Goal: Transaction & Acquisition: Purchase product/service

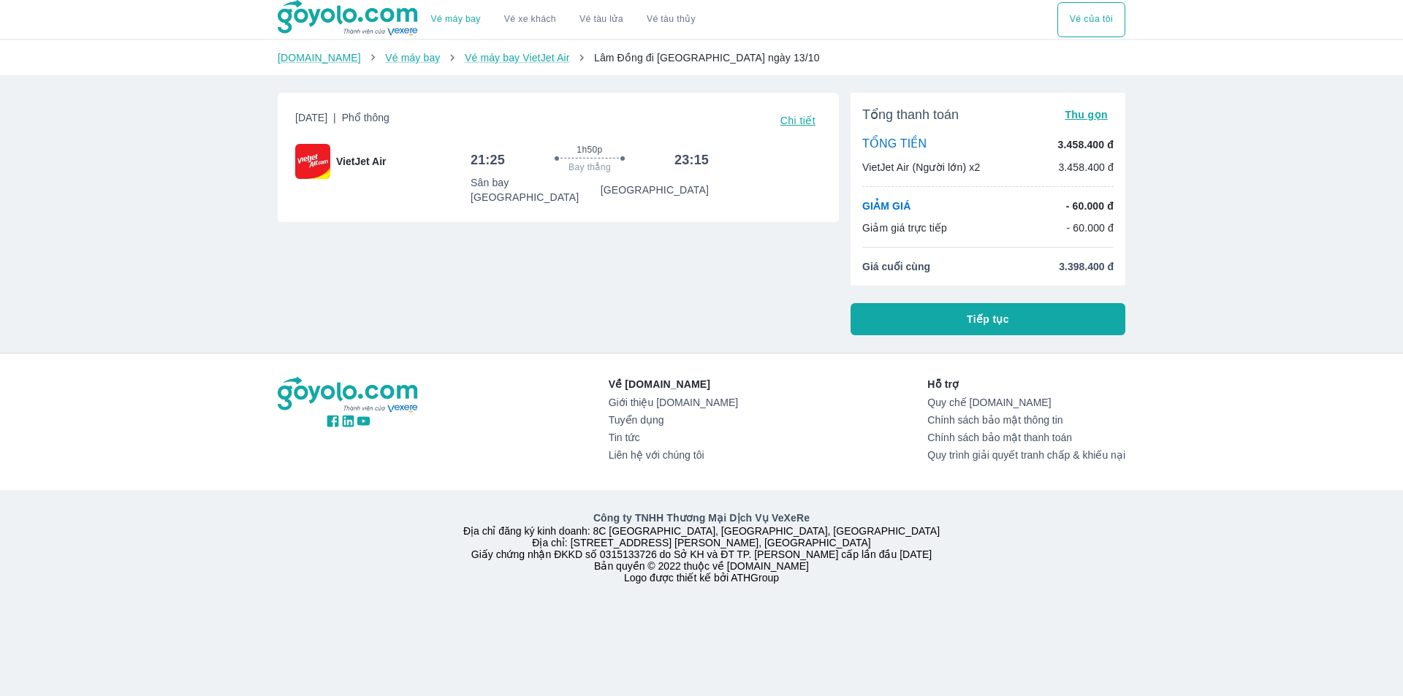
click at [956, 321] on button "Tiếp tục" at bounding box center [987, 319] width 275 height 32
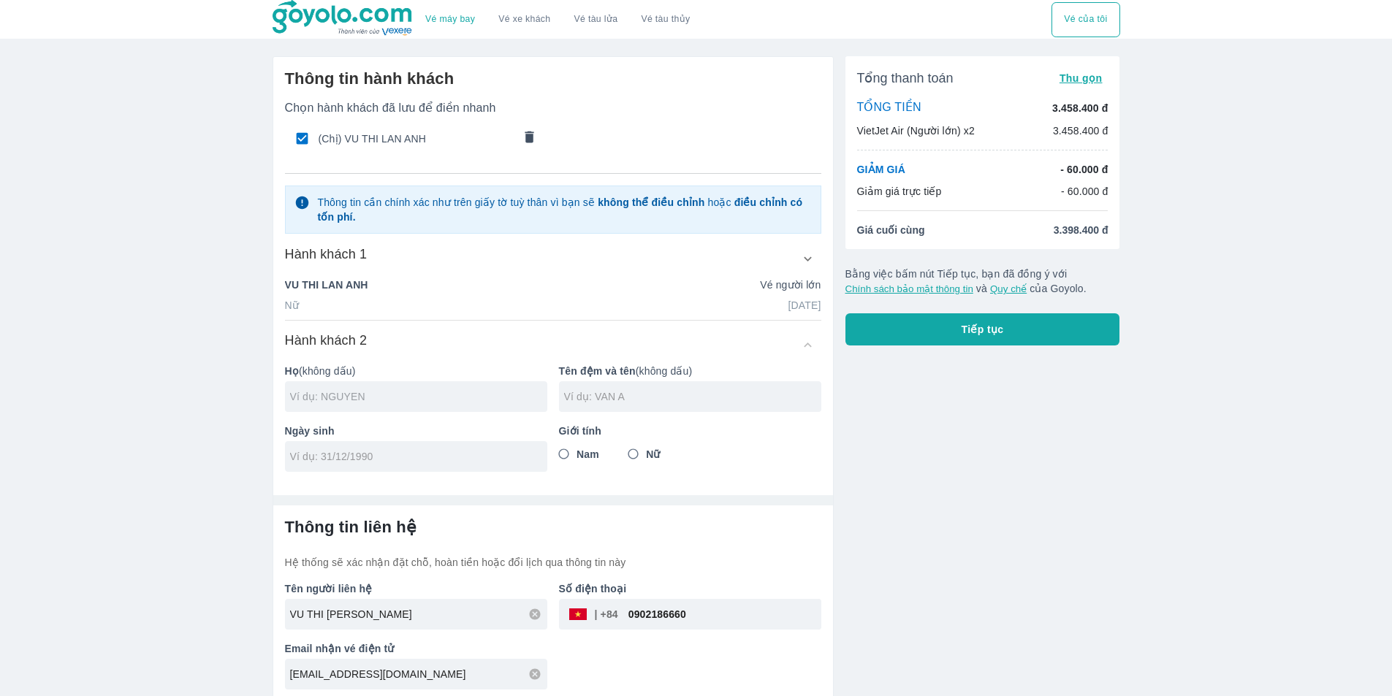
click at [400, 393] on input "text" at bounding box center [418, 396] width 257 height 15
click at [532, 134] on icon "comments" at bounding box center [529, 136] width 15 height 15
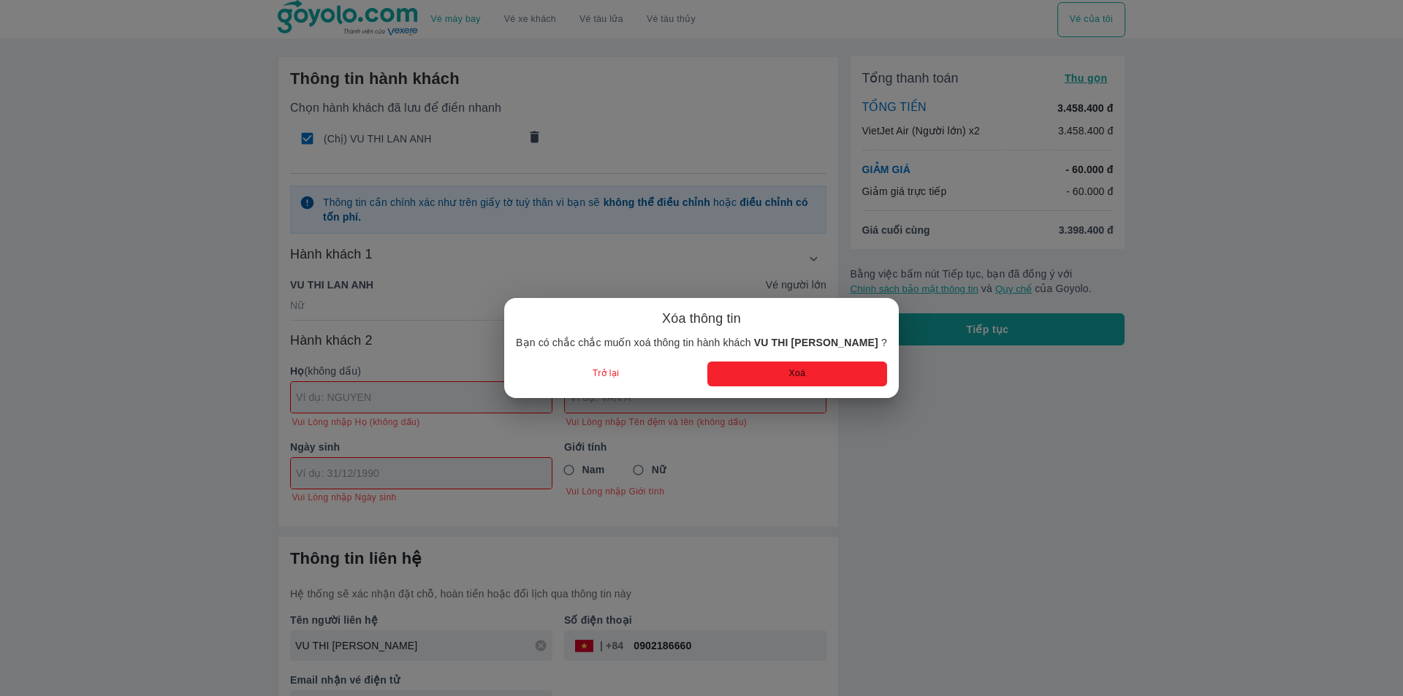
click at [761, 384] on button "Xoá" at bounding box center [797, 374] width 180 height 24
radio input "false"
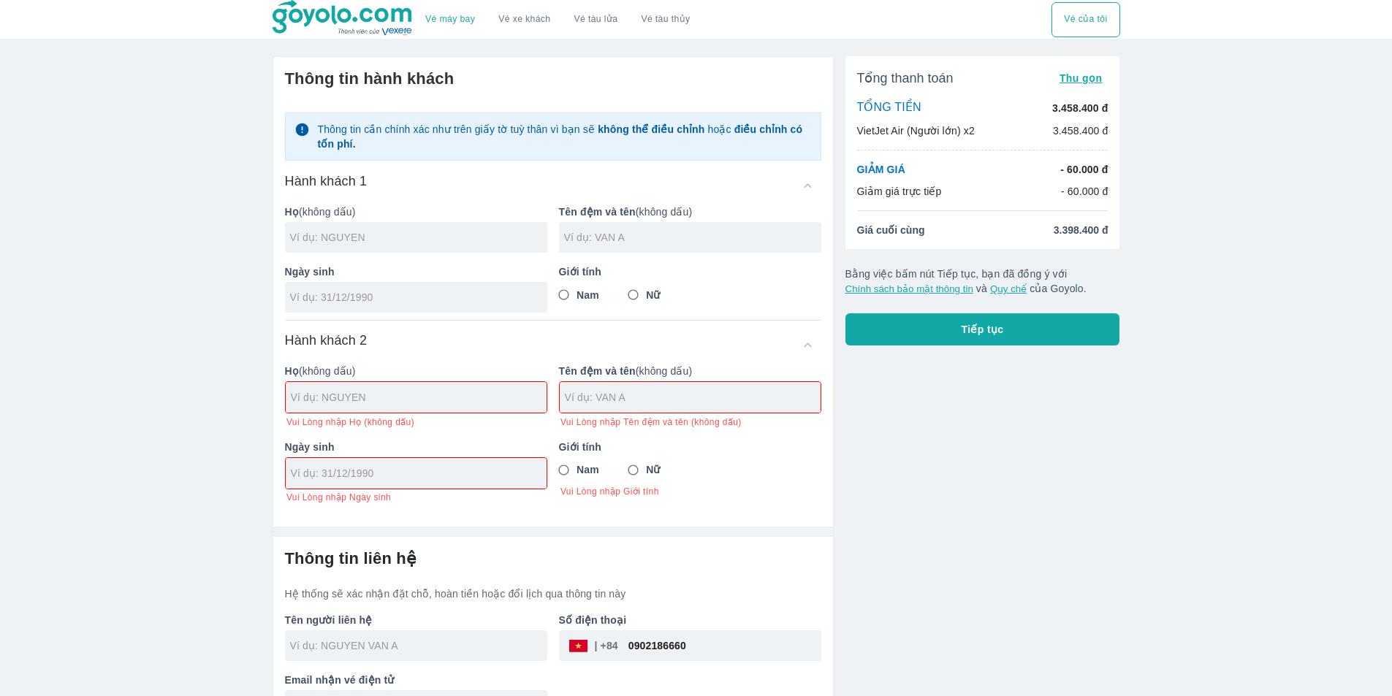
click at [345, 241] on input "text" at bounding box center [418, 237] width 257 height 15
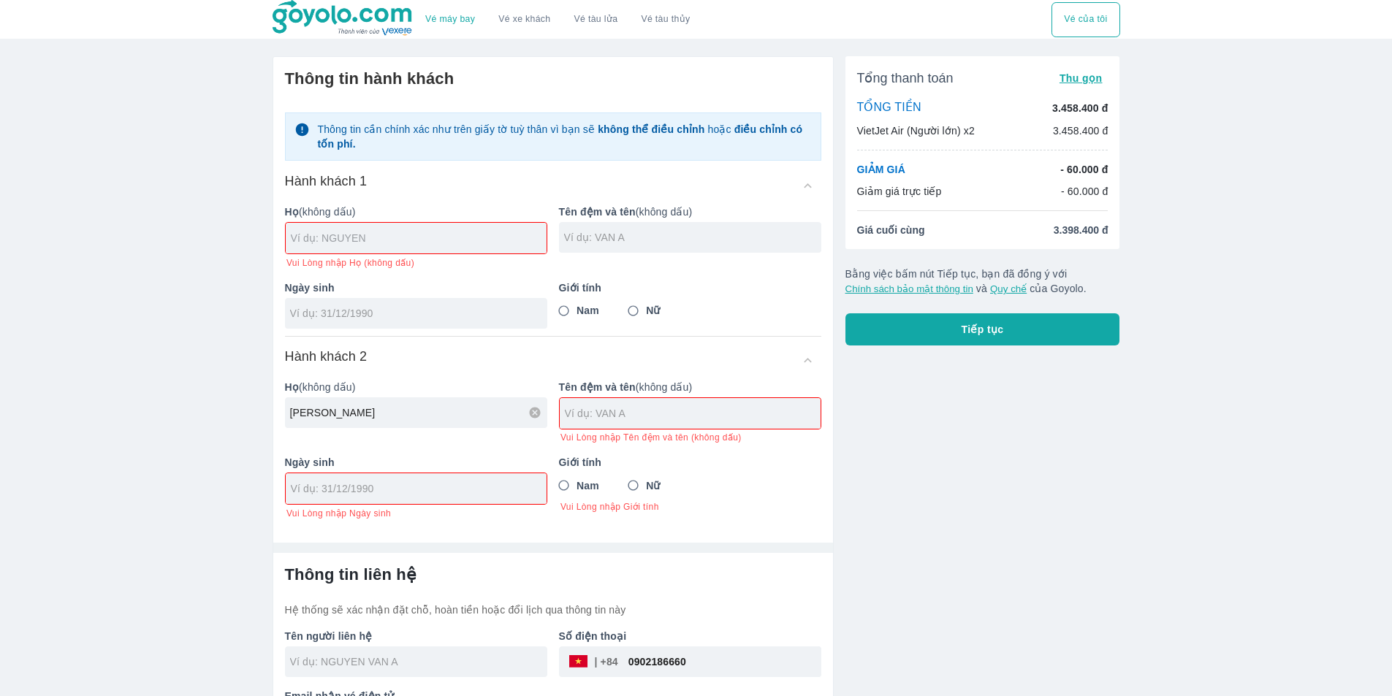
type input "NGUYEN"
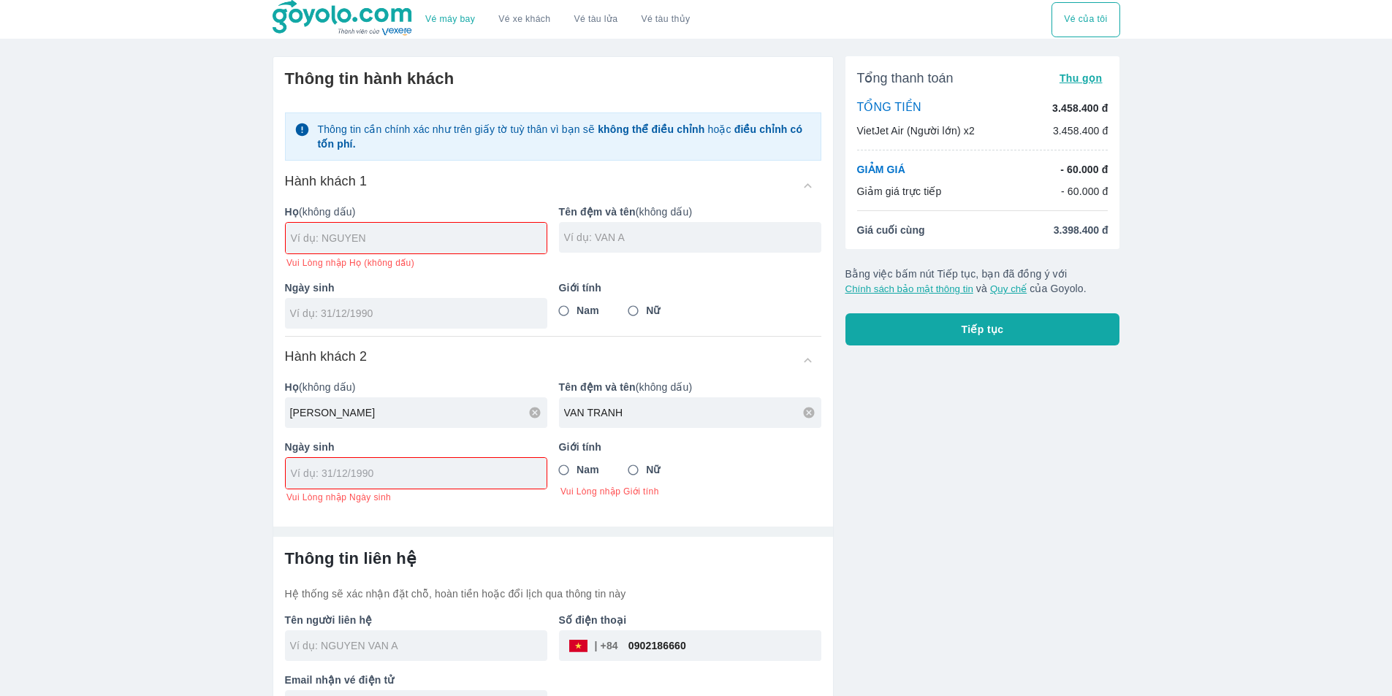
type input "VAN TRANH"
click at [340, 471] on input "tel" at bounding box center [411, 473] width 241 height 15
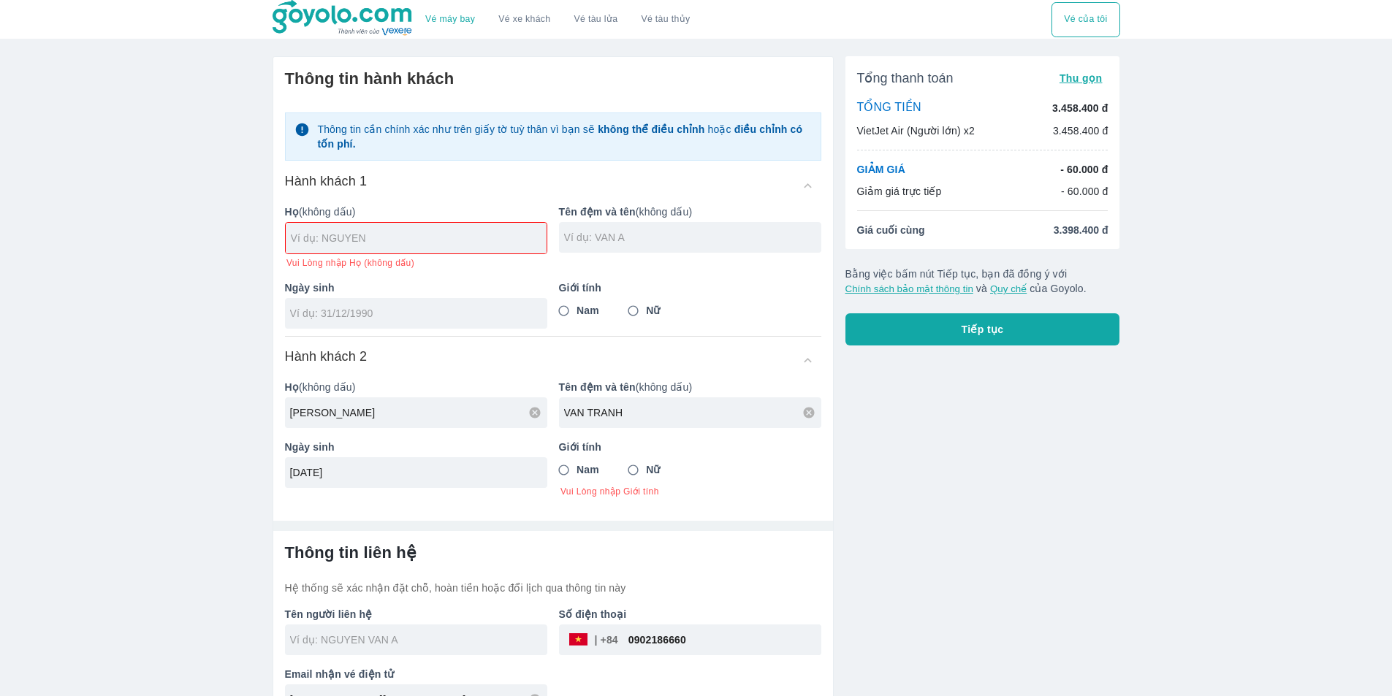
type input "25/11/1965"
click at [586, 468] on span "Nam" at bounding box center [587, 469] width 23 height 15
click at [577, 468] on input "Nam" at bounding box center [564, 470] width 26 height 26
radio input "true"
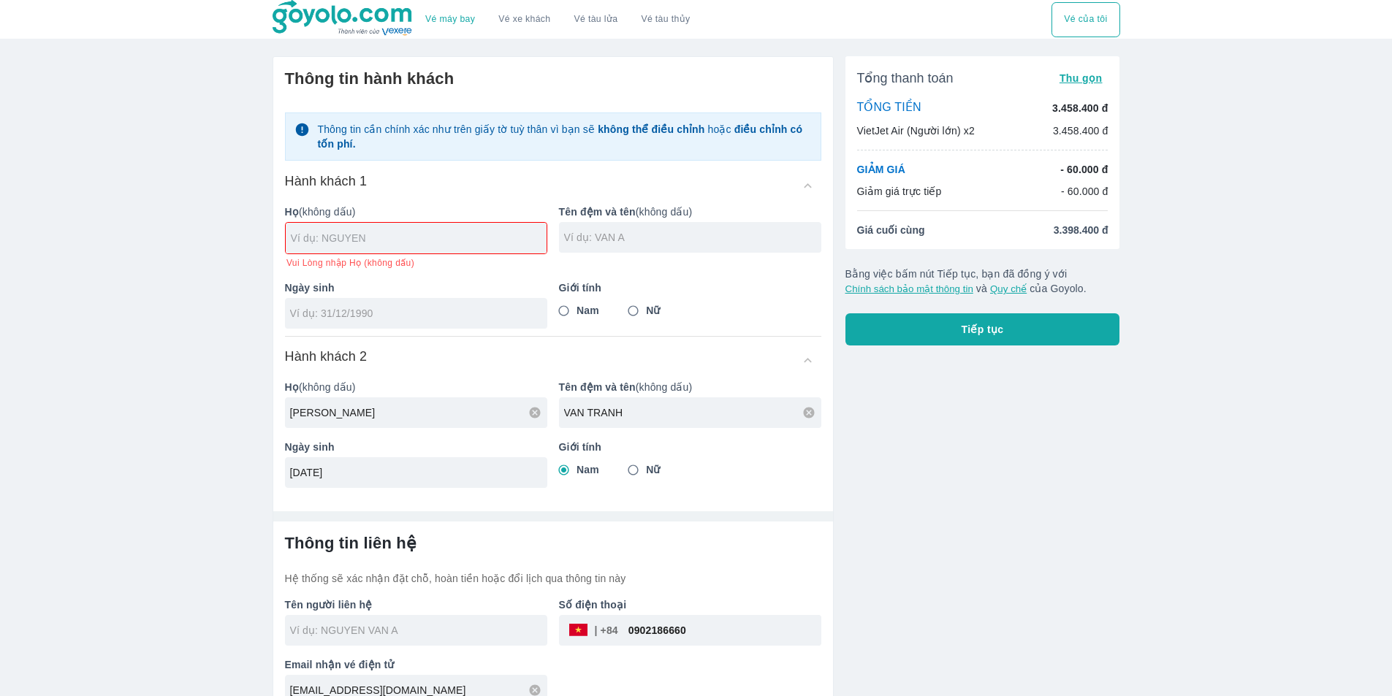
click at [417, 231] on input "text" at bounding box center [419, 238] width 256 height 15
type input "NGUYEN"
type input "VAN TRANH"
type input "25/11/1965"
radio input "true"
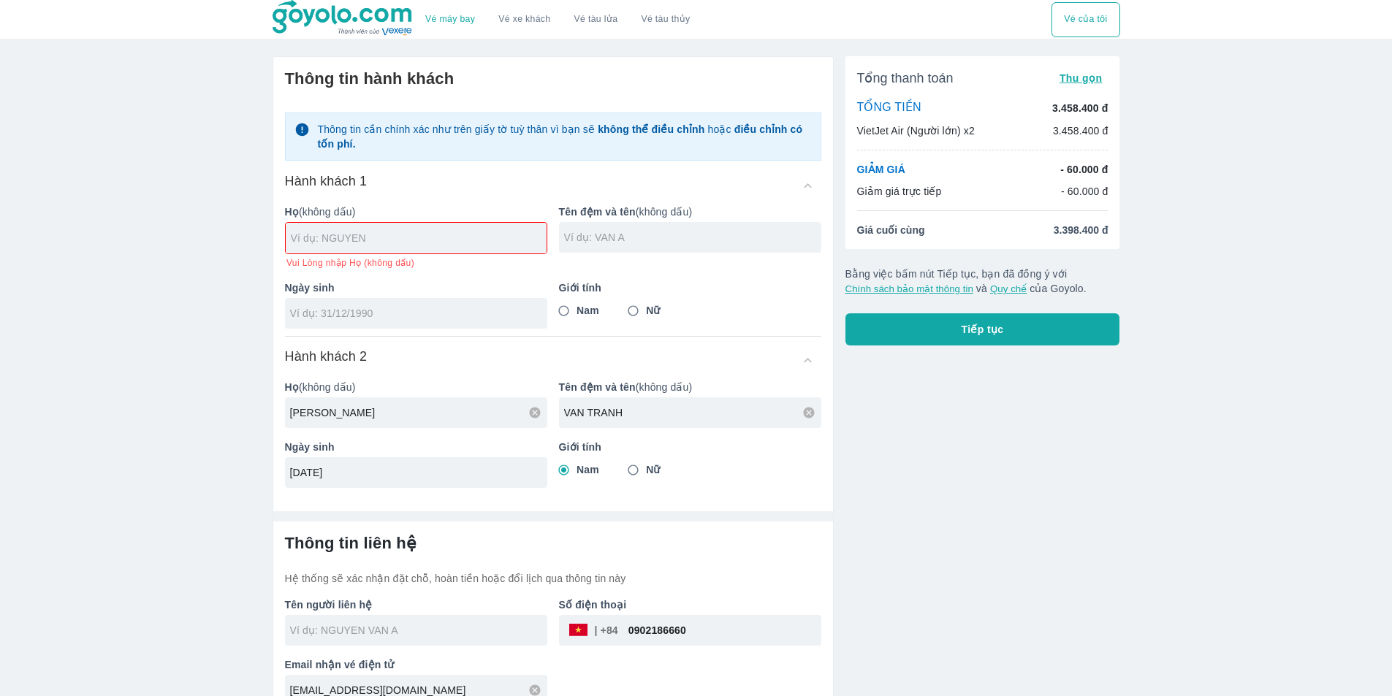
radio input "false"
type input "NGUYEN VAN TRANH"
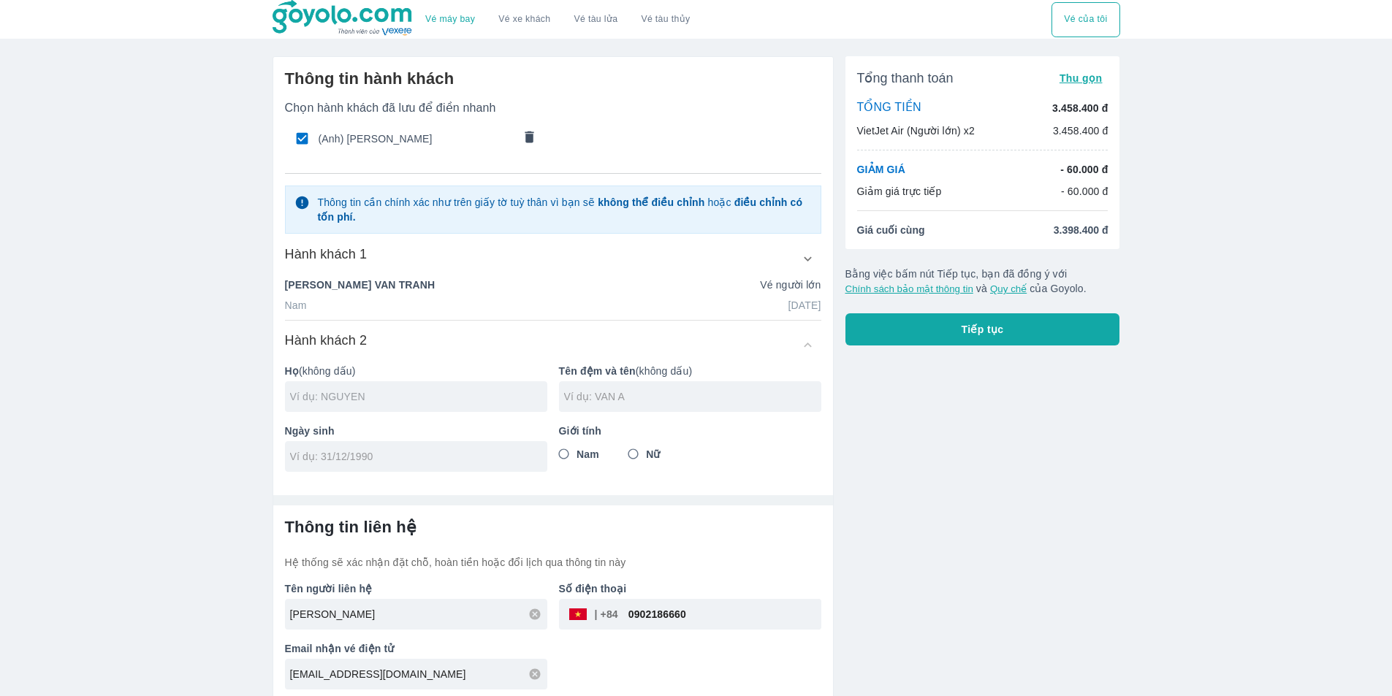
click at [333, 391] on input "text" at bounding box center [418, 396] width 257 height 15
type input "NGUYEN"
type input "VAN KHOAT"
click at [296, 468] on div at bounding box center [416, 456] width 262 height 31
click at [296, 467] on div at bounding box center [416, 456] width 262 height 31
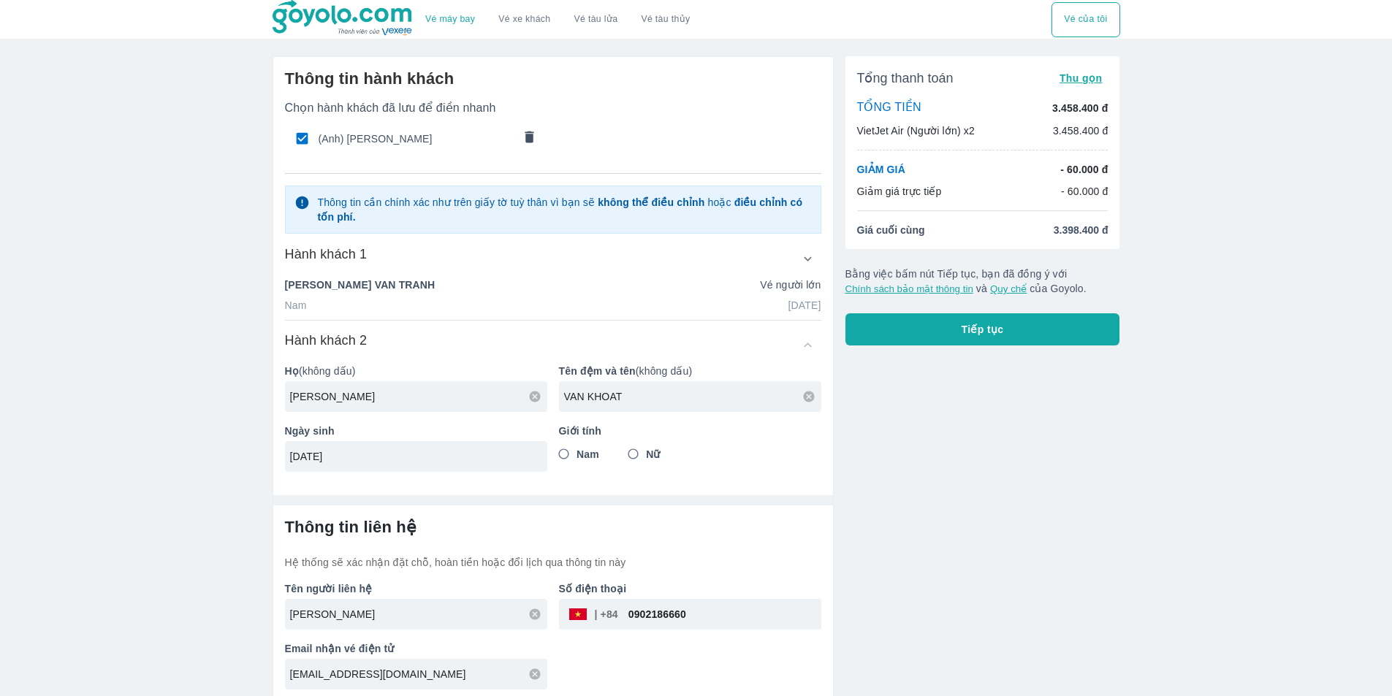
type input "26/10/1994"
click at [559, 457] on input "Nam" at bounding box center [564, 454] width 26 height 26
radio input "true"
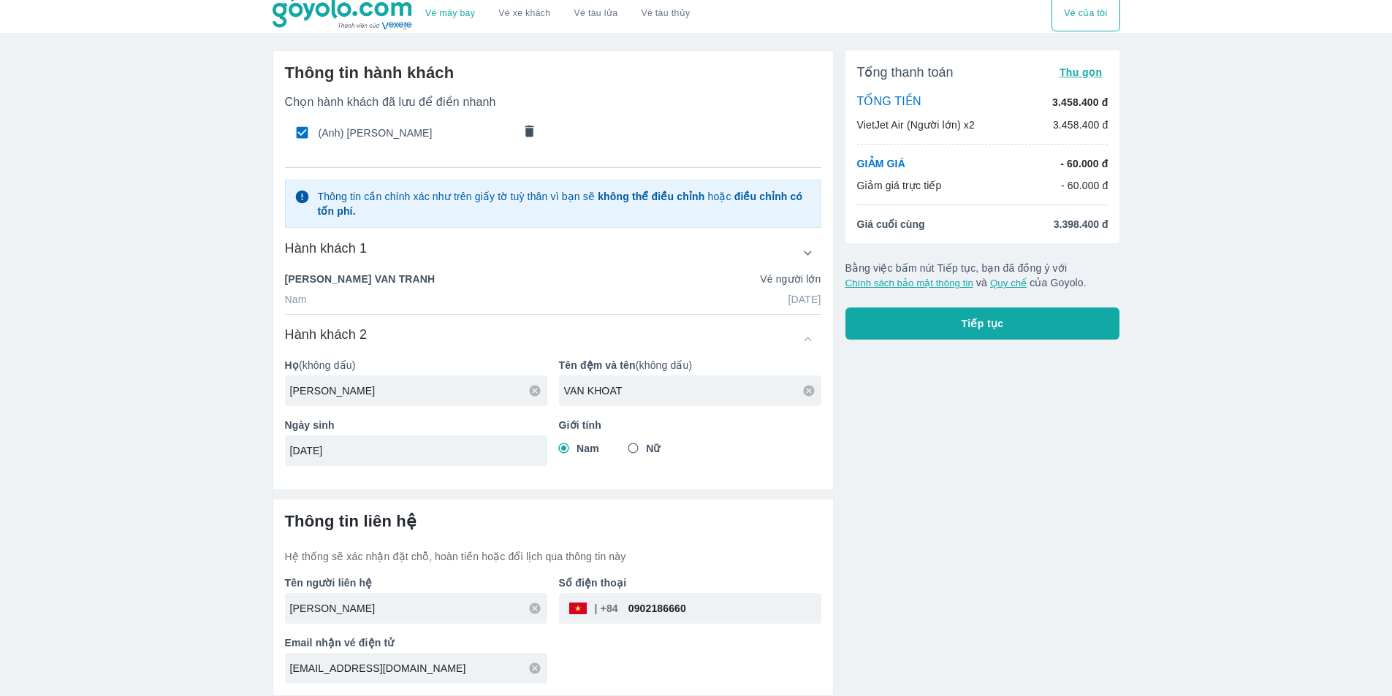
click at [1003, 552] on div "Tổng thanh toán Thu gọn TỔNG TIỀN 3.458.400 đ VietJet Air (Người lớn) x2 3.458.…" at bounding box center [977, 368] width 286 height 658
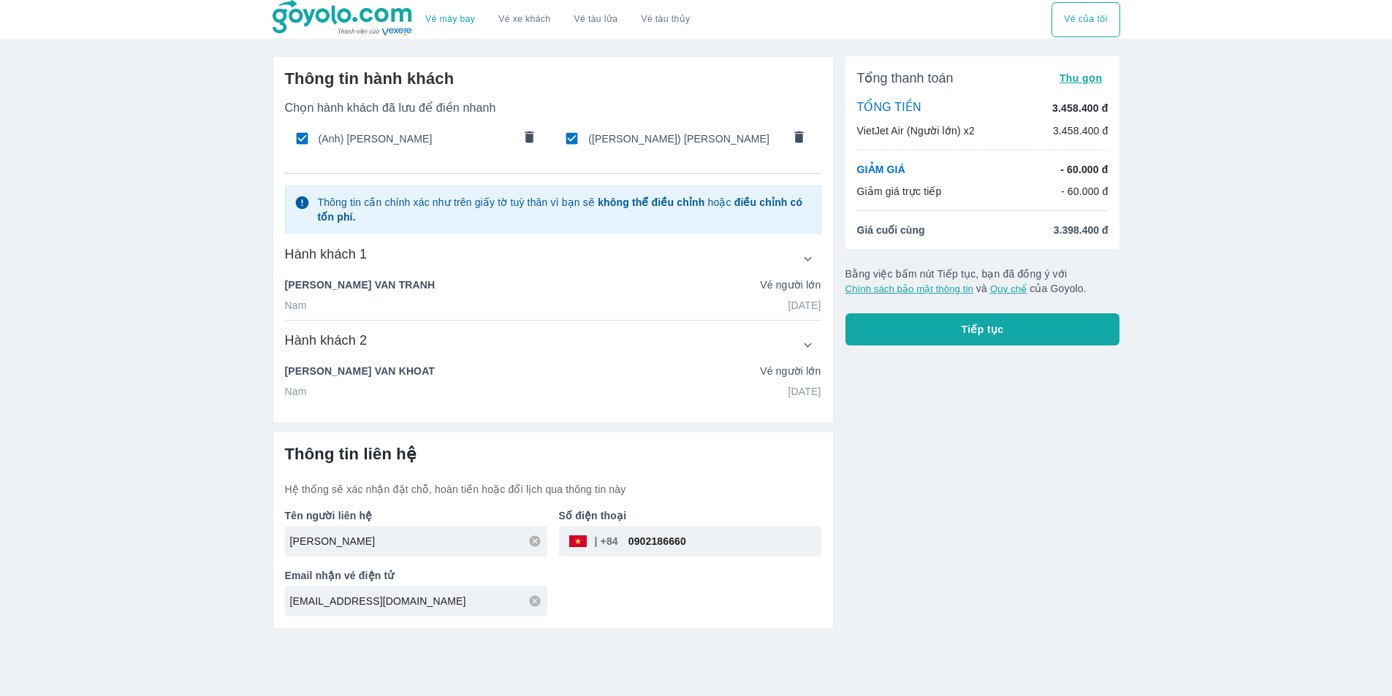
scroll to position [0, 0]
click at [727, 535] on input "0902186660" at bounding box center [724, 541] width 203 height 35
paste input "359151366"
type input "0359151366"
click at [874, 502] on div "Tổng thanh toán Thu gọn TỔNG TIỀN 3.458.400 đ VietJet Air (Người lớn) x2 3.458.…" at bounding box center [982, 337] width 286 height 584
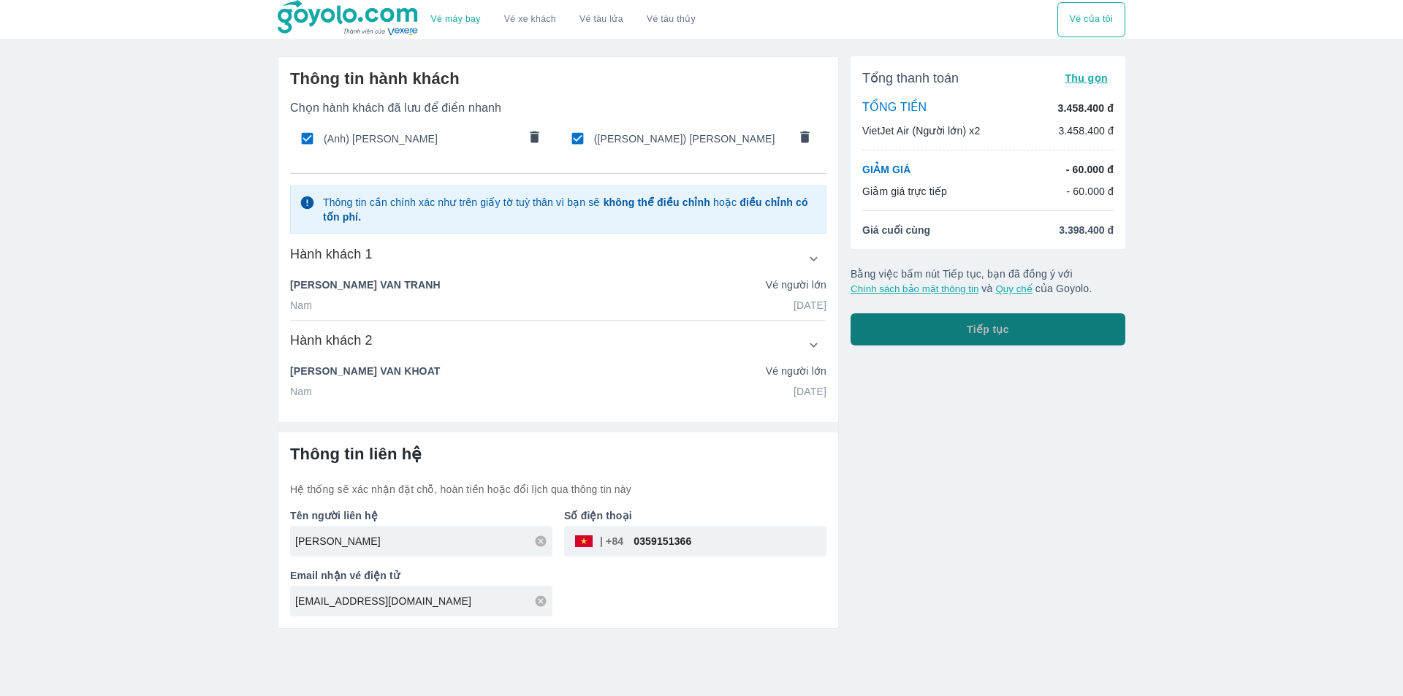
click at [949, 338] on button "Tiếp tục" at bounding box center [987, 329] width 275 height 32
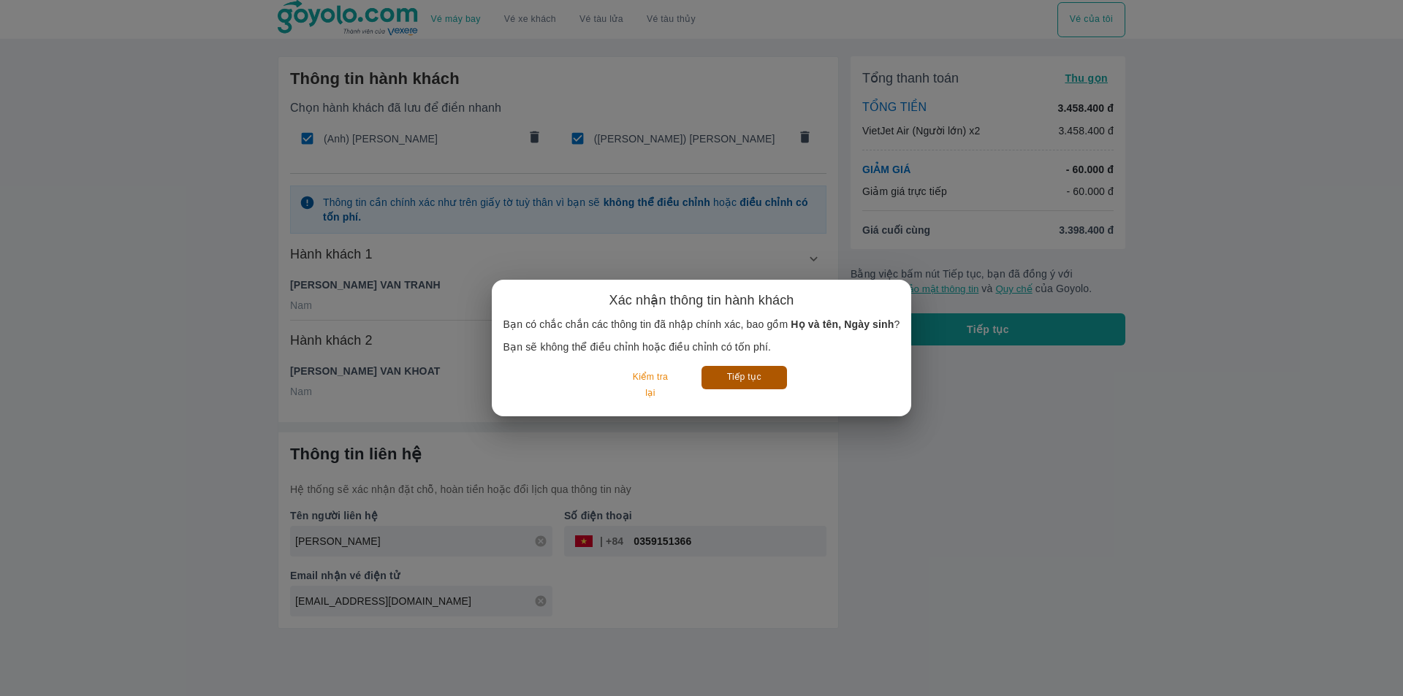
click at [755, 386] on button "Tiếp tục" at bounding box center [743, 377] width 85 height 23
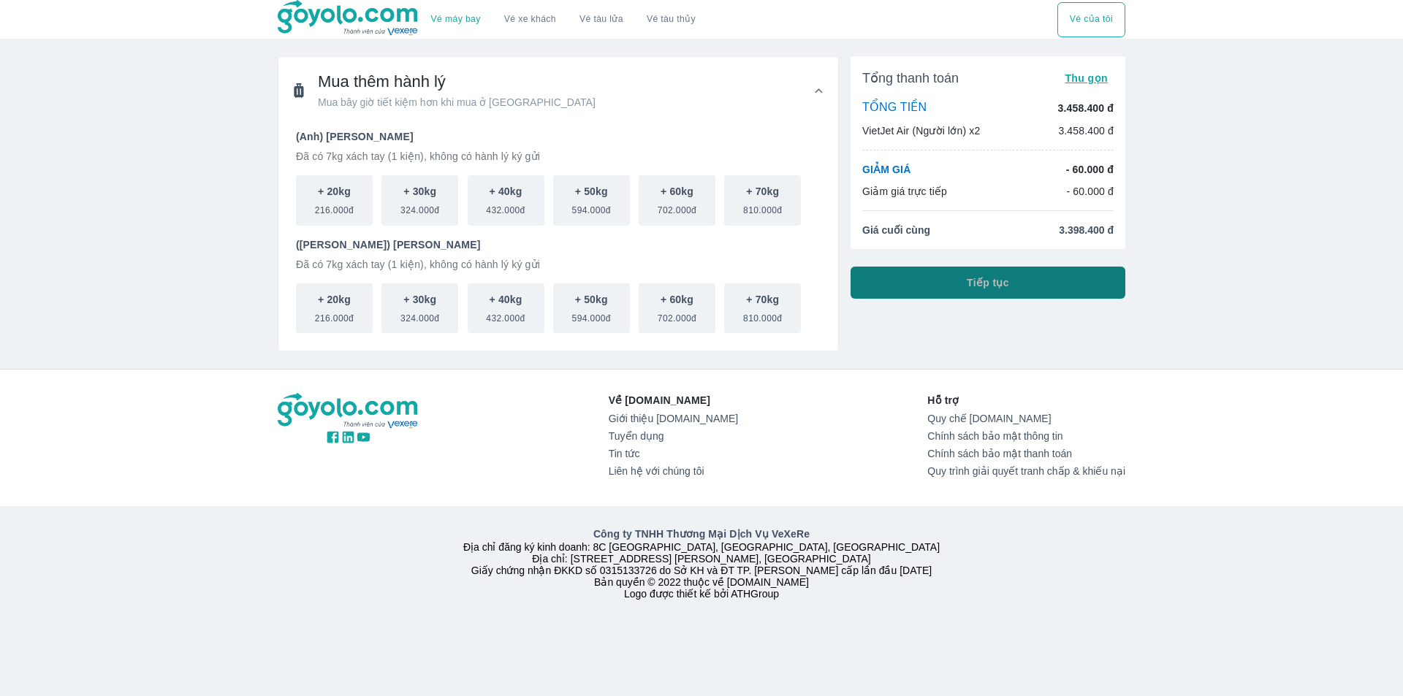
click at [953, 288] on button "Tiếp tục" at bounding box center [987, 283] width 275 height 32
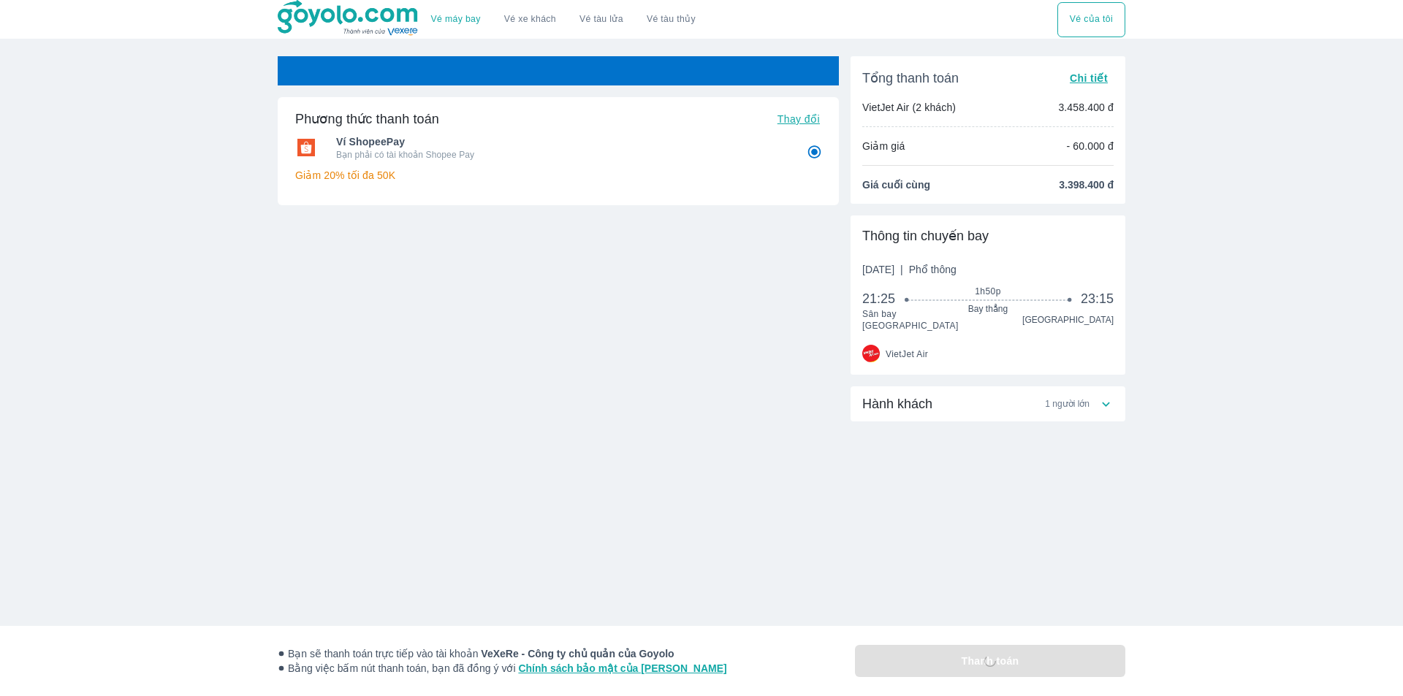
radio input "false"
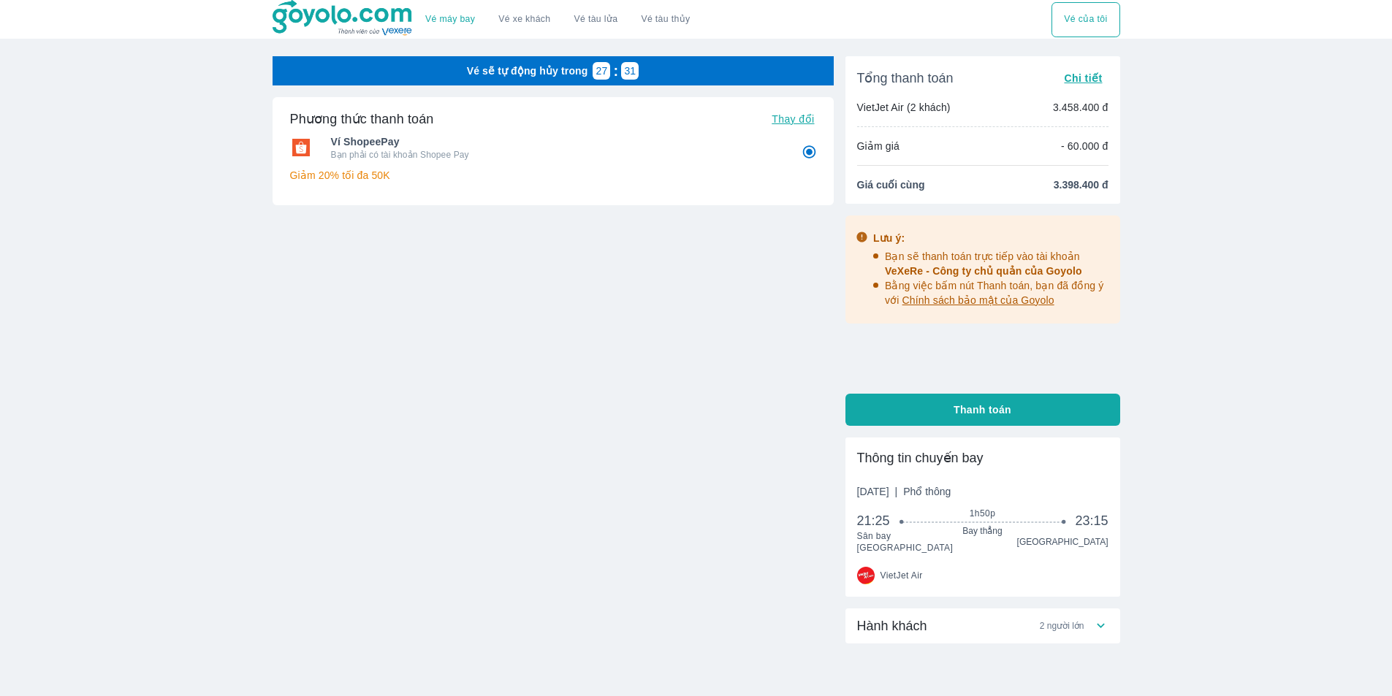
click at [714, 511] on div "Vé sẽ tự động hủy trong 27 : 31 Phương thức thanh toán Thay đổi Ví ShopeePay Bạ…" at bounding box center [553, 408] width 561 height 704
click at [869, 617] on span "Hành khách" at bounding box center [892, 626] width 70 height 18
click at [961, 414] on span "Thanh toán" at bounding box center [982, 410] width 58 height 15
radio input "false"
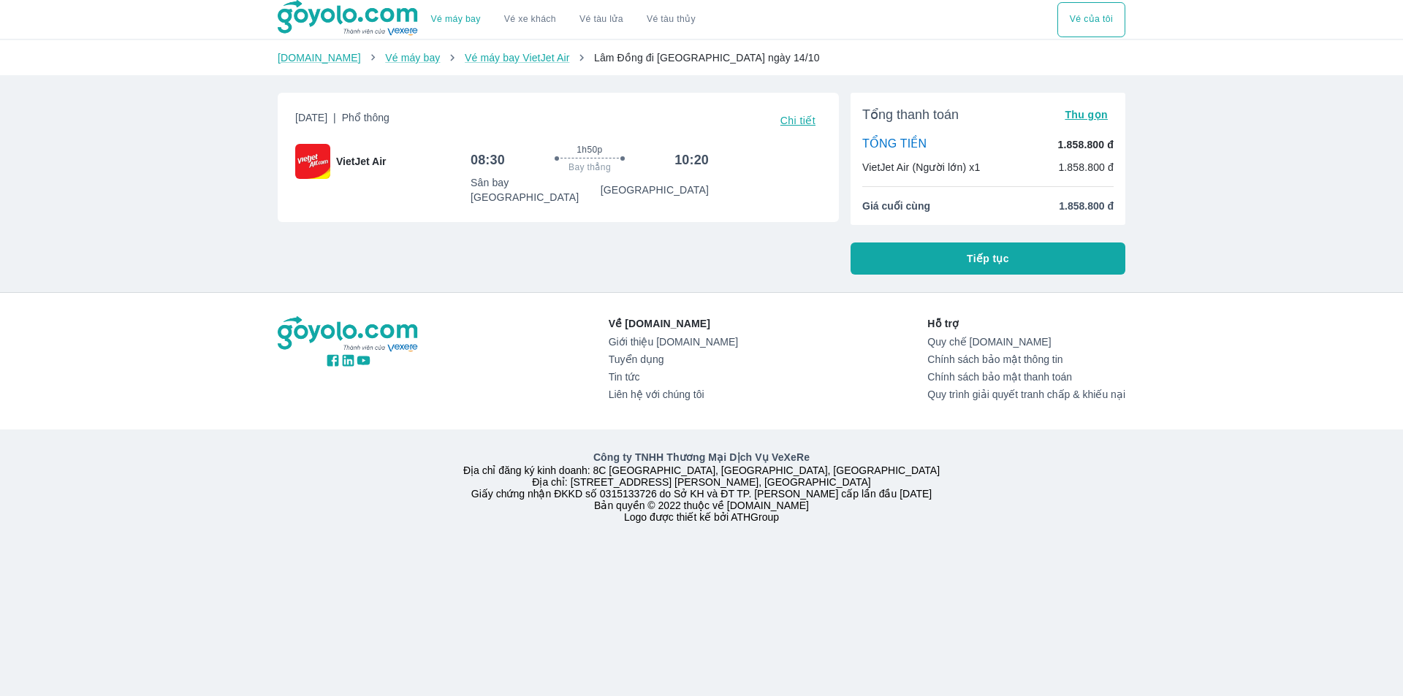
click at [951, 255] on button "Tiếp tục" at bounding box center [987, 259] width 275 height 32
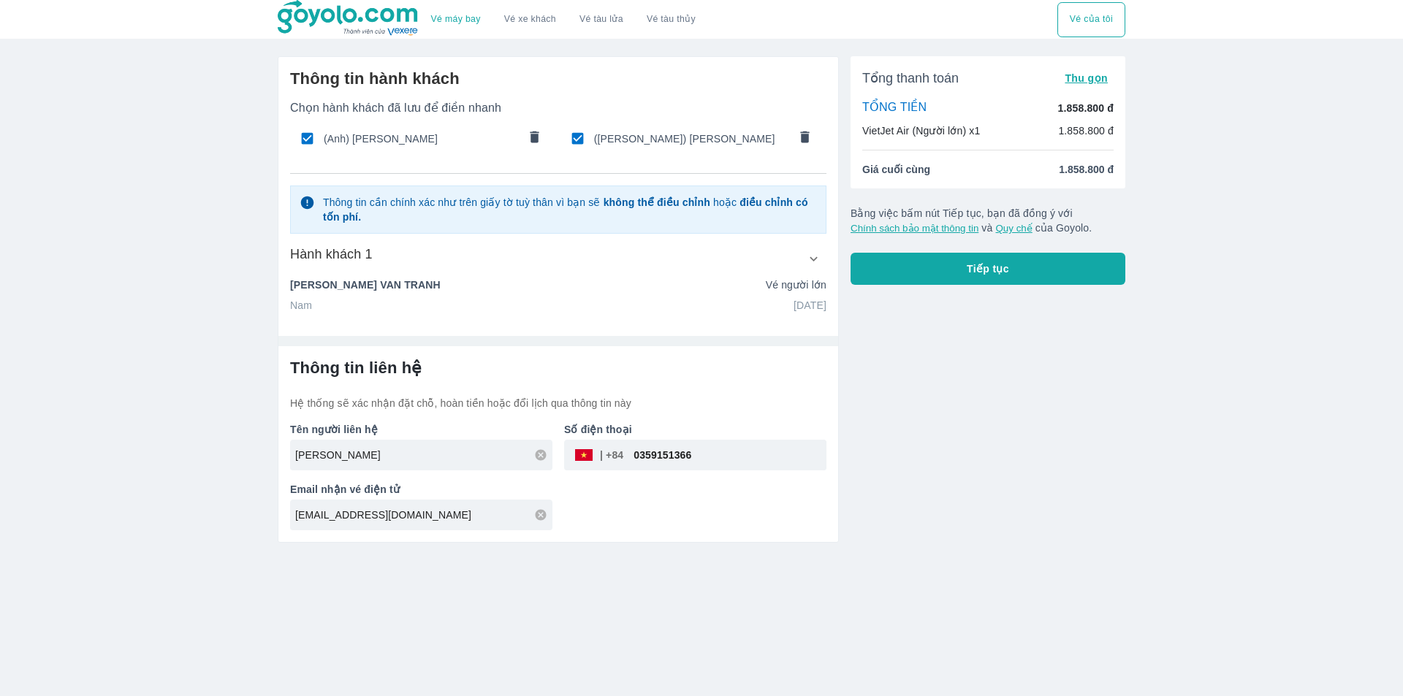
click at [534, 132] on icon "comments" at bounding box center [534, 137] width 9 height 12
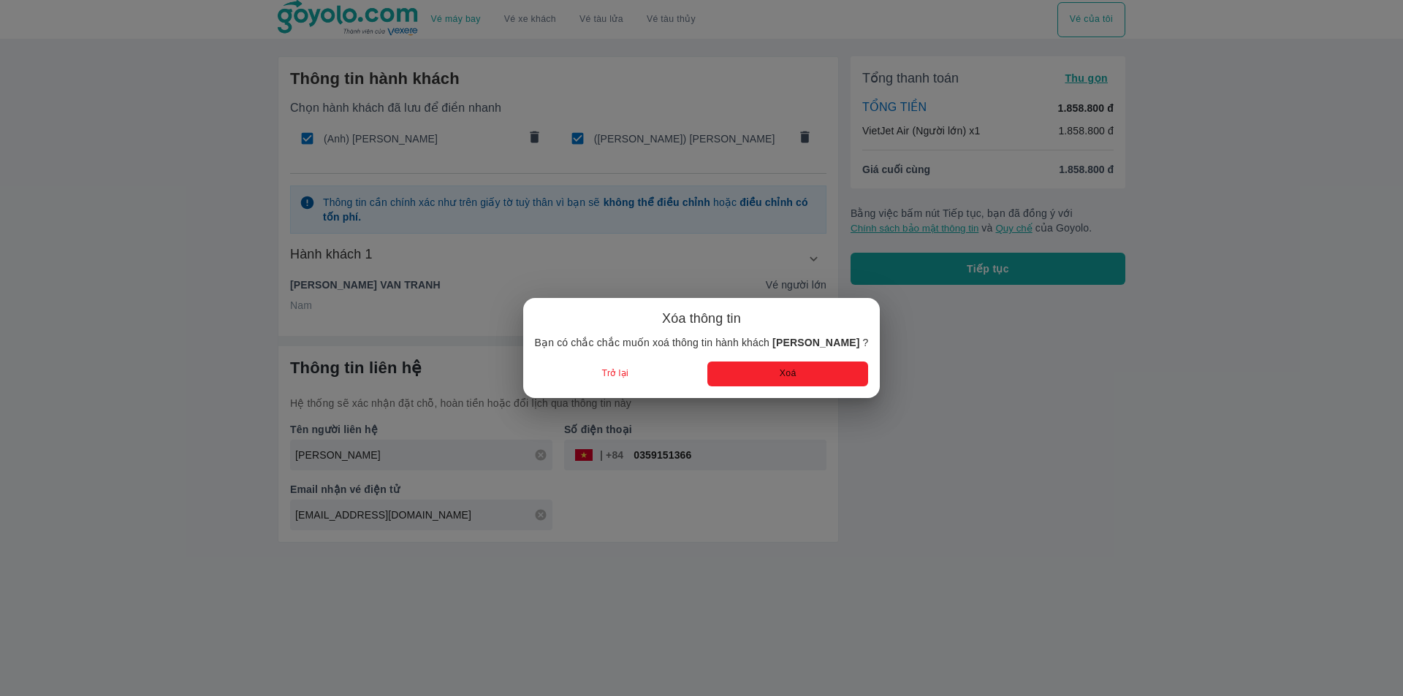
click at [749, 368] on button "Xoá" at bounding box center [787, 374] width 161 height 24
type input "VAN KHOAT"
type input "26/10/1994"
type input "NGUYEN VAN KHOAT"
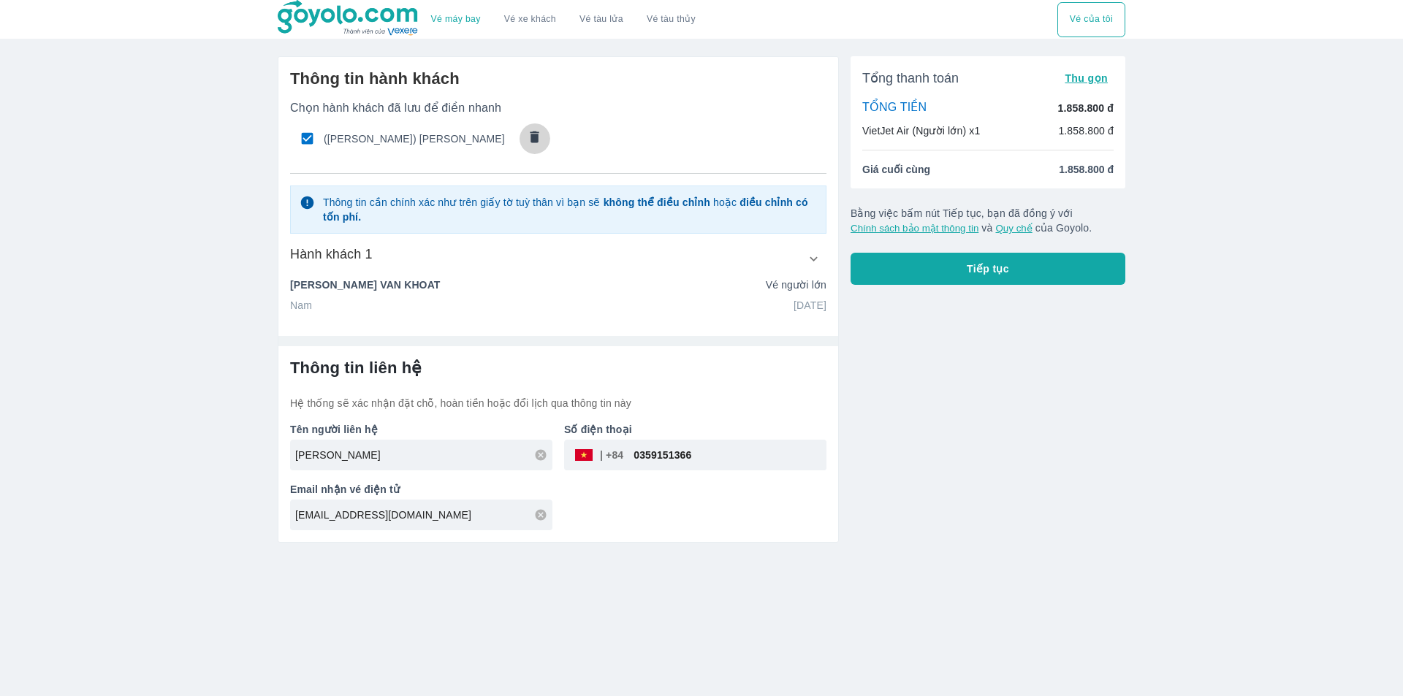
click at [530, 134] on icon "comments" at bounding box center [534, 136] width 15 height 15
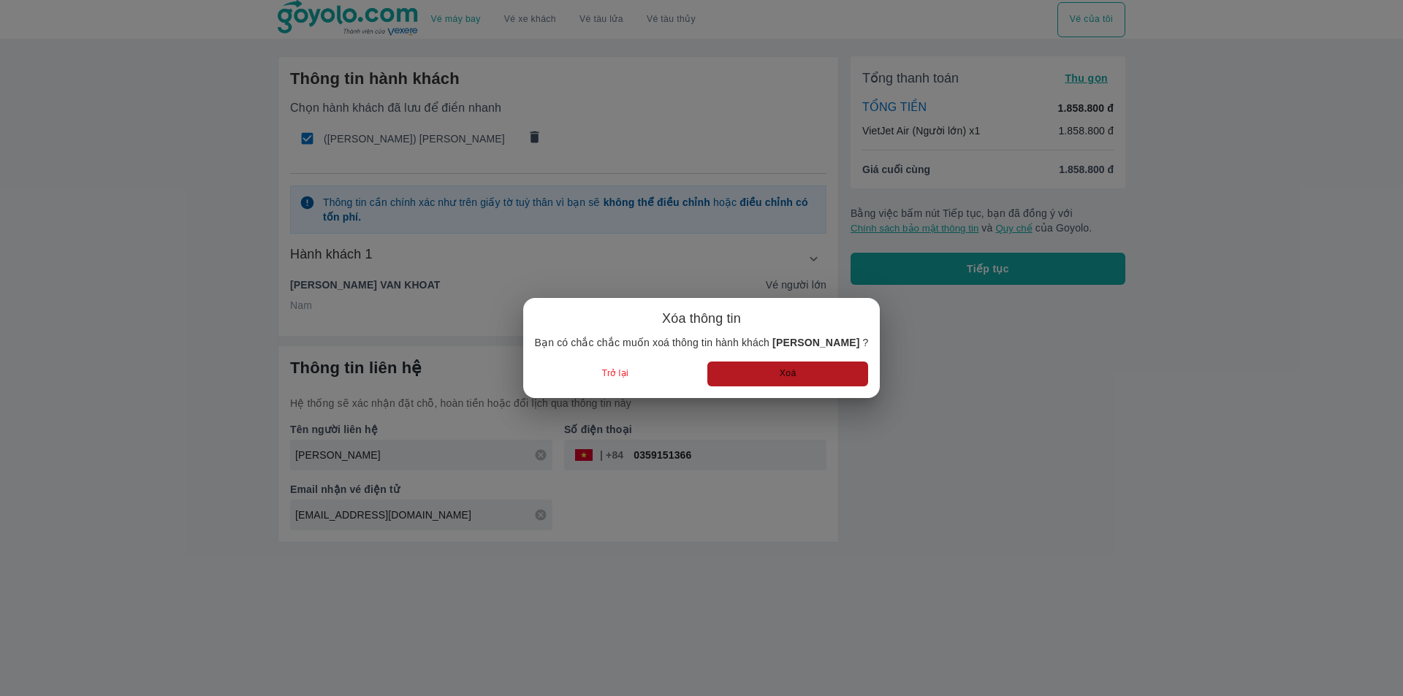
click at [781, 364] on button "Xoá" at bounding box center [787, 374] width 161 height 24
radio input "false"
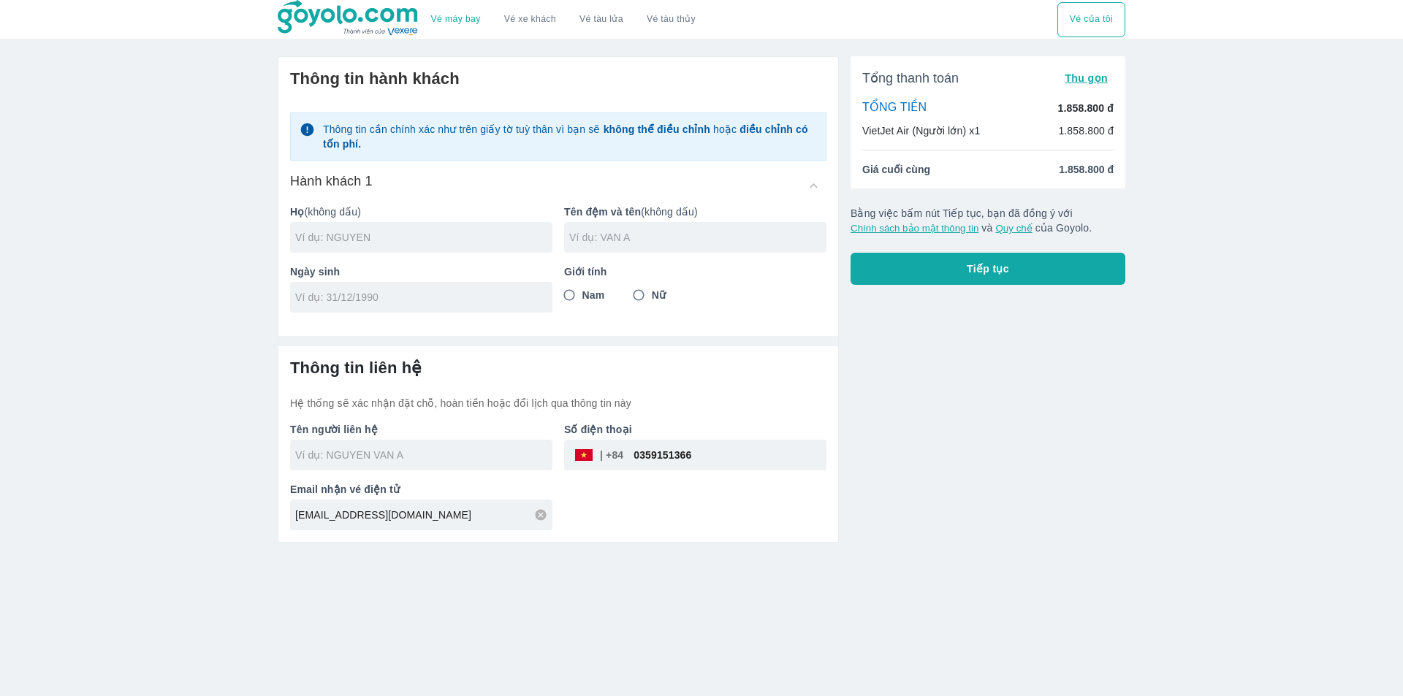
click at [622, 240] on input "text" at bounding box center [697, 237] width 257 height 15
paste input "THI LAN HUONG"
type input "THI LAN HUONG"
click at [504, 242] on input "text" at bounding box center [423, 237] width 257 height 15
type input "NGUYEN"
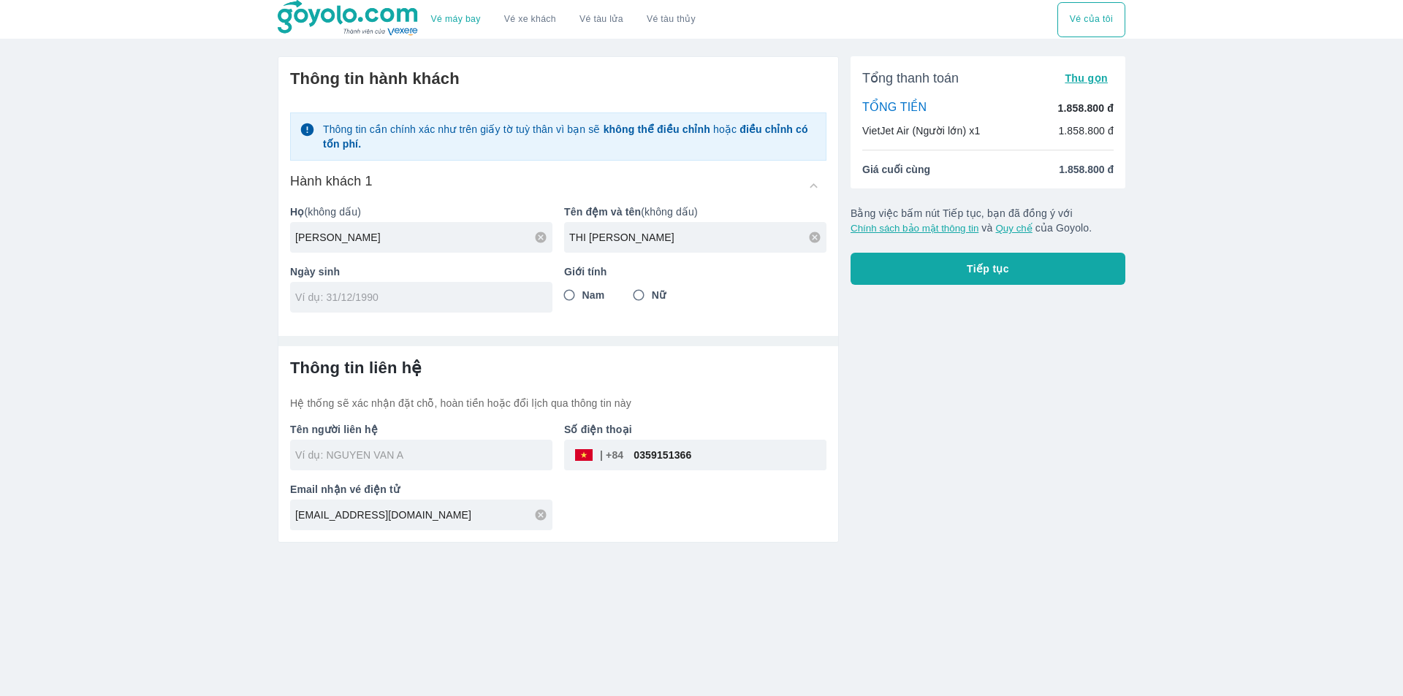
click at [375, 296] on input "tel" at bounding box center [416, 297] width 243 height 15
type input "[DATE]"
click at [639, 302] on input "Nữ" at bounding box center [638, 295] width 26 height 26
radio input "true"
click at [647, 456] on input "0359151366" at bounding box center [724, 455] width 203 height 35
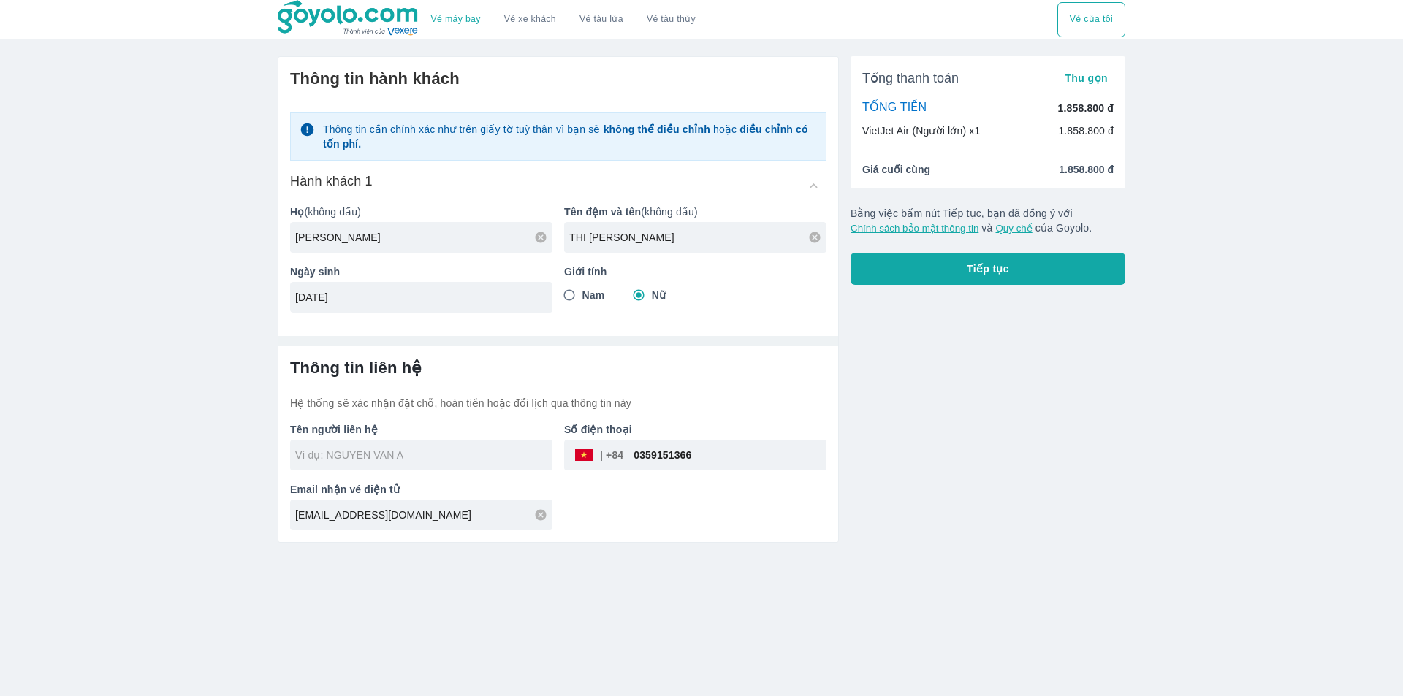
type input "NGUYEN THI LAN HUONG"
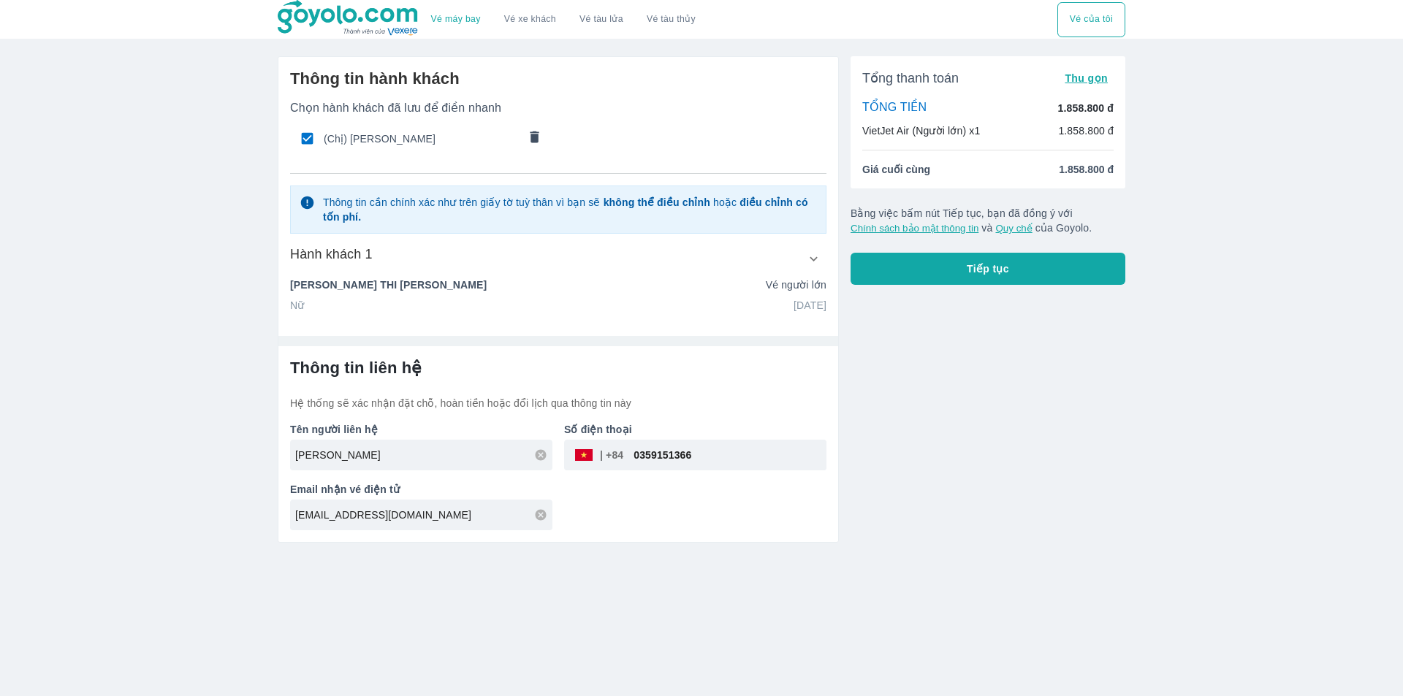
paste input "978246102"
type input "0978246102"
click at [980, 441] on div "Tổng thanh toán Thu gọn TỔNG TIỀN 1.858.800 đ VietJet Air (Người lớn) x1 1.858.…" at bounding box center [982, 294] width 286 height 498
click at [940, 279] on button "Tiếp tục" at bounding box center [987, 269] width 275 height 32
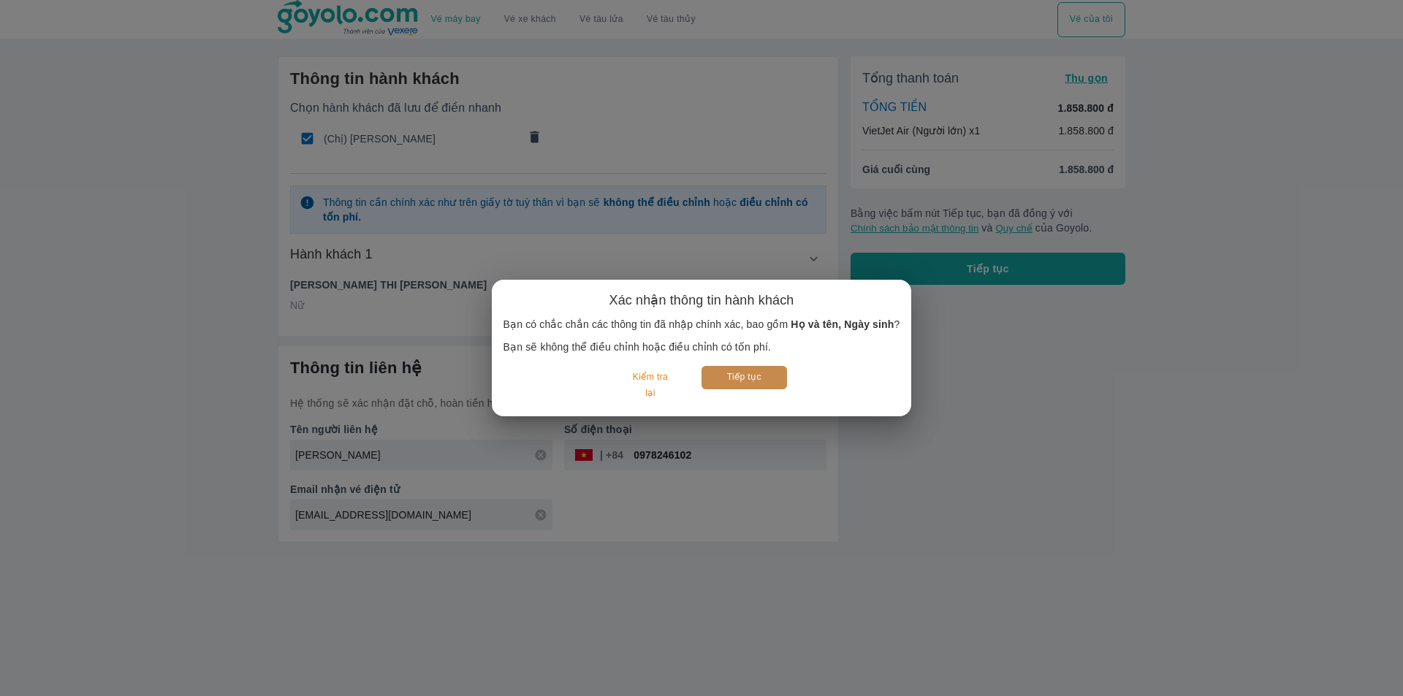
click at [745, 376] on button "Tiếp tục" at bounding box center [743, 377] width 85 height 23
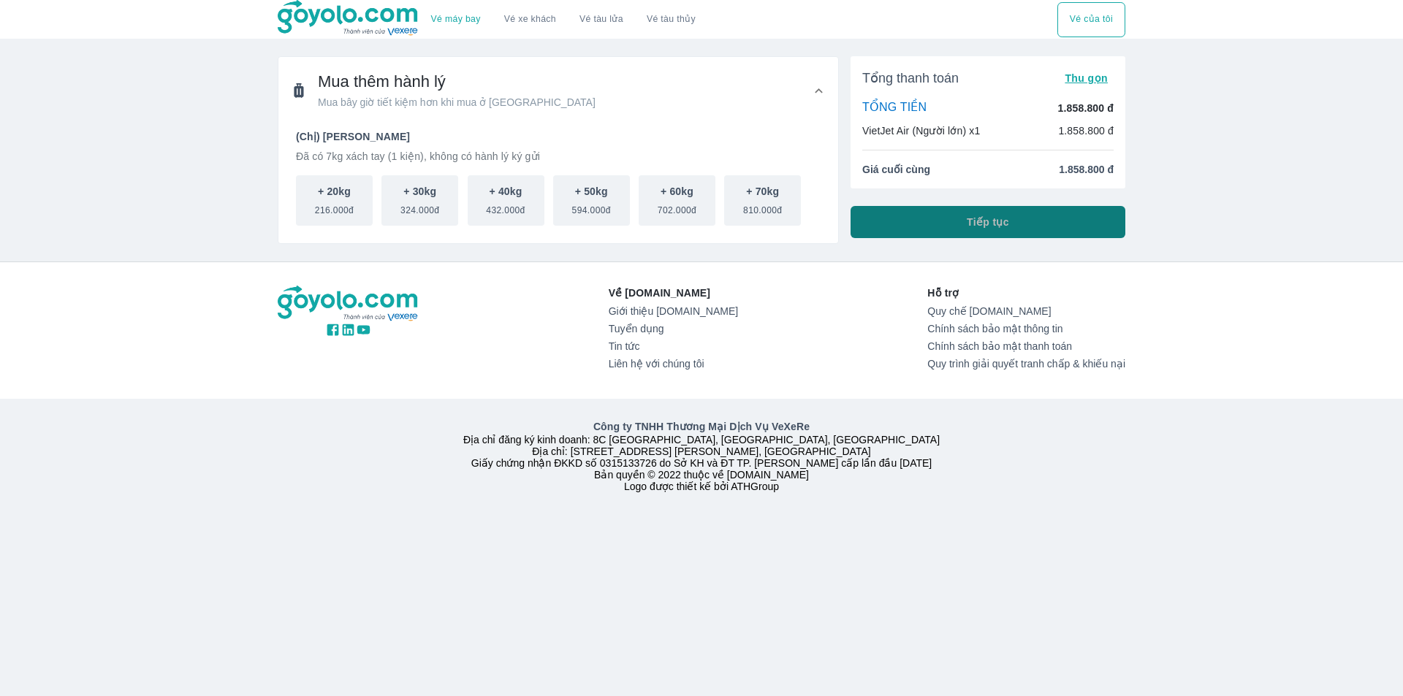
click at [980, 224] on span "Tiếp tục" at bounding box center [988, 222] width 42 height 15
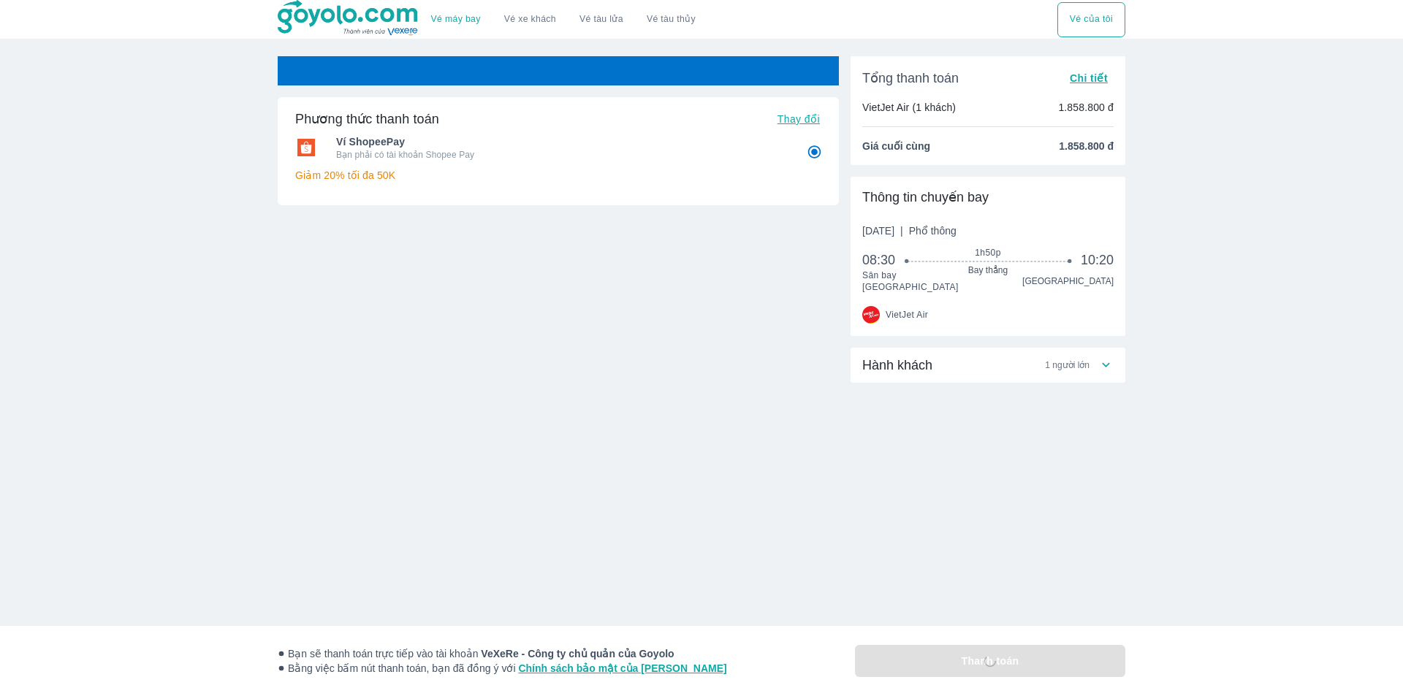
radio input "false"
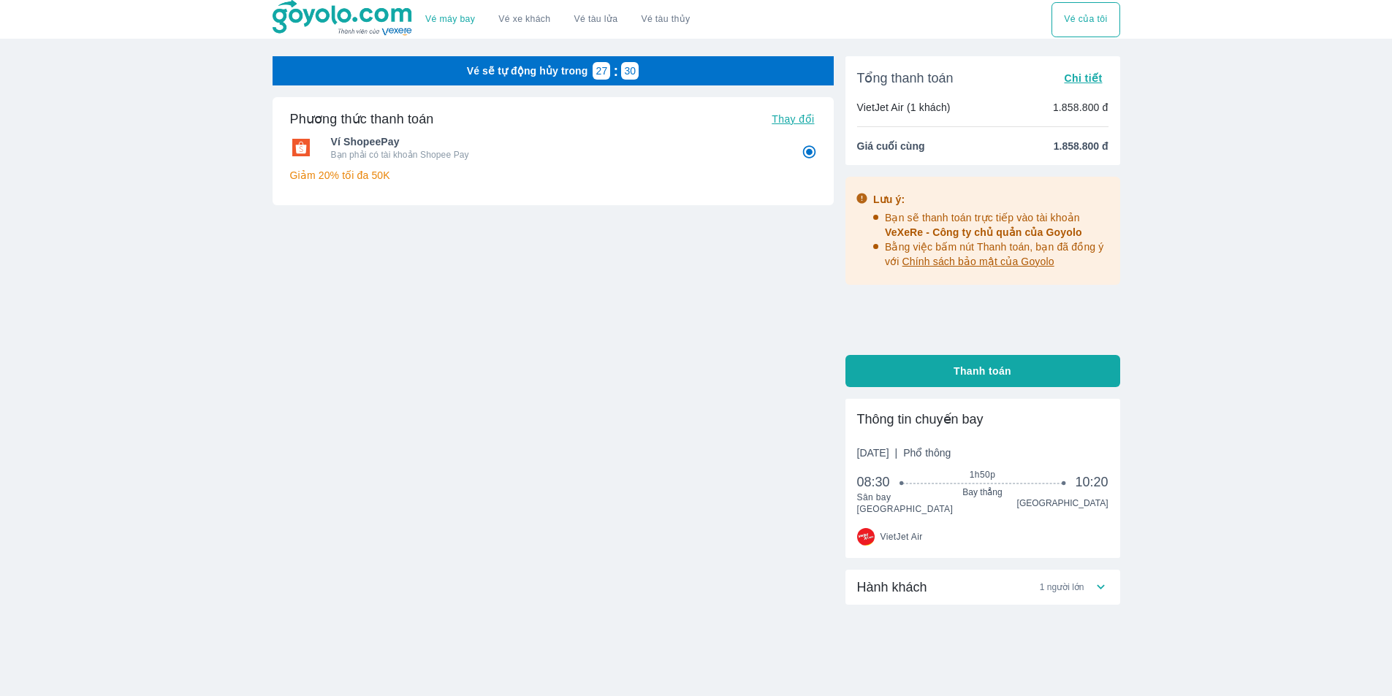
click at [937, 570] on div "Hành khách 1 người lớn" at bounding box center [982, 587] width 275 height 35
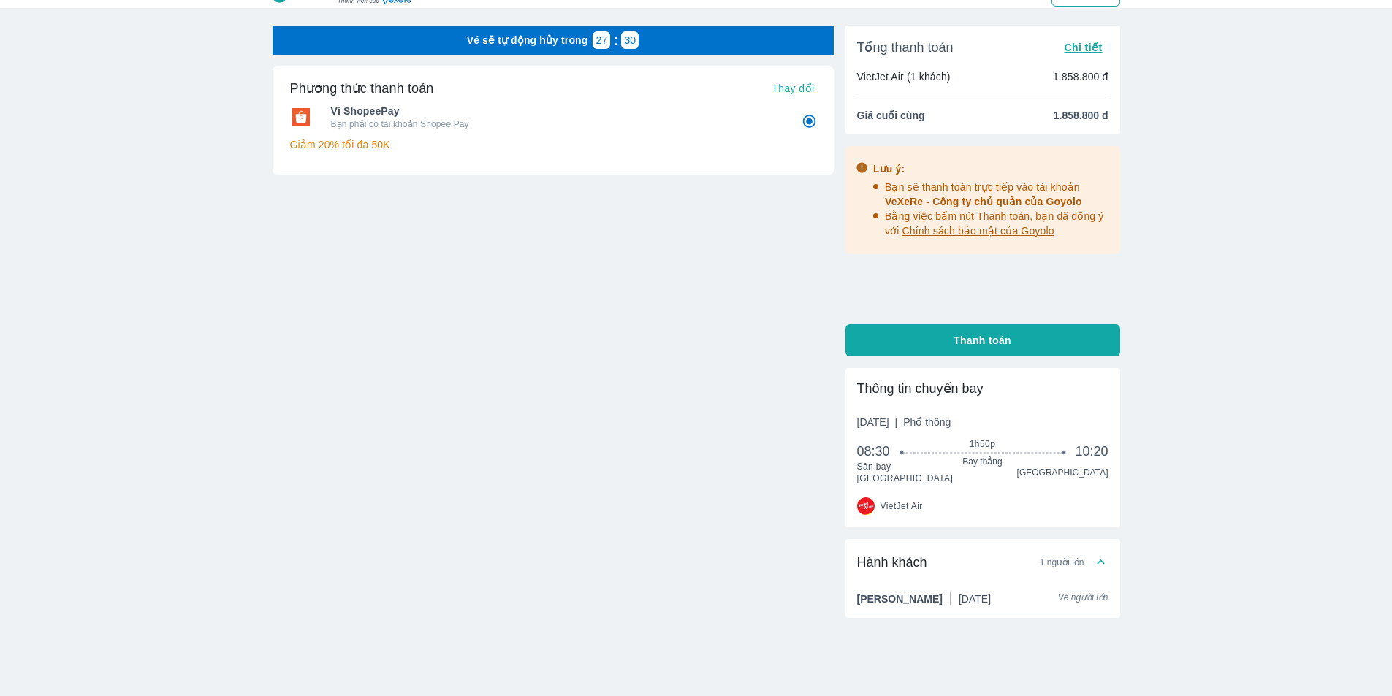
scroll to position [58, 0]
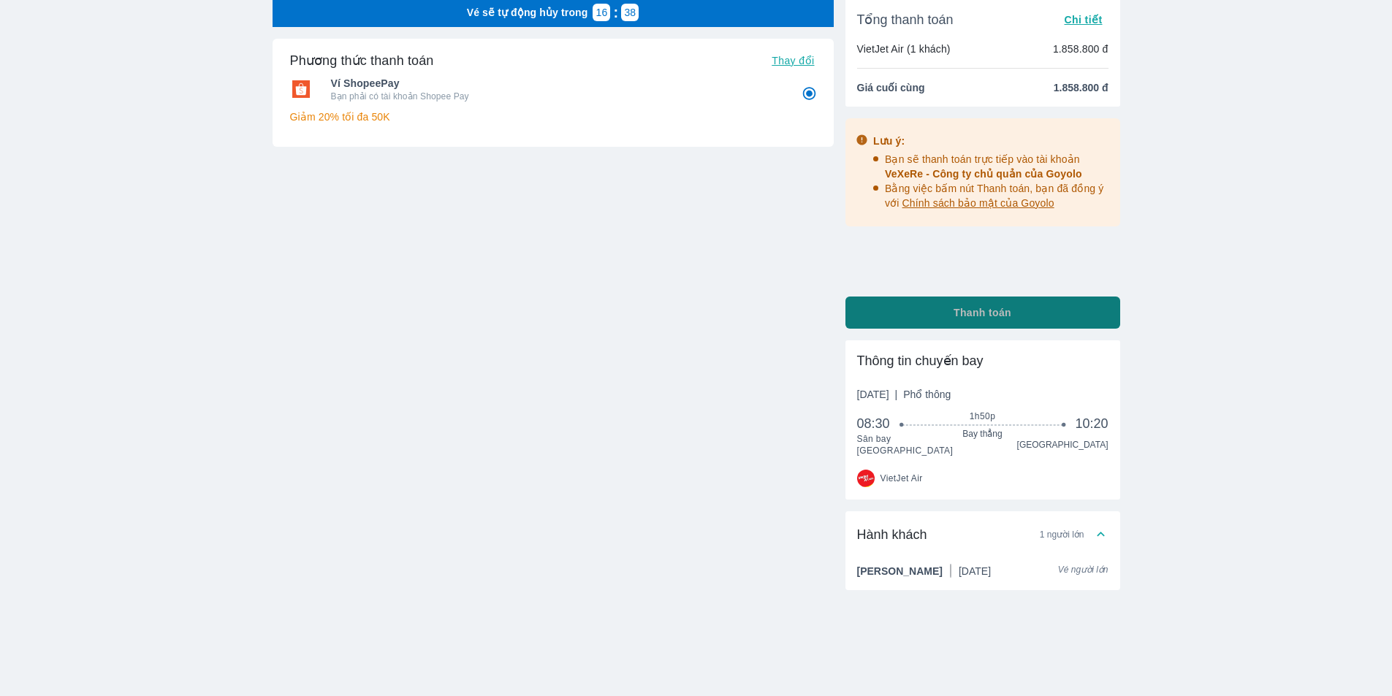
click at [1001, 308] on span "Thanh toán" at bounding box center [982, 312] width 58 height 15
radio input "false"
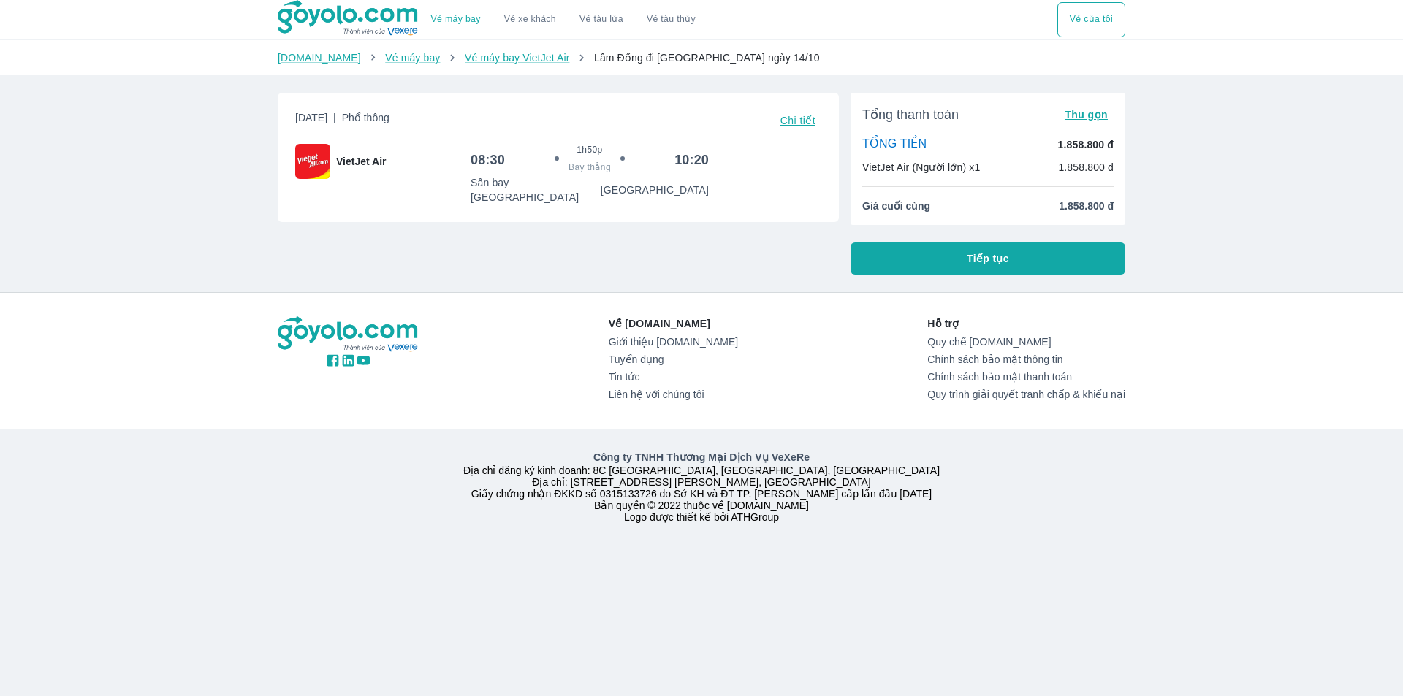
click at [991, 254] on span "Tiếp tục" at bounding box center [988, 258] width 42 height 15
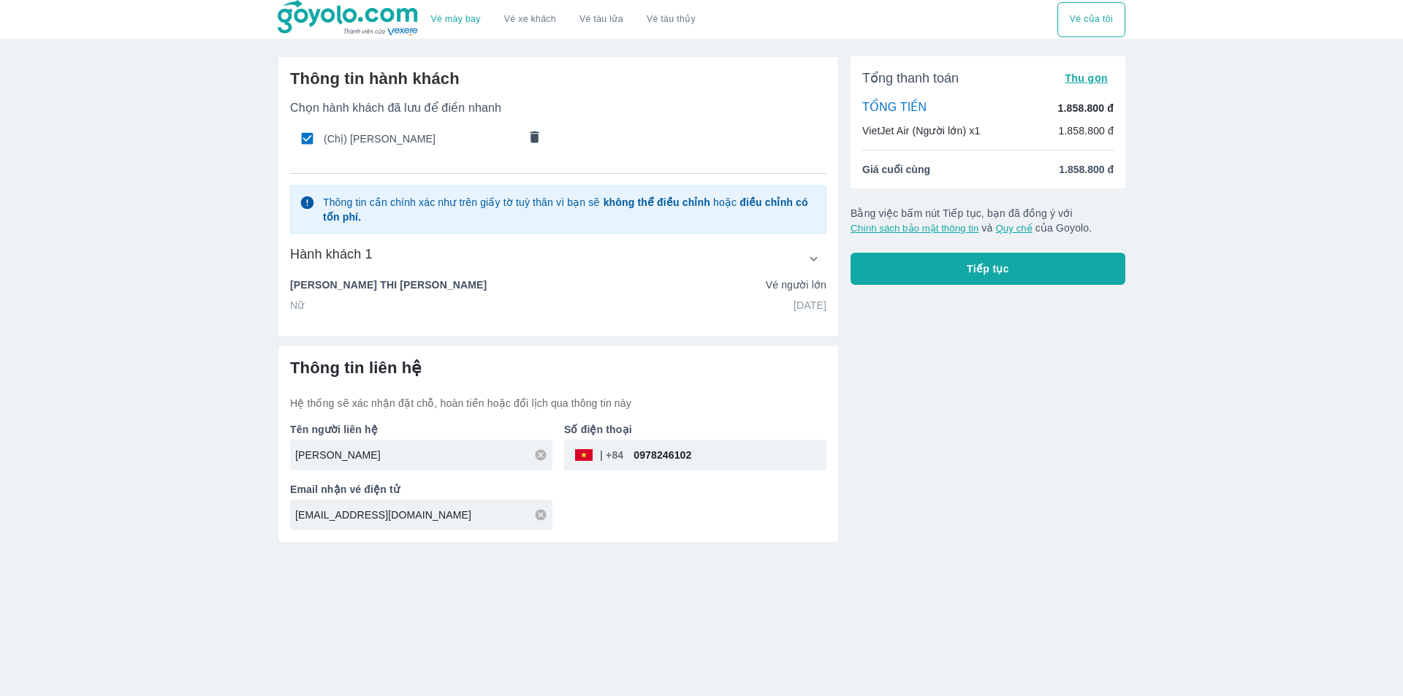
click at [531, 132] on icon "comments" at bounding box center [534, 136] width 15 height 15
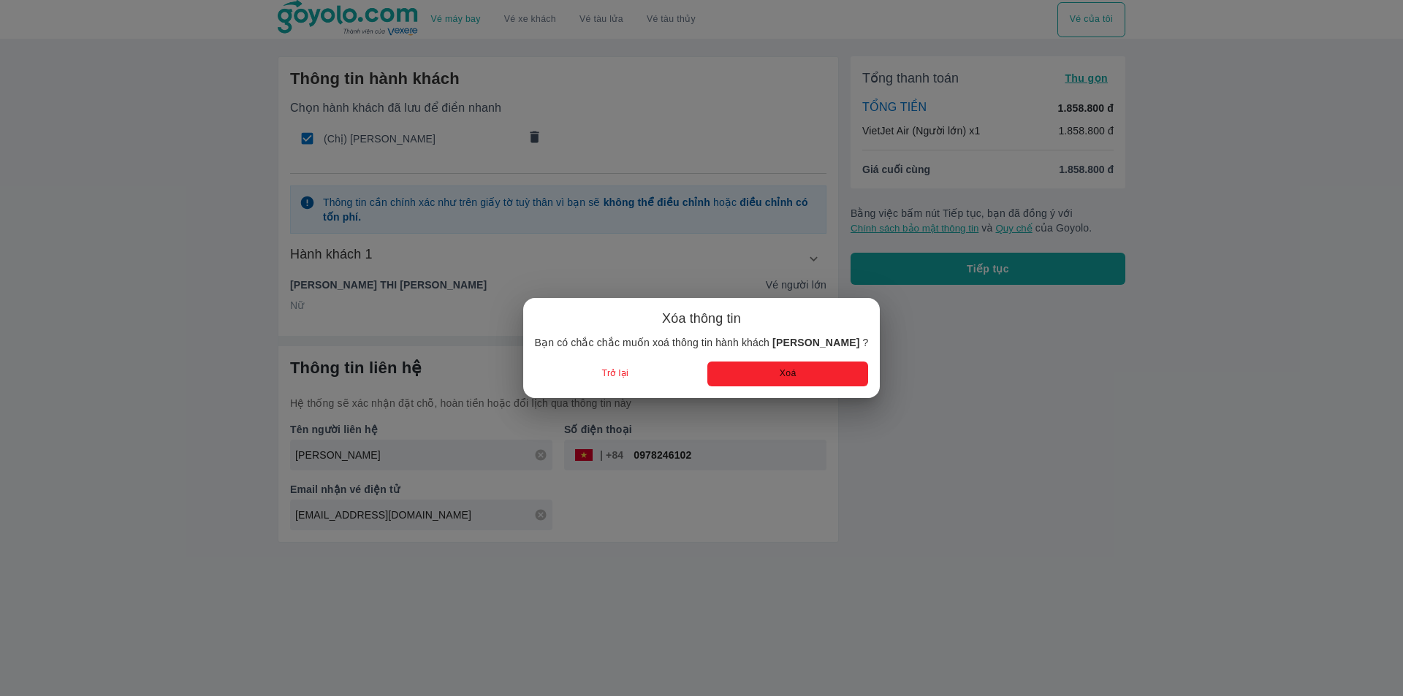
click at [742, 377] on button "Xoá" at bounding box center [787, 374] width 161 height 24
radio input "false"
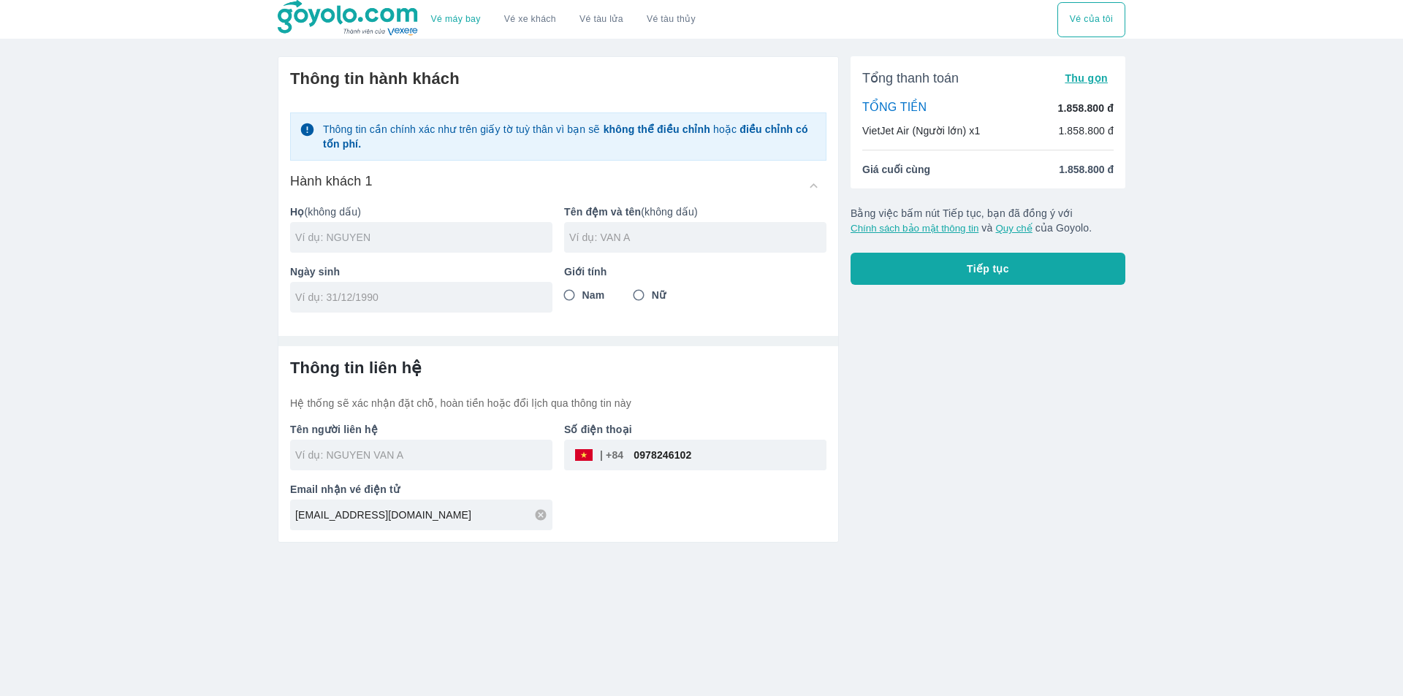
click at [444, 237] on input "text" at bounding box center [423, 237] width 257 height 15
type input "UONG"
type input "THI THOI"
click at [648, 294] on input "Nữ" at bounding box center [638, 295] width 26 height 26
radio input "true"
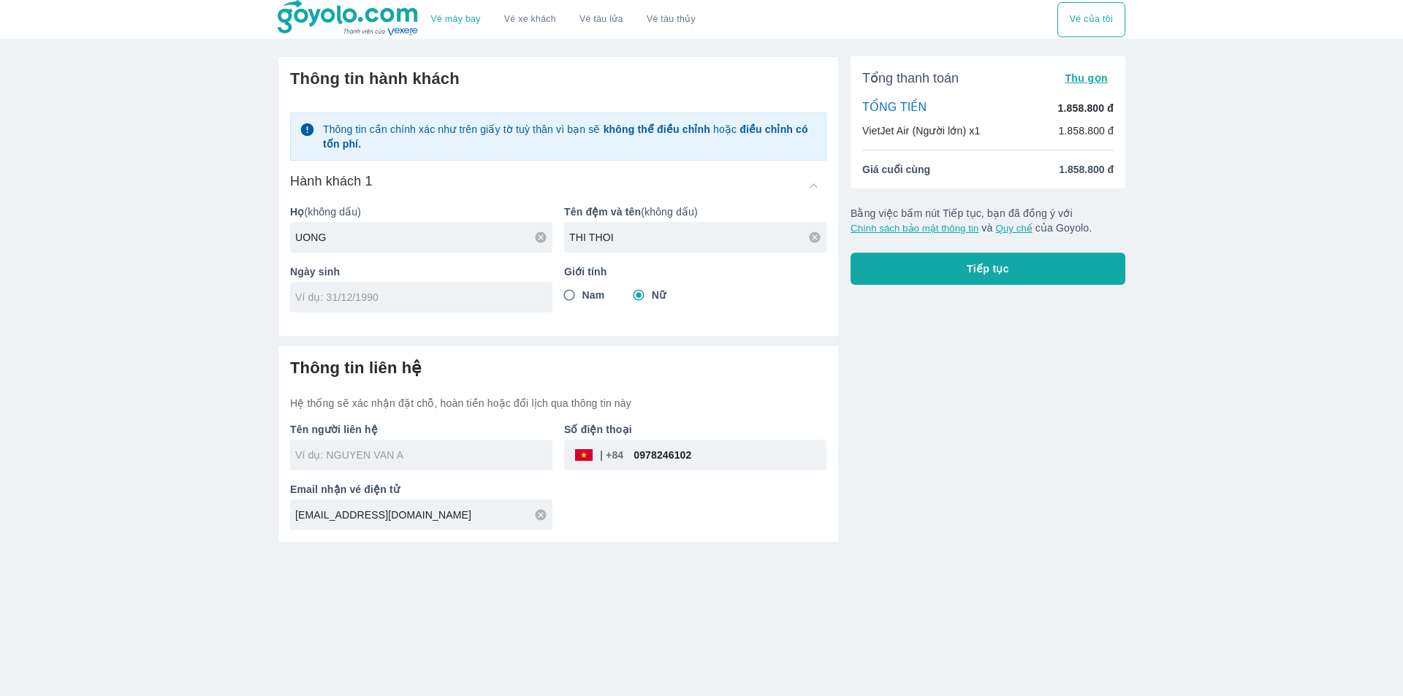
click at [460, 281] on div "Ngày sinh" at bounding box center [415, 283] width 274 height 60
drag, startPoint x: 447, startPoint y: 292, endPoint x: 438, endPoint y: 297, distance: 11.2
click at [447, 292] on input "tel" at bounding box center [416, 297] width 243 height 15
type input "[DATE]"
click at [479, 454] on input "text" at bounding box center [423, 455] width 257 height 15
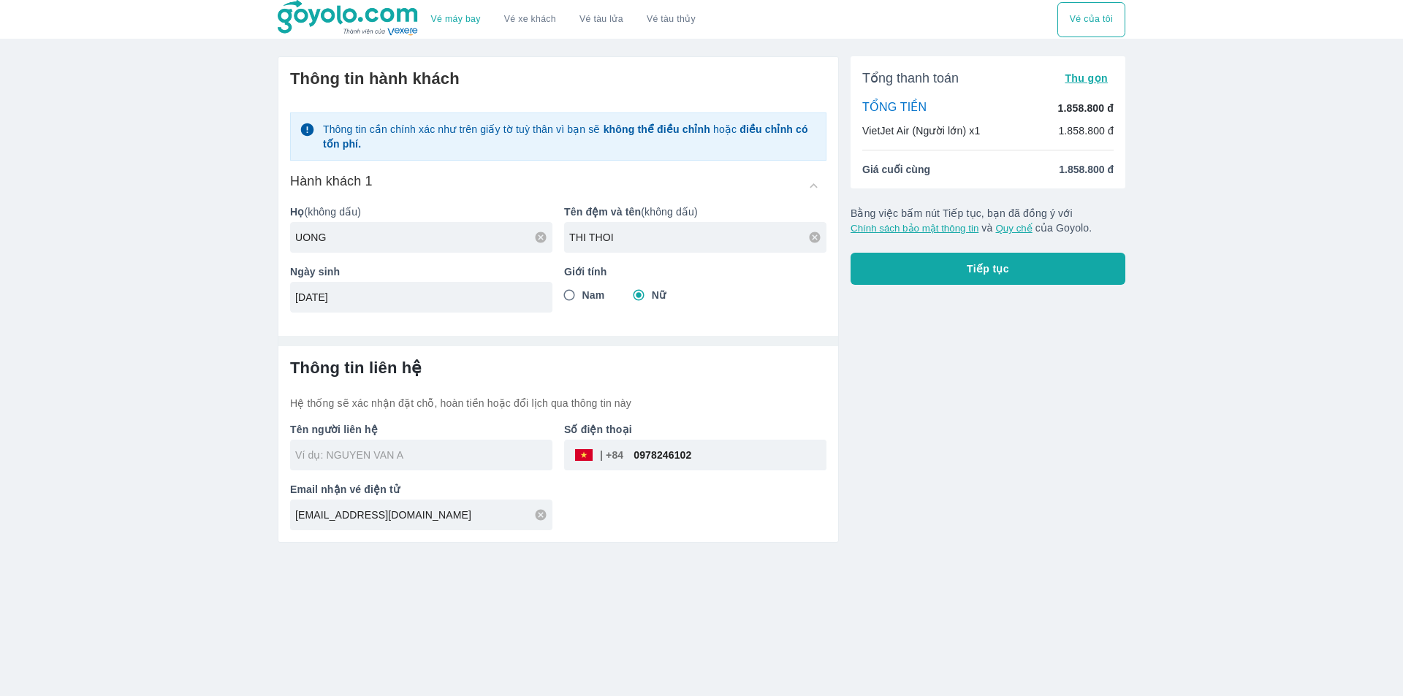
type input "UONG THI THOI"
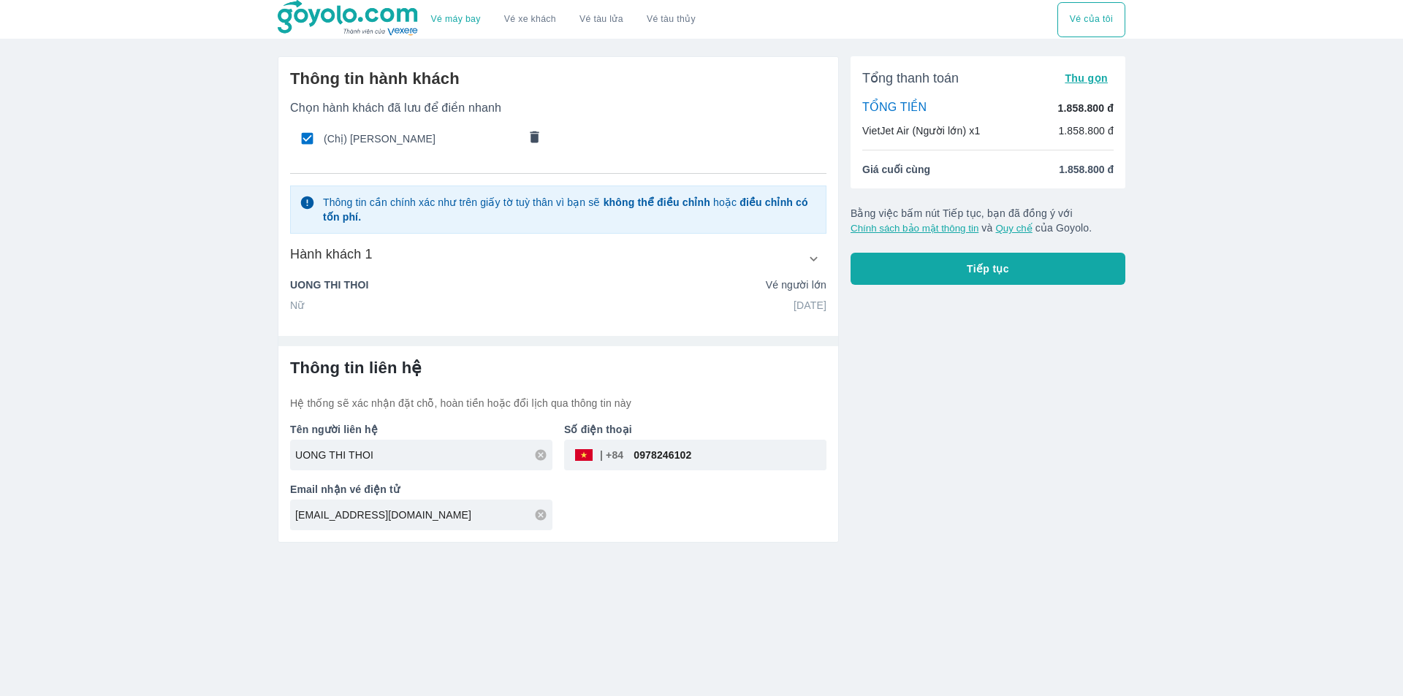
click at [947, 443] on div "Tổng thanh toán Thu gọn TỔNG TIỀN 1.858.800 đ VietJet Air (Người lớn) x1 1.858.…" at bounding box center [982, 294] width 286 height 498
click at [967, 279] on button "Tiếp tục" at bounding box center [987, 269] width 275 height 32
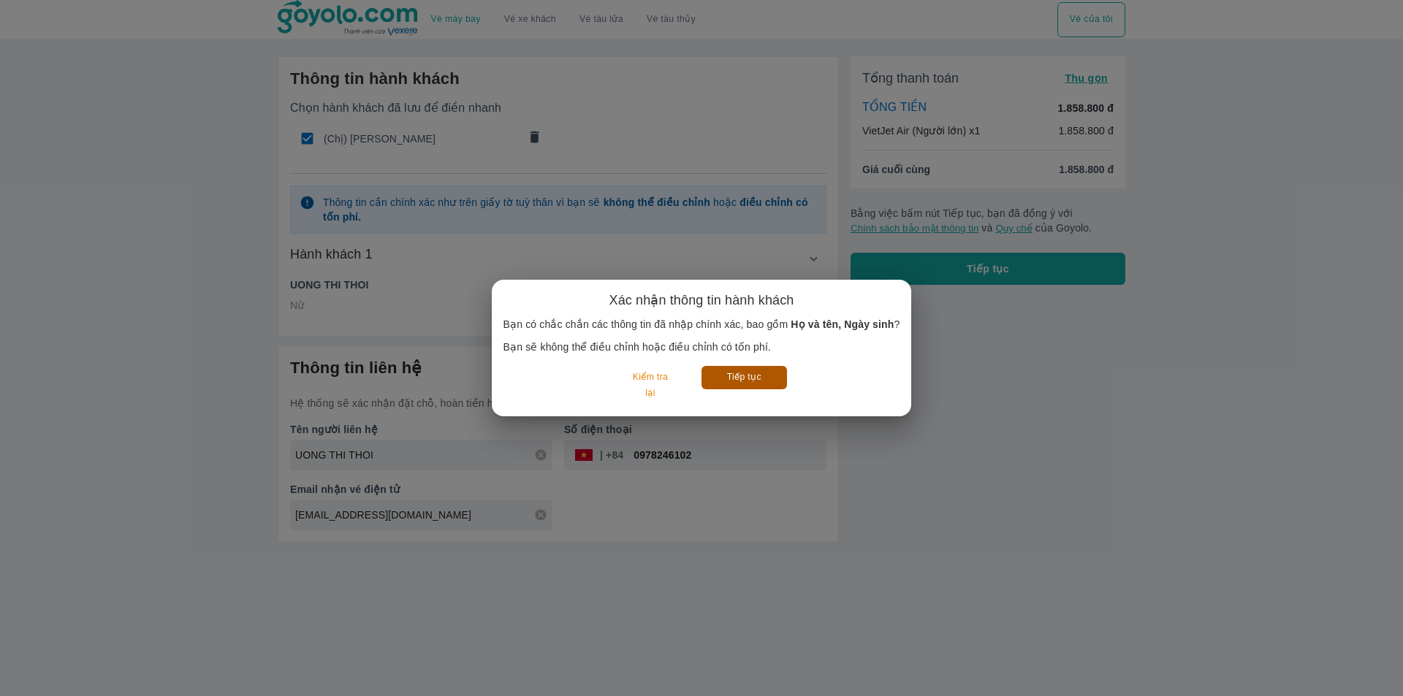
click at [749, 376] on button "Tiếp tục" at bounding box center [743, 377] width 85 height 23
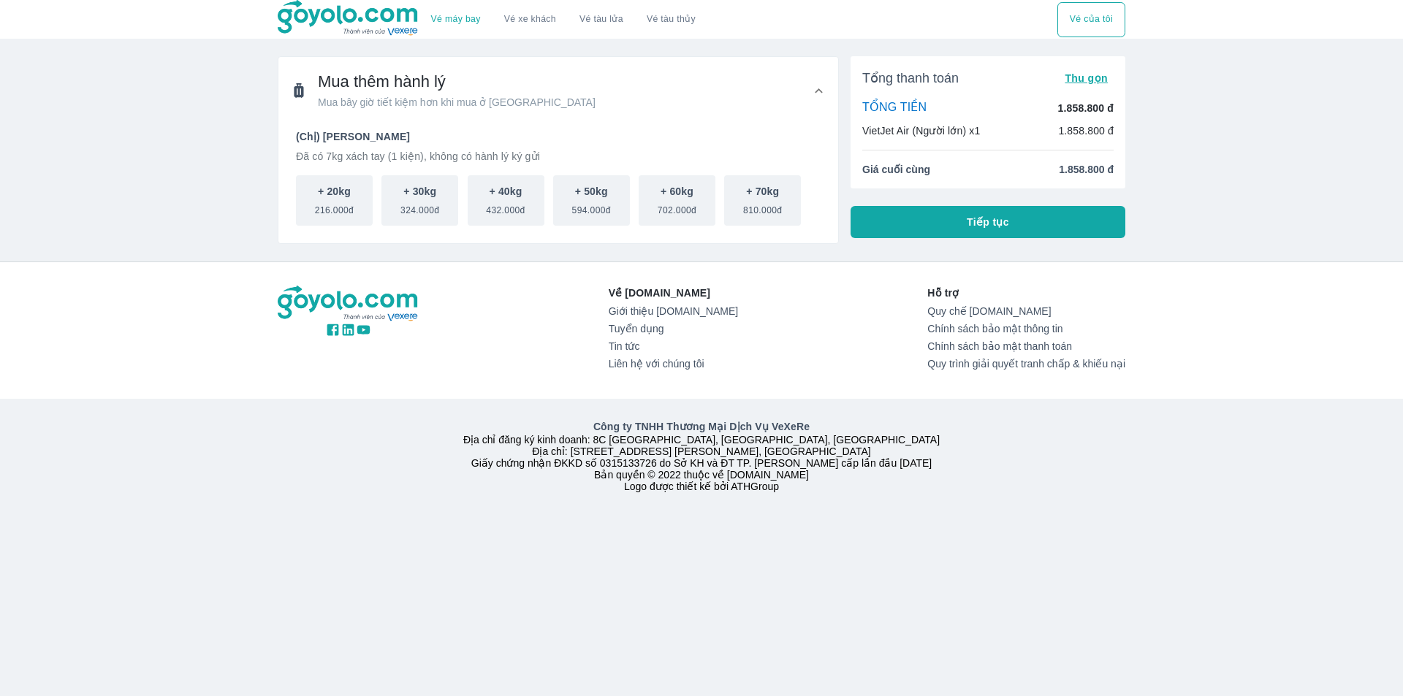
click at [980, 213] on button "Tiếp tục" at bounding box center [987, 222] width 275 height 32
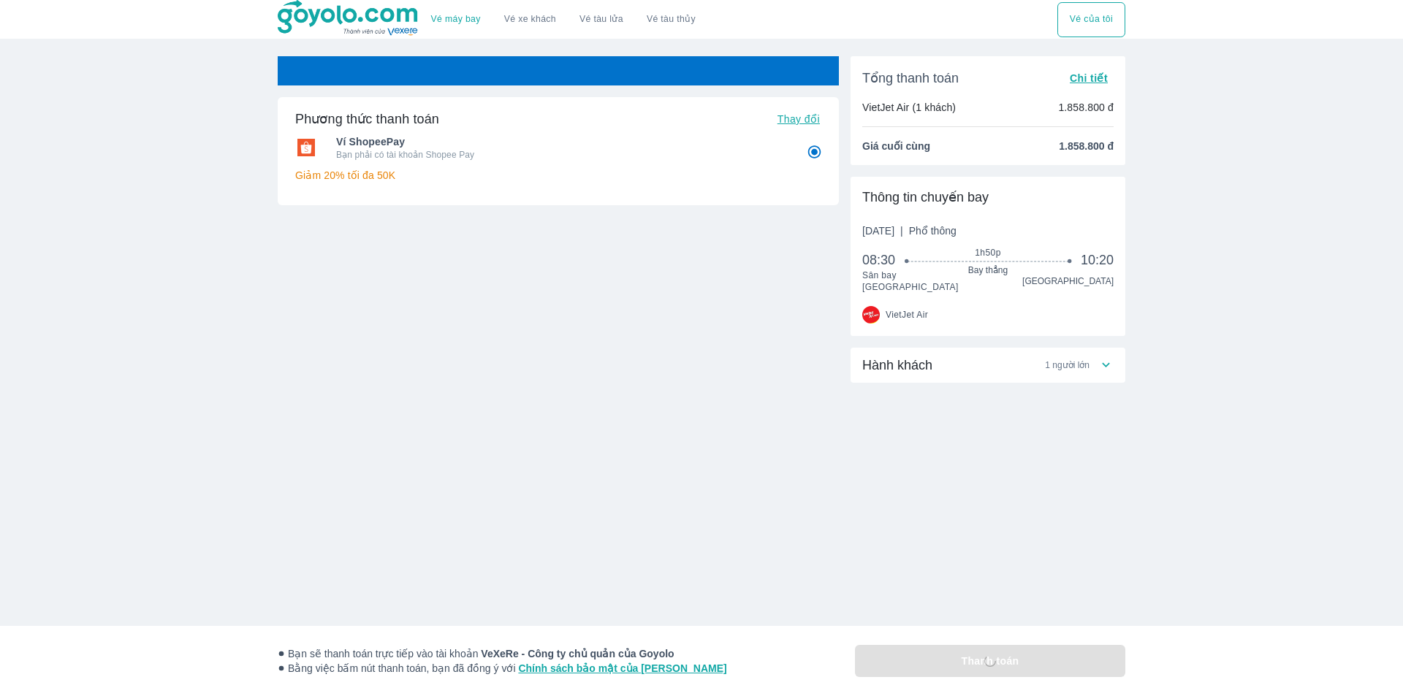
radio input "false"
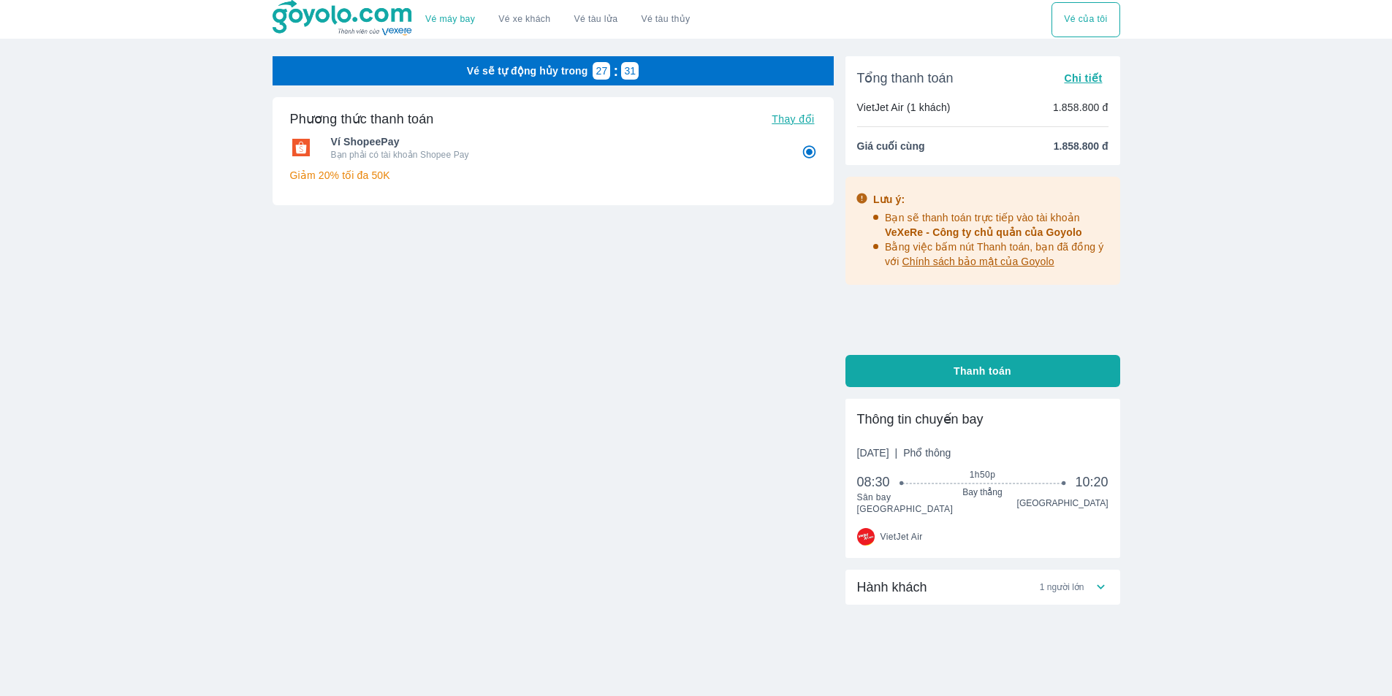
click at [900, 590] on div "Hành khách 1 người lớn" at bounding box center [982, 587] width 275 height 35
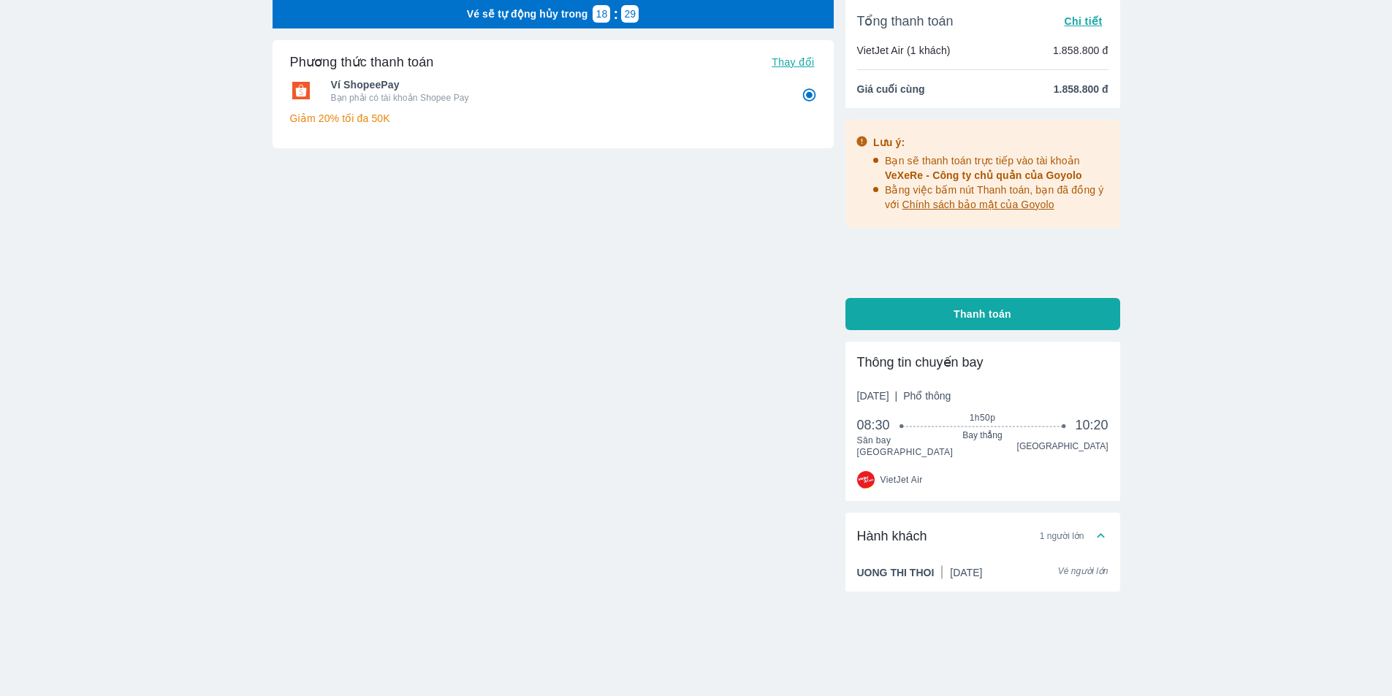
scroll to position [58, 0]
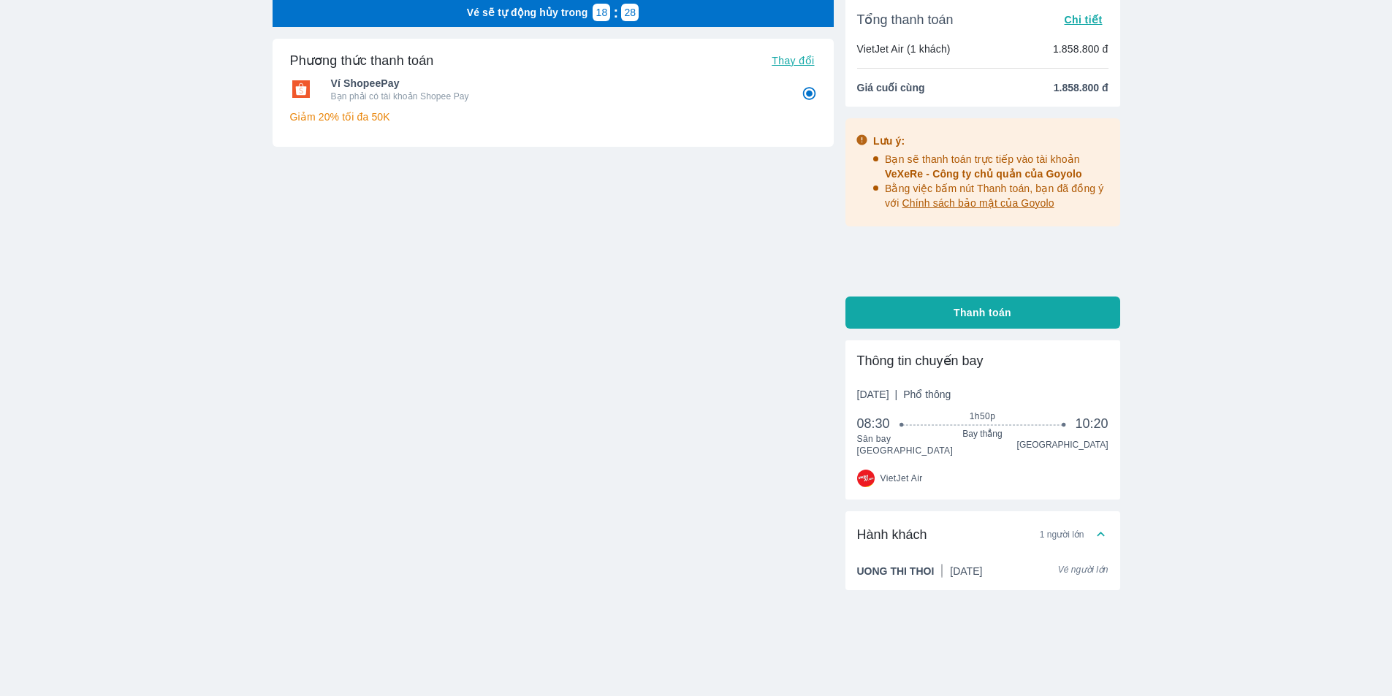
click at [961, 294] on div "Tổng thanh toán Chi tiết VietJet Air (1 khách) 1.858.800 đ Giá cuối cùng 1.858.…" at bounding box center [982, 163] width 275 height 331
click at [968, 320] on span "Thanh toán" at bounding box center [982, 312] width 58 height 15
radio input "false"
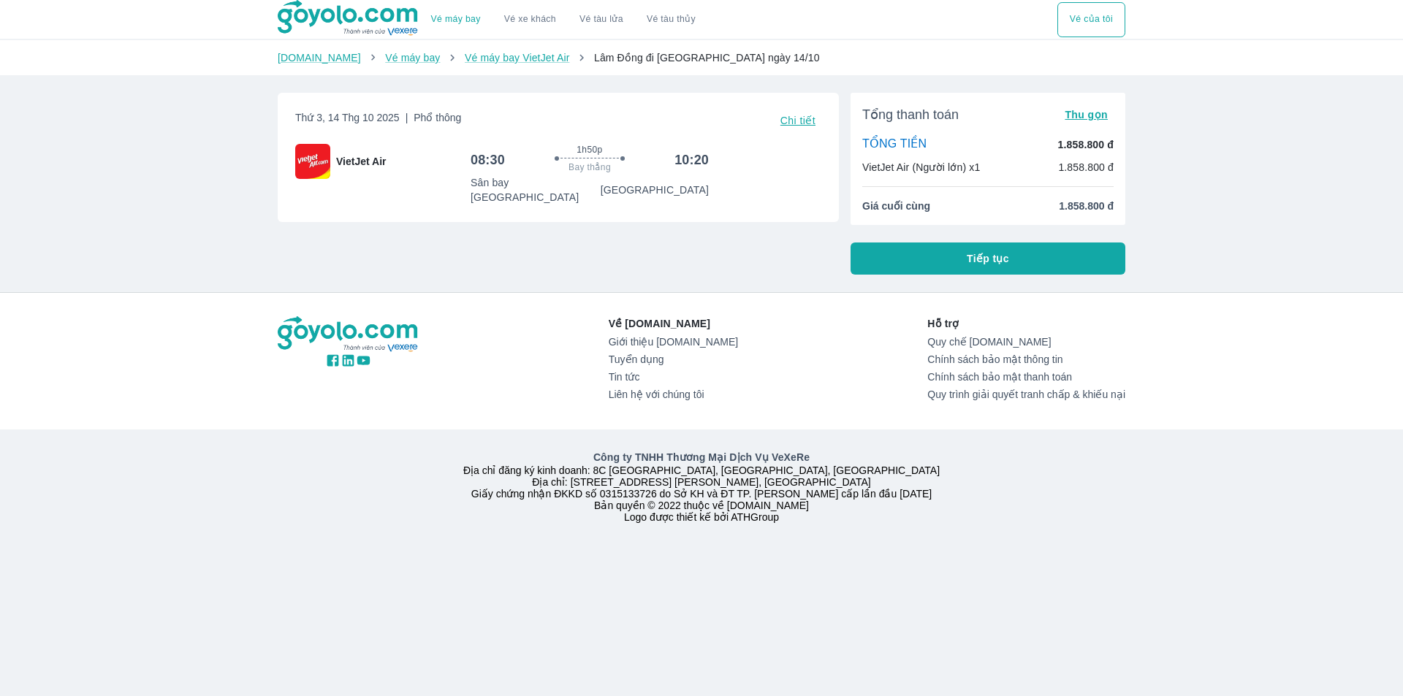
click at [918, 259] on button "Tiếp tục" at bounding box center [987, 259] width 275 height 32
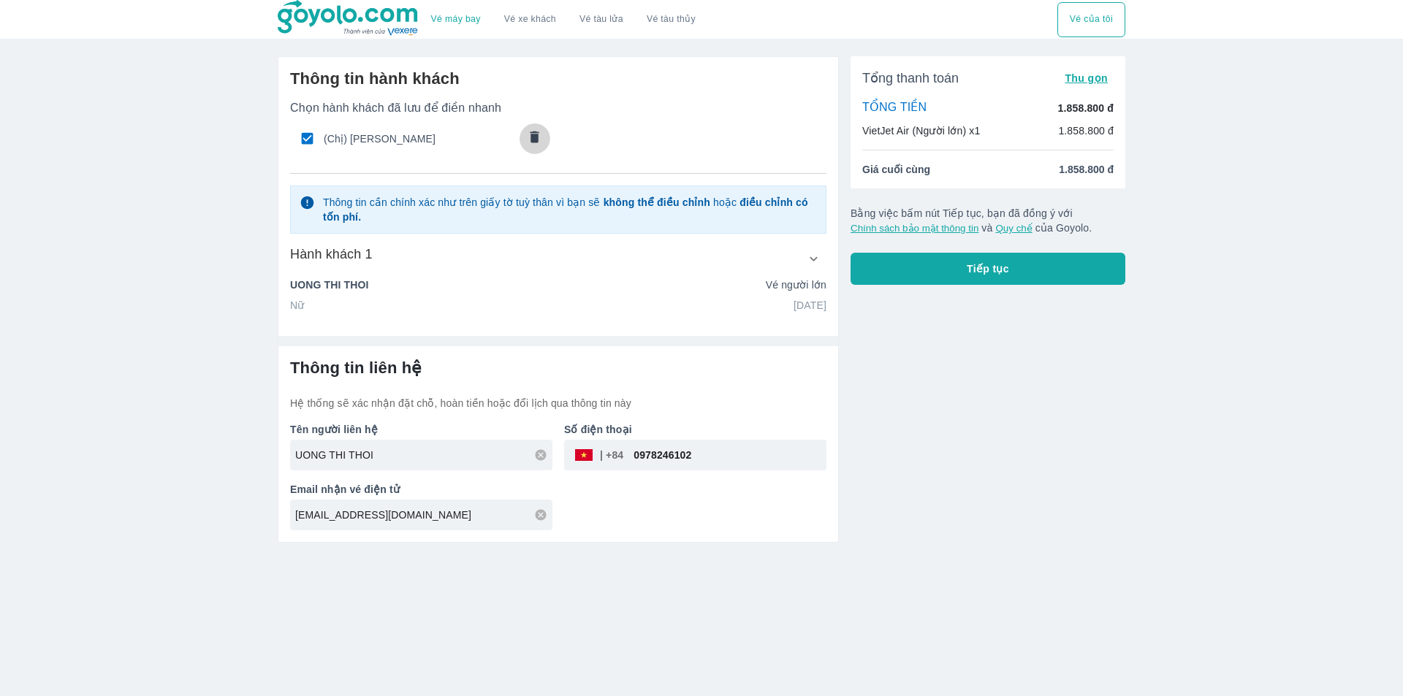
click at [533, 148] on p "comments" at bounding box center [534, 138] width 15 height 19
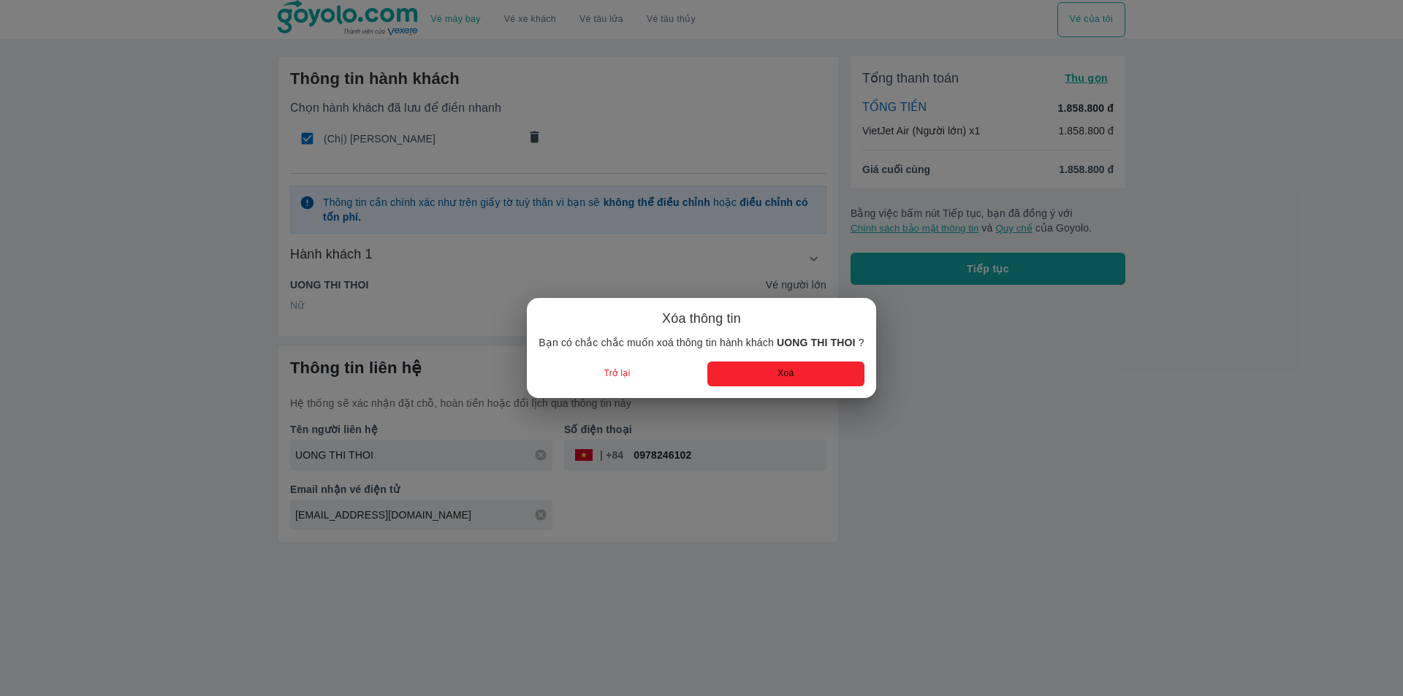
click at [780, 372] on button "Xoá" at bounding box center [785, 374] width 157 height 24
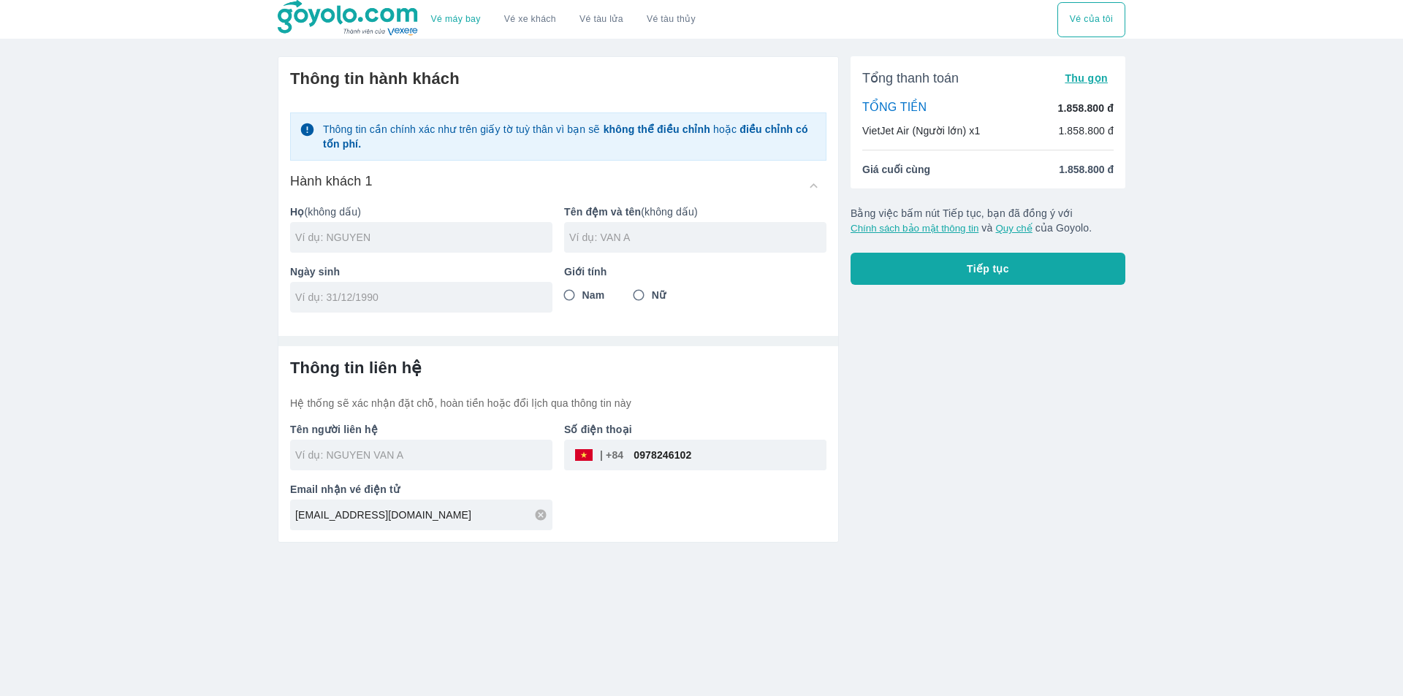
radio input "false"
click at [396, 232] on input "text" at bounding box center [423, 237] width 257 height 15
type input "VY"
type input "QUOC TIEN"
click at [370, 297] on input "tel" at bounding box center [416, 297] width 243 height 15
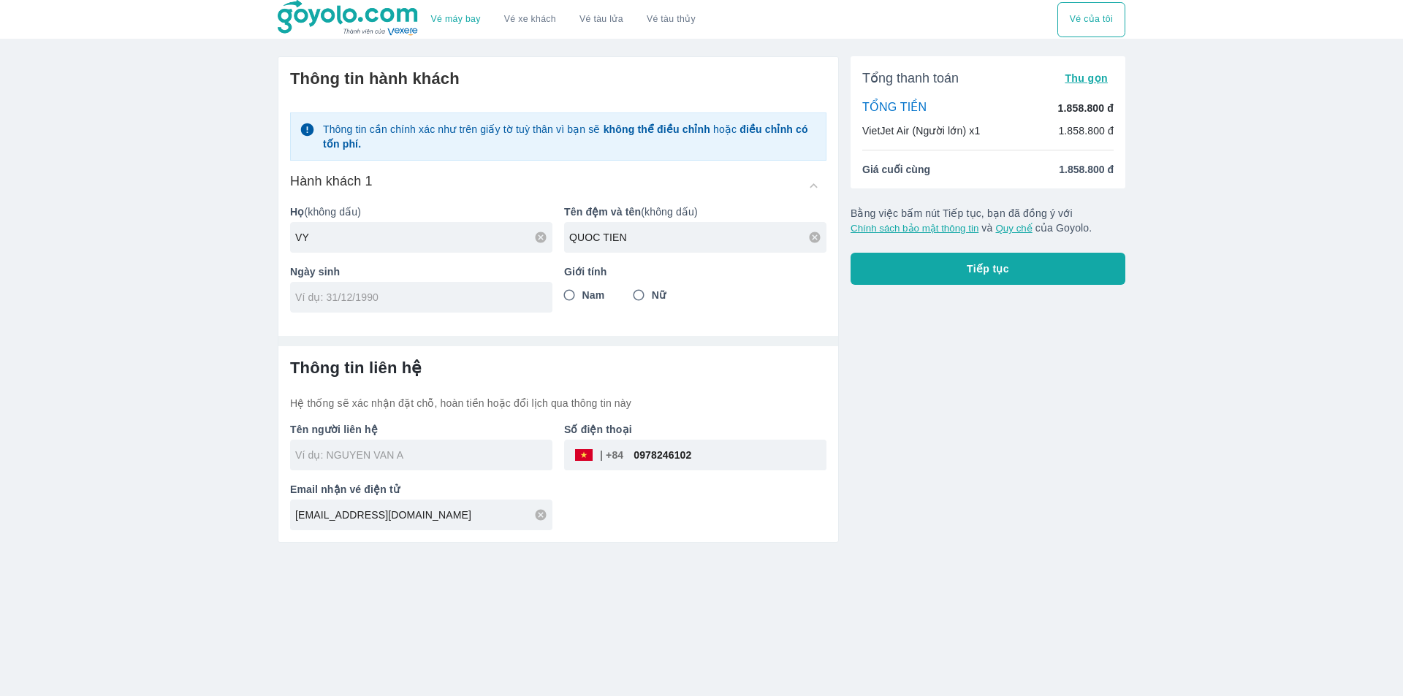
type input "[DATE]"
click at [586, 295] on span "Nam" at bounding box center [593, 295] width 23 height 15
click at [571, 285] on input "Nam" at bounding box center [569, 295] width 26 height 26
radio input "true"
click at [899, 382] on div "Tổng thanh toán Thu gọn TỔNG TIỀN 1.858.800 đ VietJet Air (Người lớn) x1 1.858.…" at bounding box center [982, 294] width 286 height 498
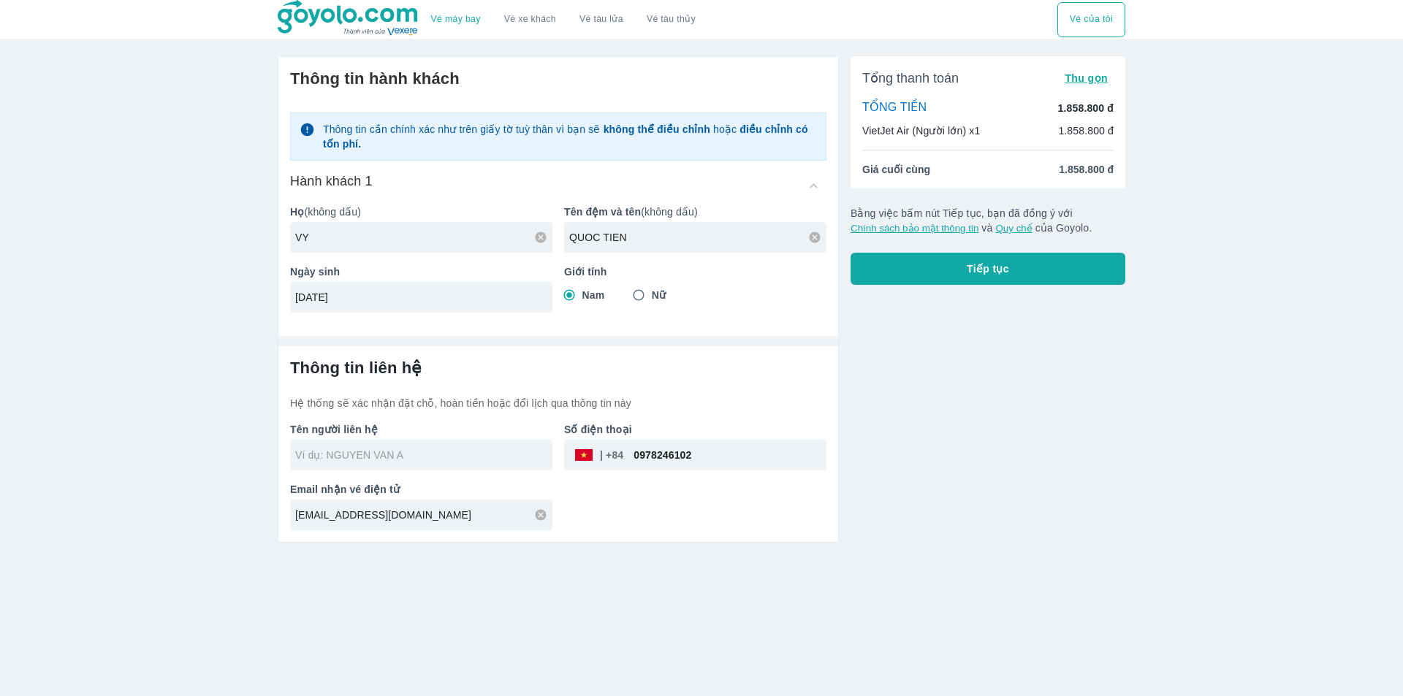
type input "VY QUOC TIEN"
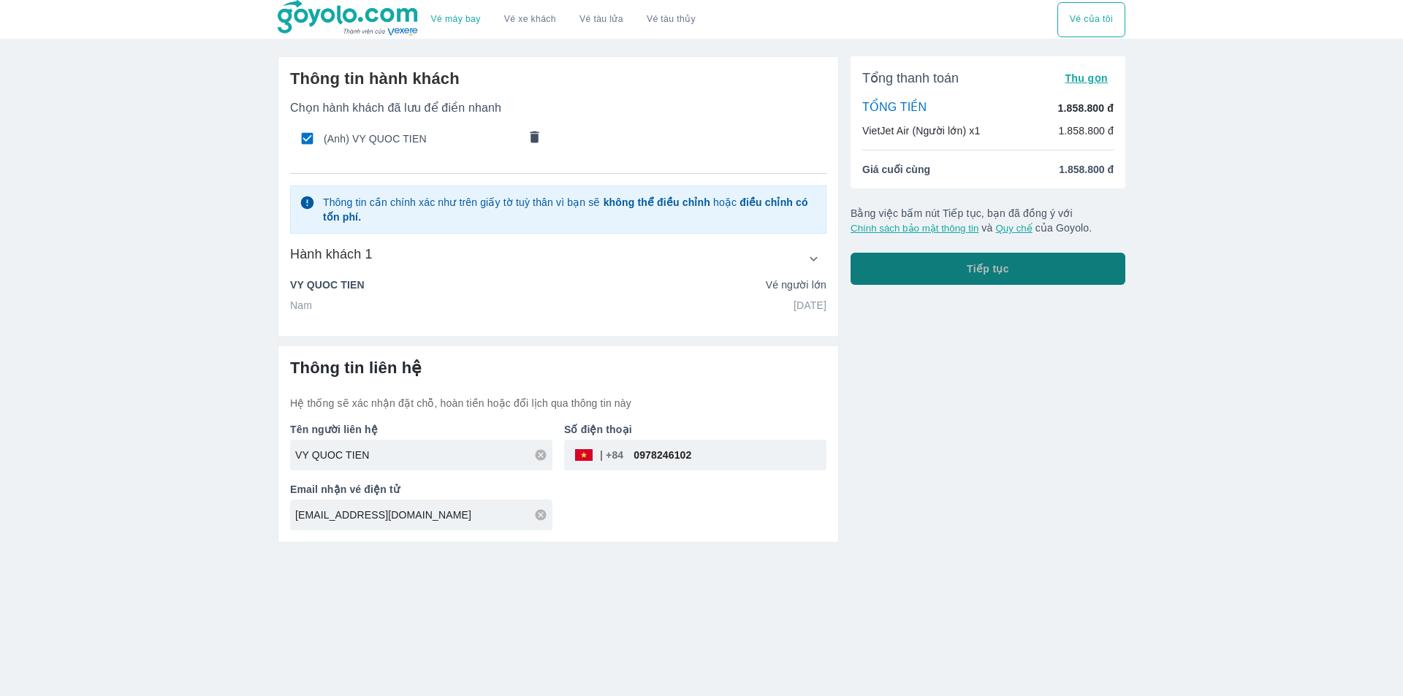
click at [1005, 267] on span "Tiếp tục" at bounding box center [988, 269] width 42 height 15
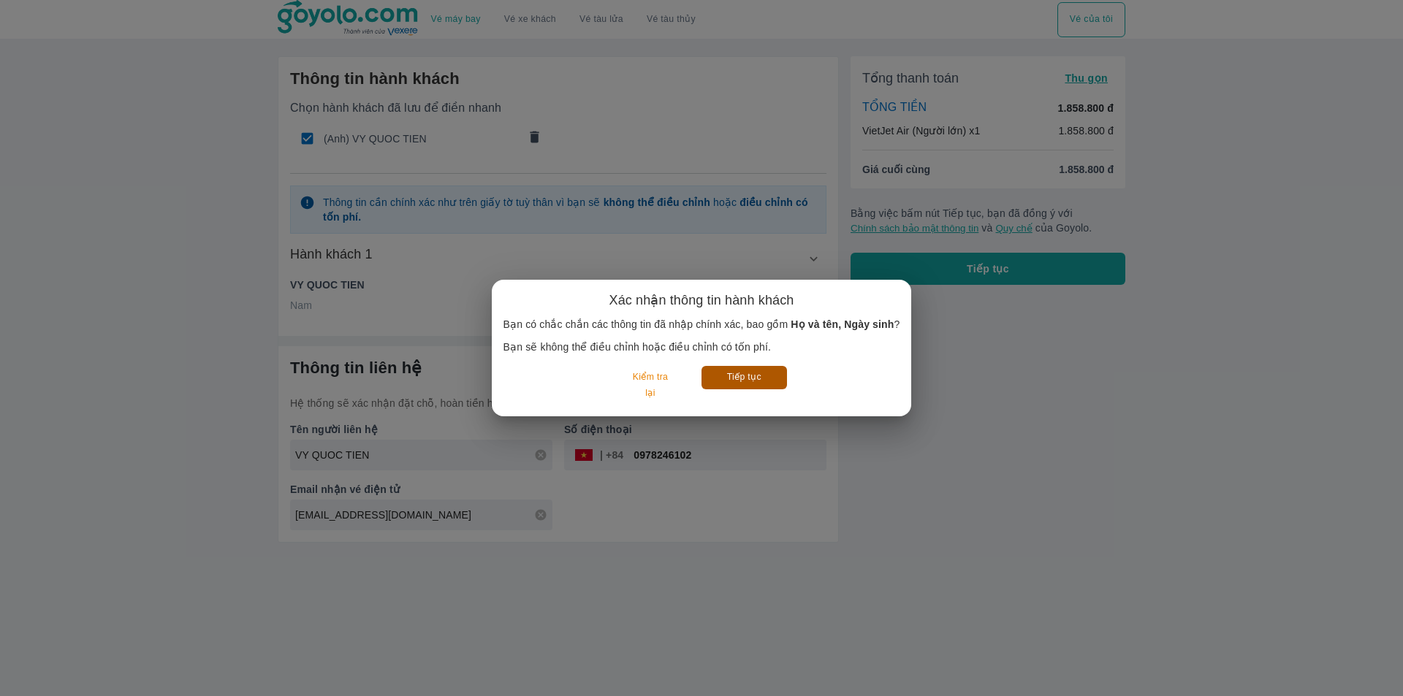
click at [775, 376] on button "Tiếp tục" at bounding box center [743, 377] width 85 height 23
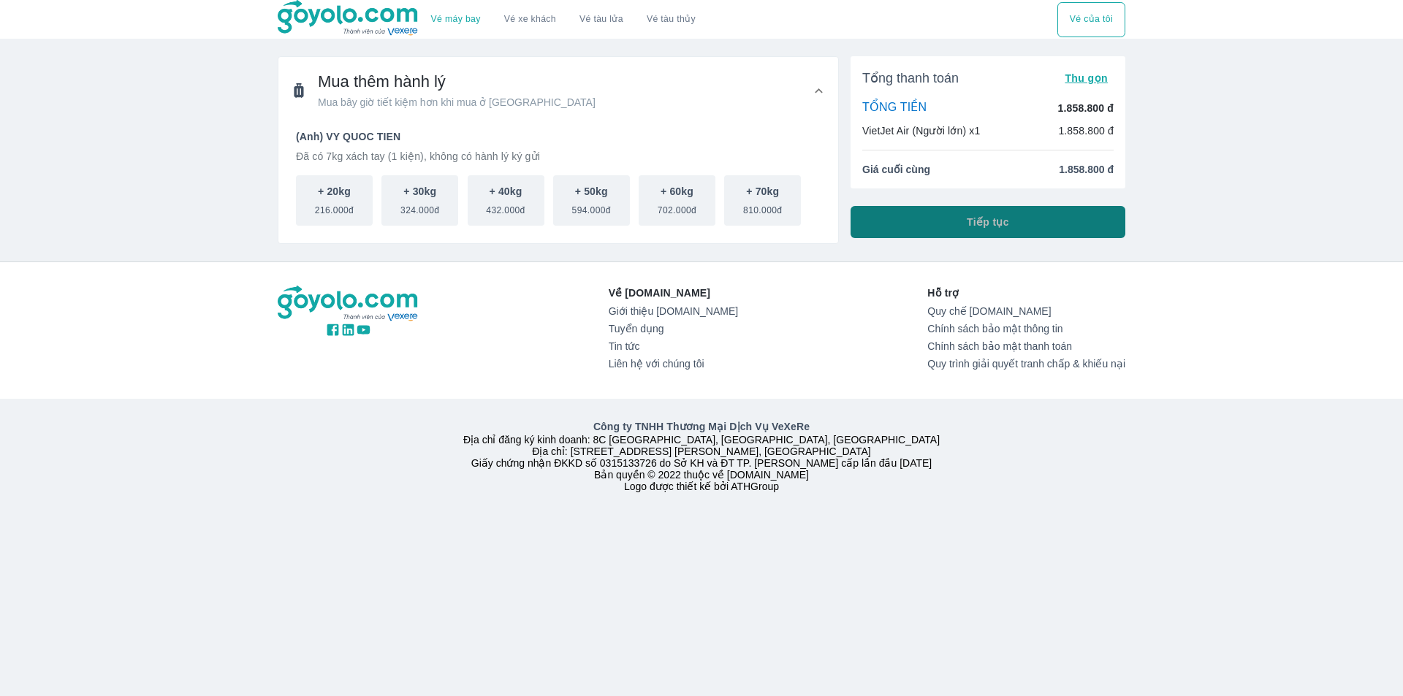
click at [943, 218] on button "Tiếp tục" at bounding box center [987, 222] width 275 height 32
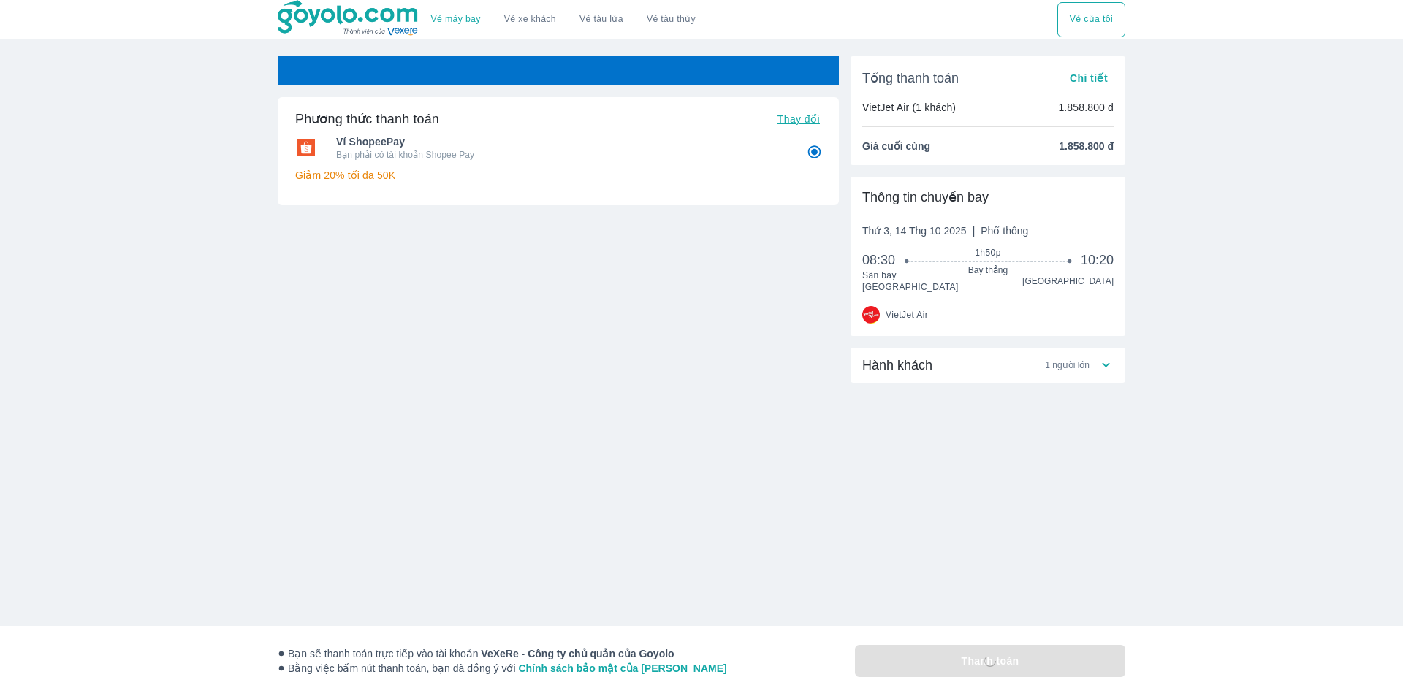
radio input "false"
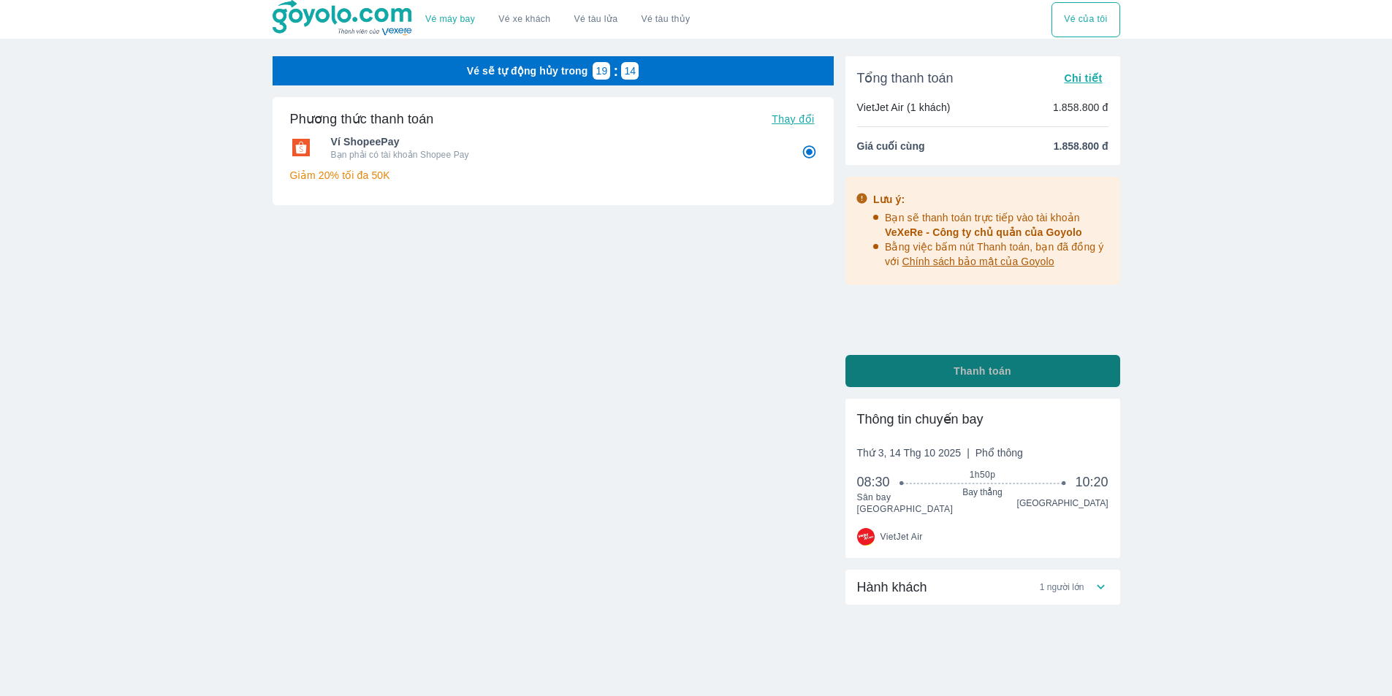
click at [902, 372] on button "Thanh toán" at bounding box center [982, 371] width 275 height 32
radio input "false"
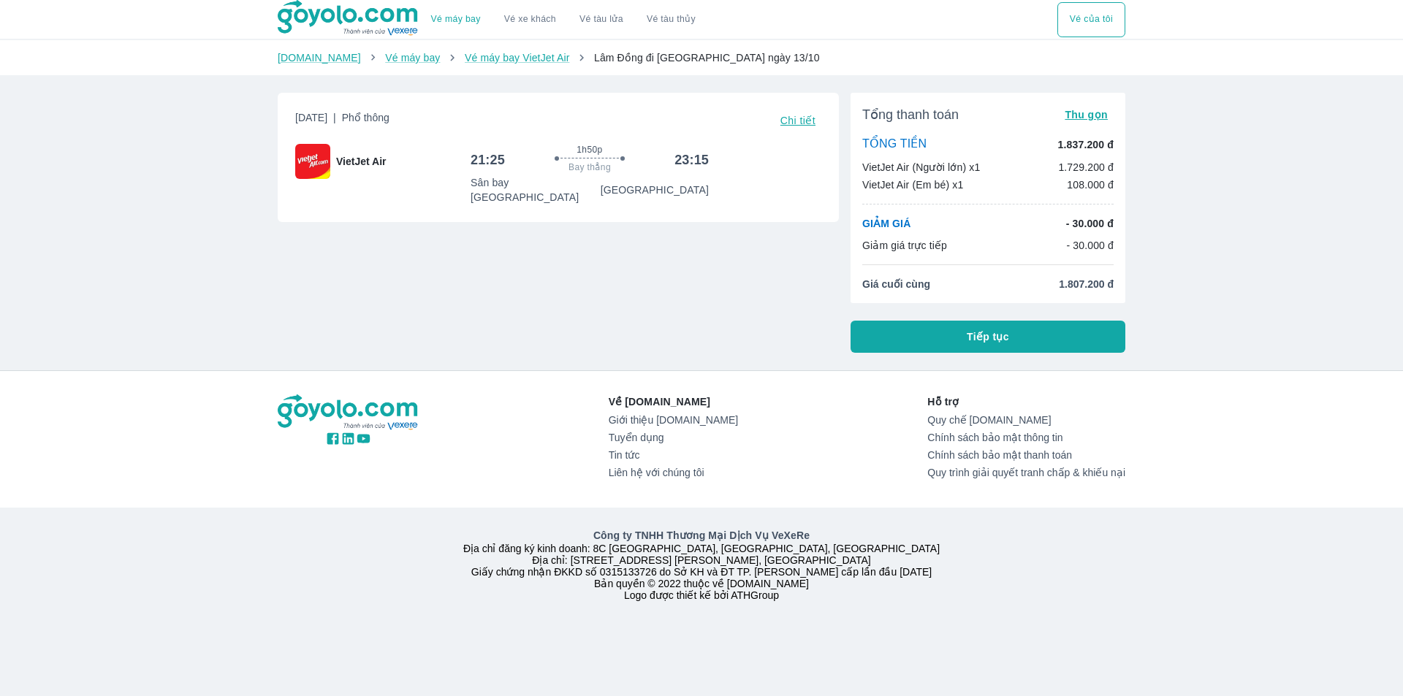
click at [281, 245] on div "[DATE] | Phổ thông Chi tiết VietJet Air 21:25 1h50p Bay thẳng 23:15 [GEOGRAPHIC…" at bounding box center [552, 217] width 573 height 272
click at [940, 339] on button "Tiếp tục" at bounding box center [987, 337] width 275 height 32
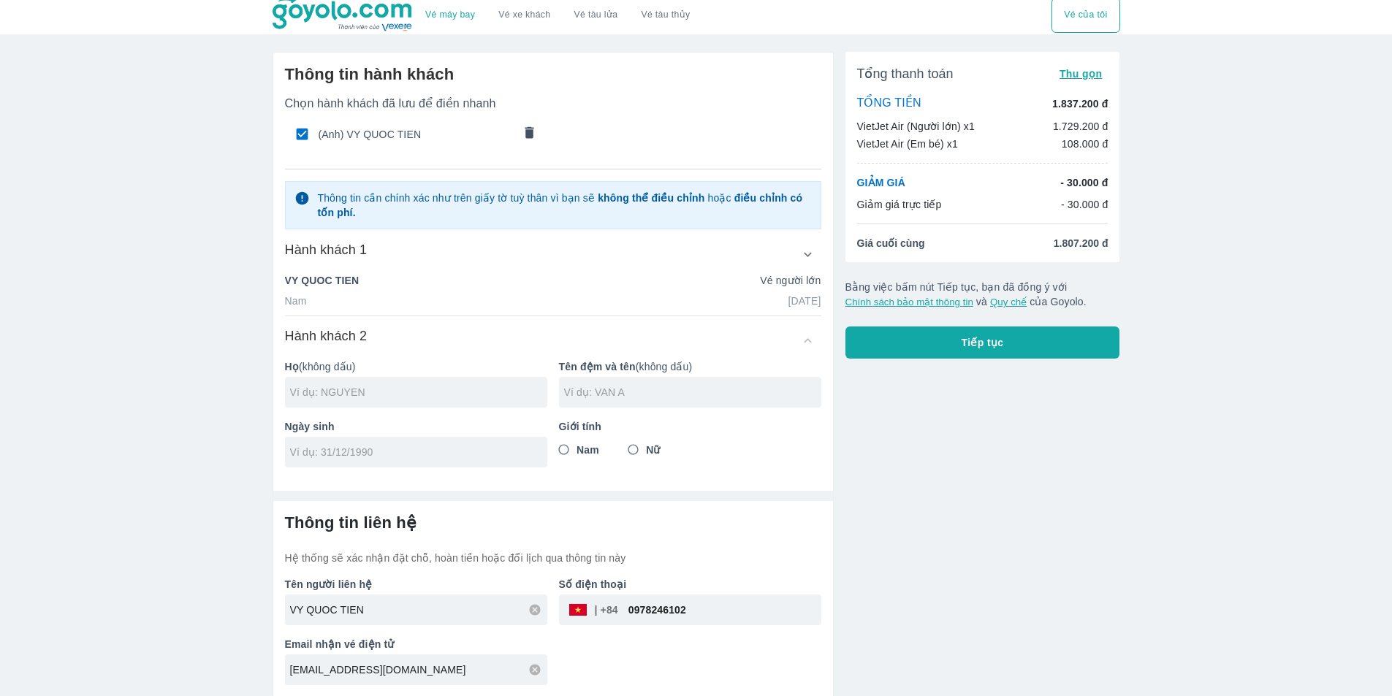
scroll to position [7, 0]
click at [690, 608] on input "0978246102" at bounding box center [719, 608] width 203 height 35
paste input "359151366"
type input "0359151366"
drag, startPoint x: 509, startPoint y: 126, endPoint x: 520, endPoint y: 129, distance: 11.3
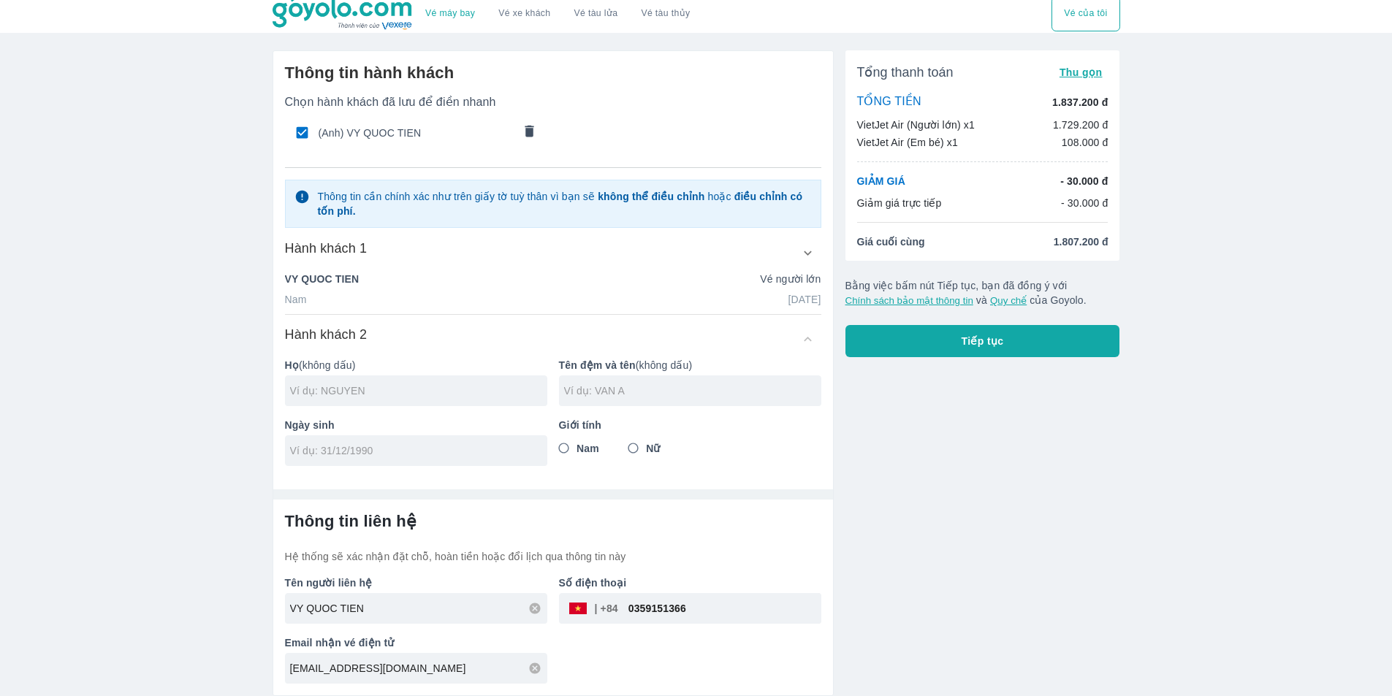
click at [510, 127] on span "(Anh) VY QUOC TIEN" at bounding box center [416, 133] width 194 height 15
checkbox input "false"
radio input "false"
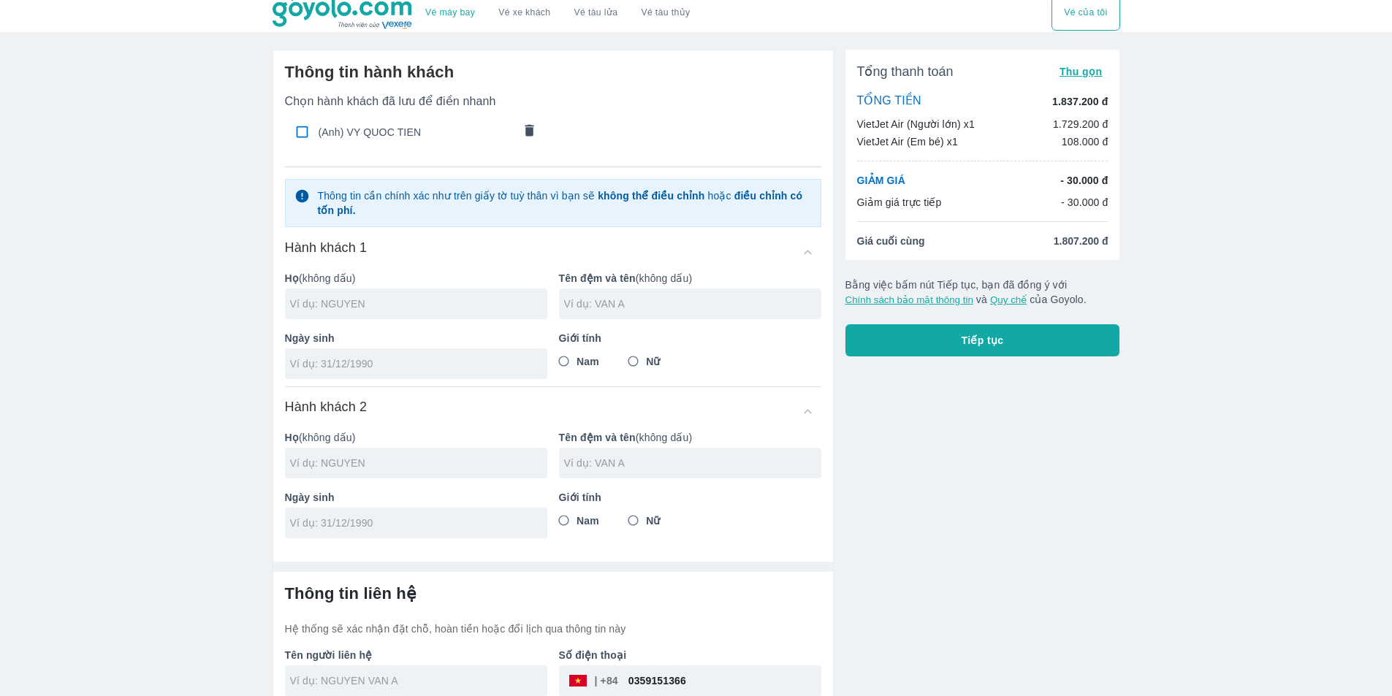
scroll to position [0, 0]
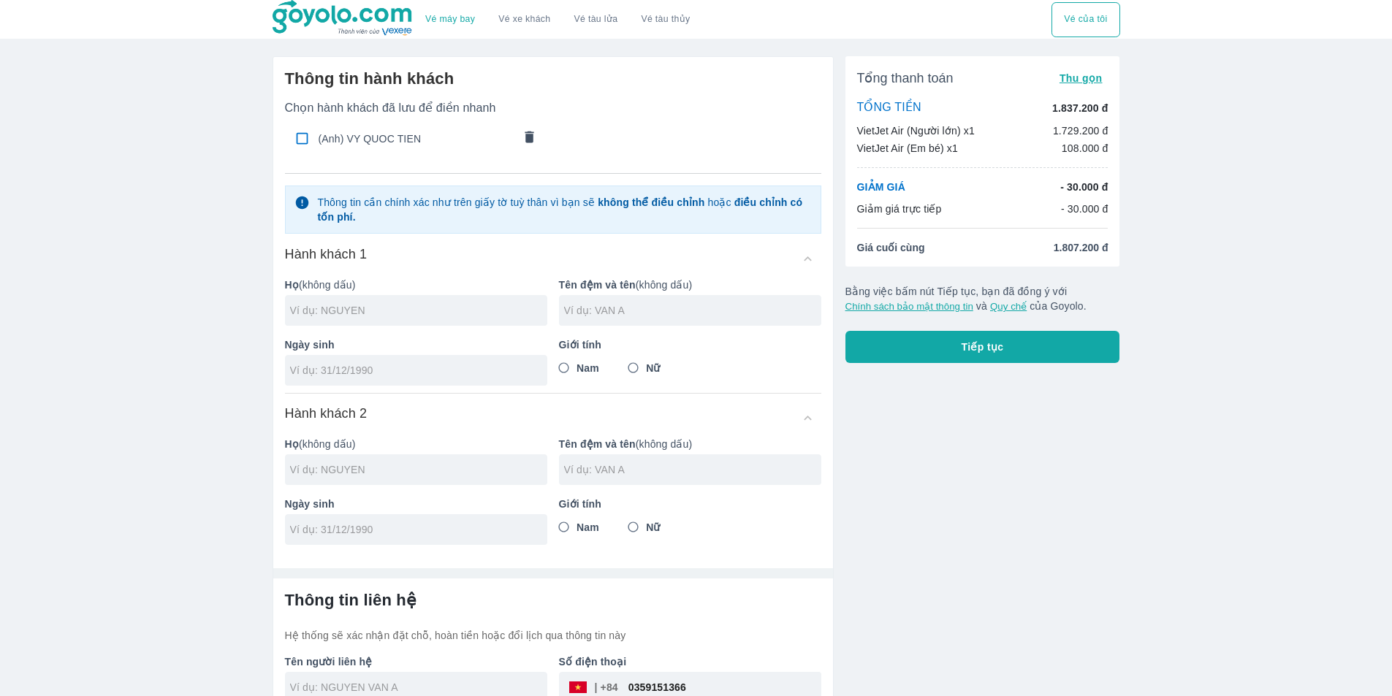
click at [528, 131] on icon "comments" at bounding box center [529, 136] width 15 height 15
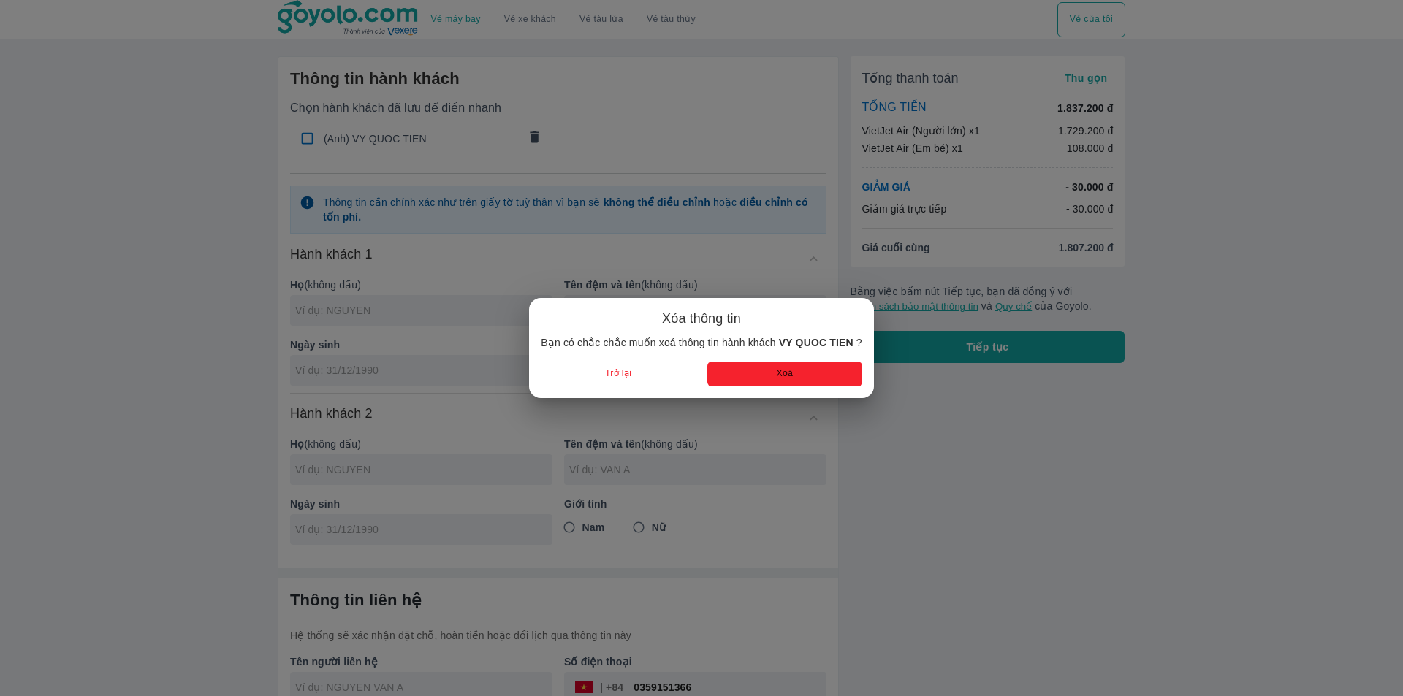
click at [756, 381] on button "Xoá" at bounding box center [784, 374] width 155 height 24
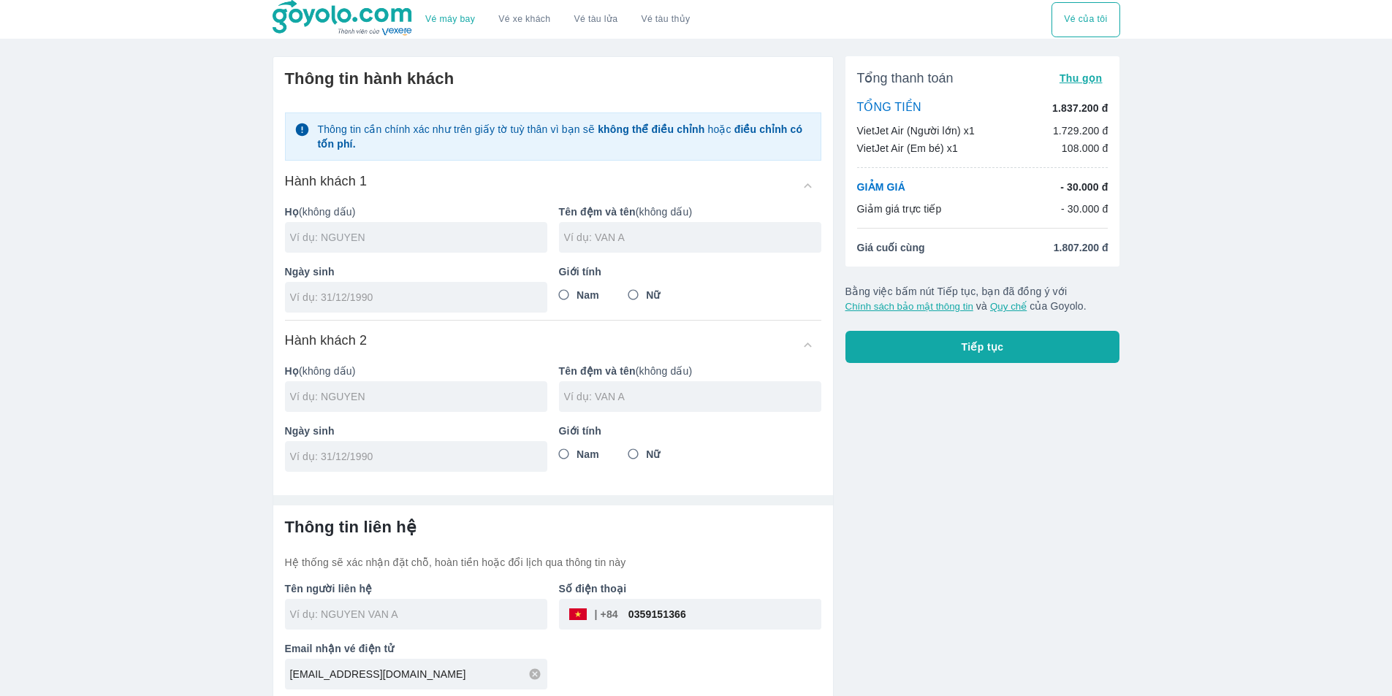
click at [351, 241] on input "text" at bounding box center [418, 237] width 257 height 15
type input "NGUYEN"
type input "THI HOA"
click at [635, 293] on input "Nữ" at bounding box center [633, 295] width 26 height 26
radio input "true"
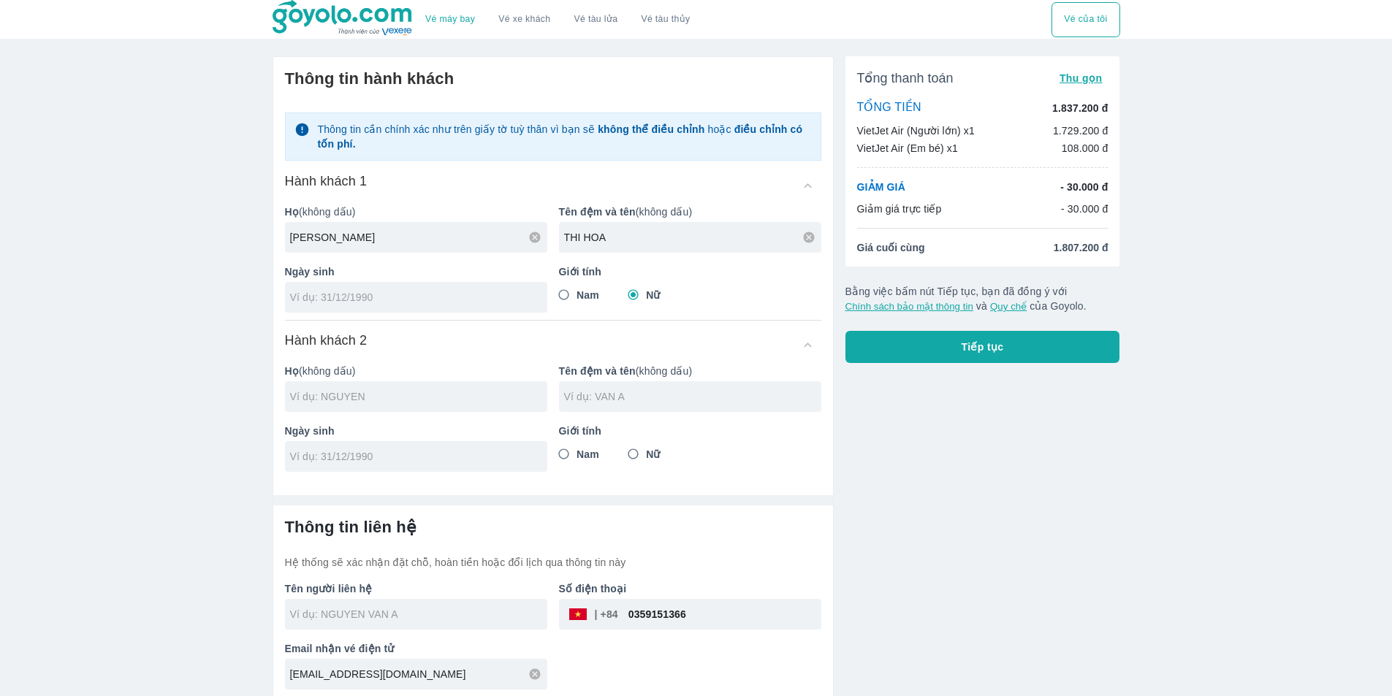
click at [430, 302] on input "tel" at bounding box center [411, 297] width 243 height 15
type input "26/08/1995"
click at [583, 298] on span "Nam" at bounding box center [587, 295] width 23 height 15
click at [577, 298] on input "Nam" at bounding box center [564, 295] width 26 height 26
radio input "true"
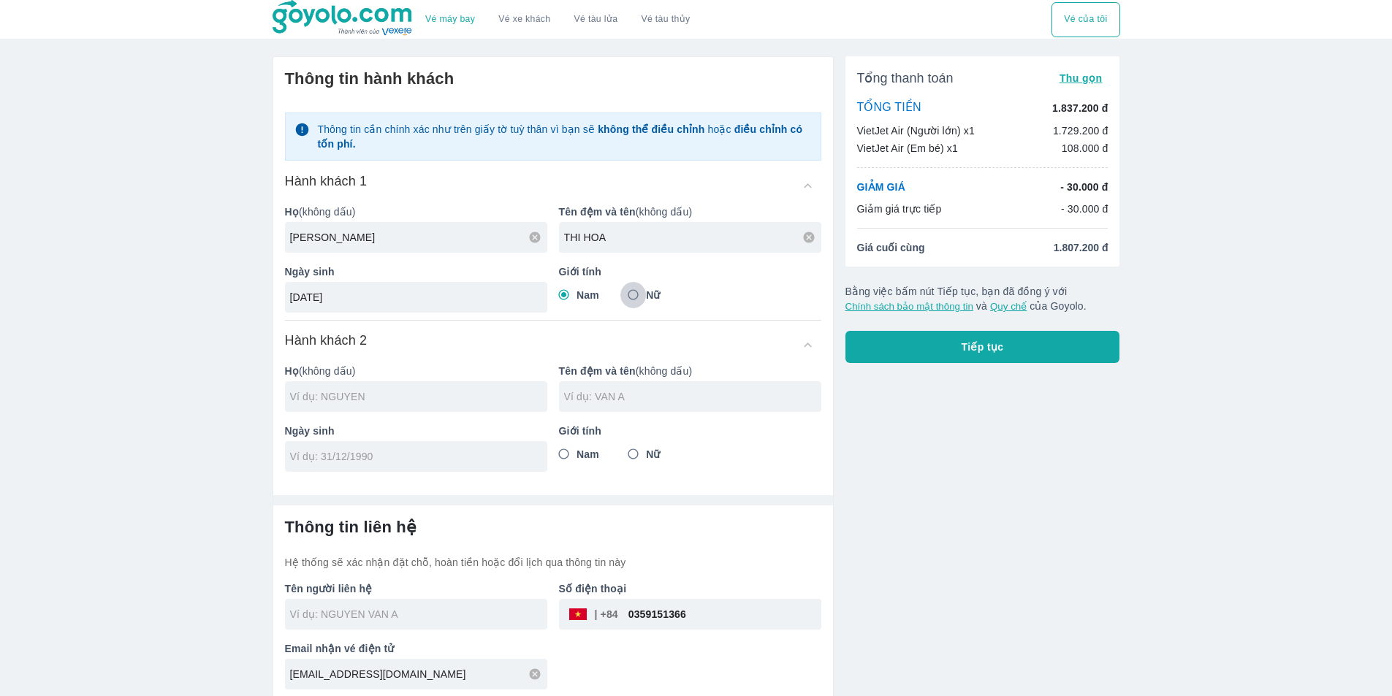
click at [644, 294] on input "Nữ" at bounding box center [633, 295] width 26 height 26
radio input "true"
click at [414, 401] on input "text" at bounding box center [418, 396] width 257 height 15
type input "NGUYEN THI HOA"
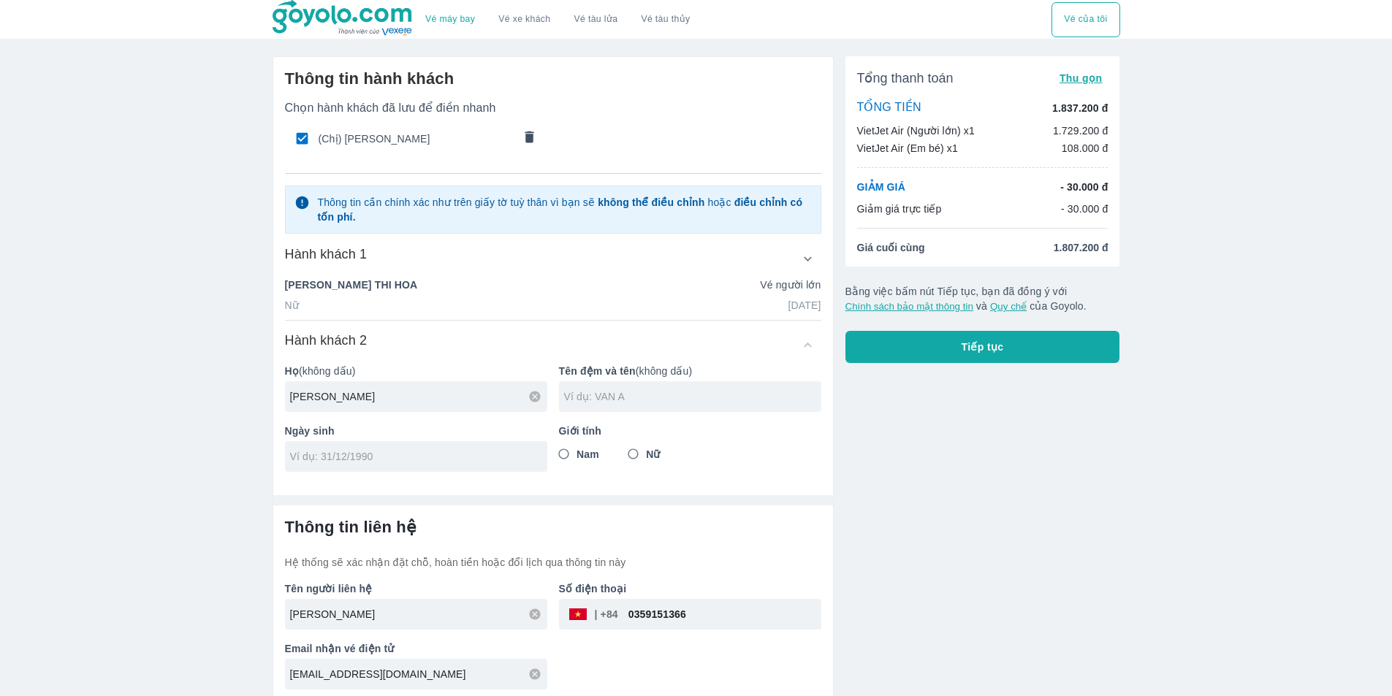
type input "NGUYEN"
type input "NGOC DIEP"
drag, startPoint x: 378, startPoint y: 452, endPoint x: 393, endPoint y: 408, distance: 45.8
click at [378, 451] on input "tel" at bounding box center [411, 456] width 243 height 15
type input "08/02/2025"
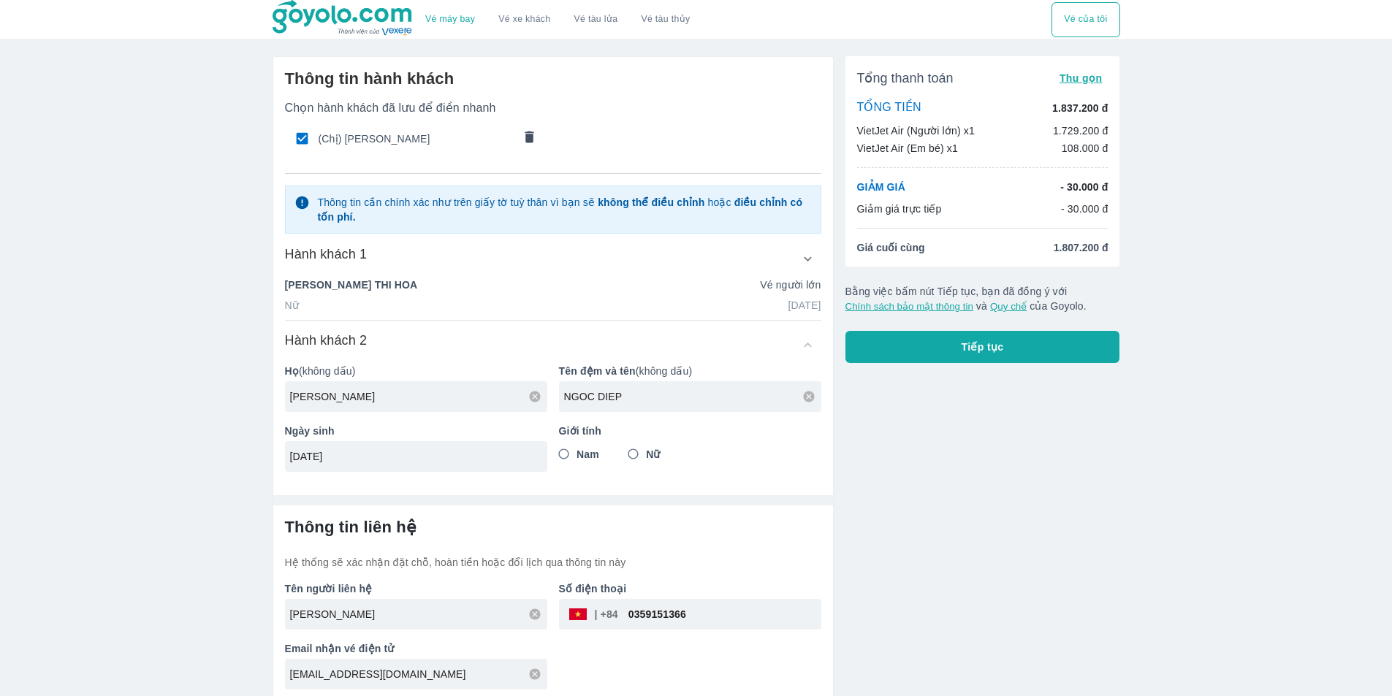
click at [633, 459] on input "Nữ" at bounding box center [633, 454] width 26 height 26
radio input "true"
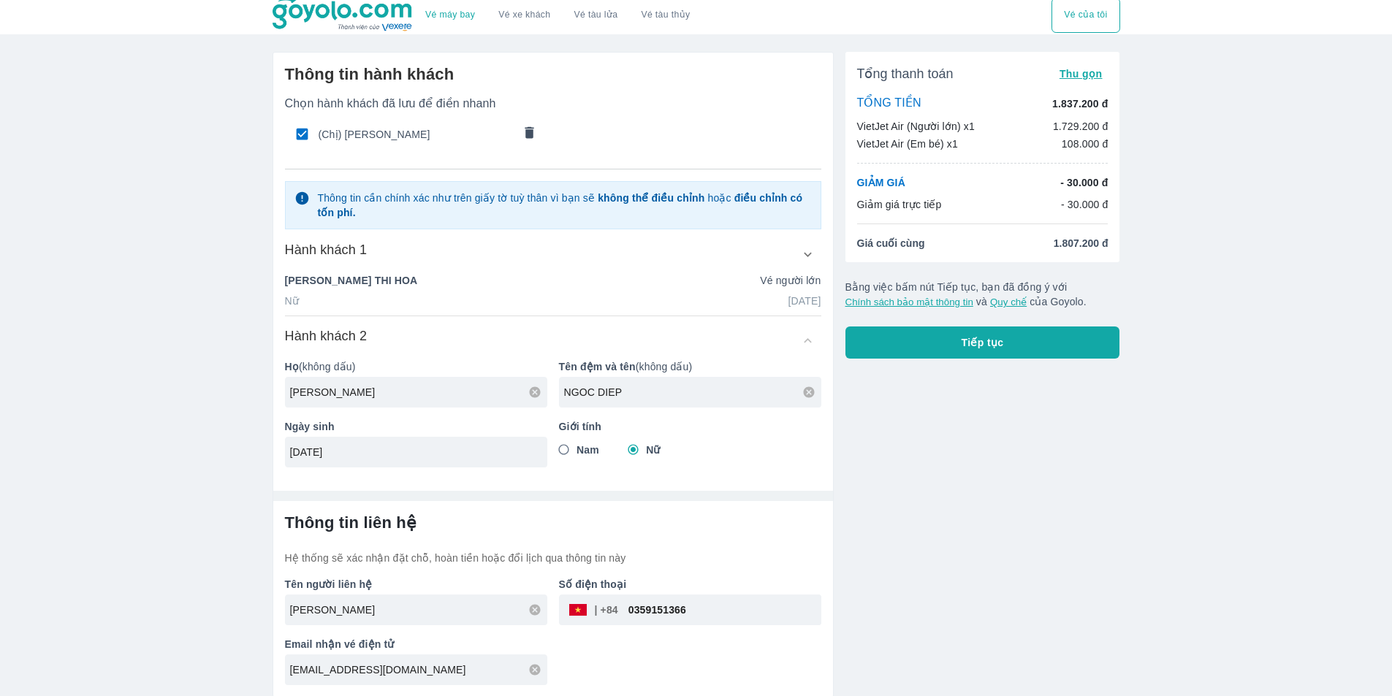
scroll to position [7, 0]
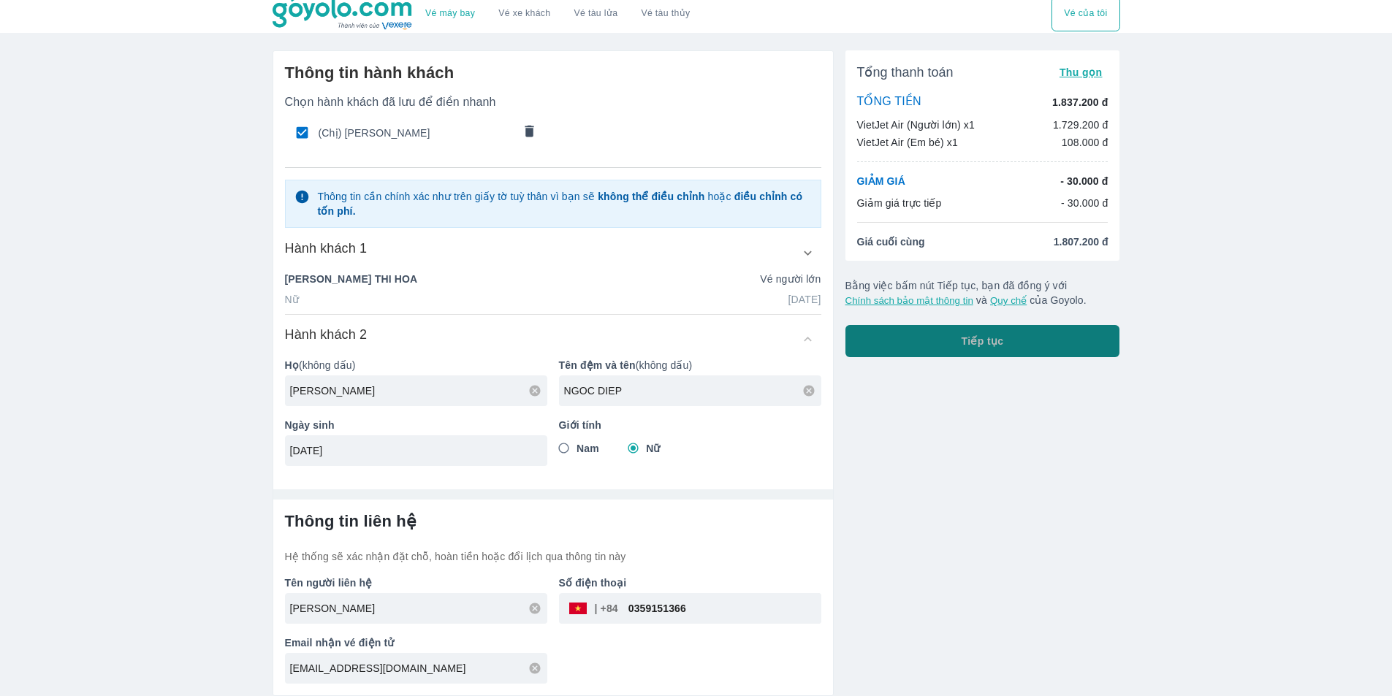
click at [936, 337] on button "Tiếp tục" at bounding box center [982, 341] width 275 height 32
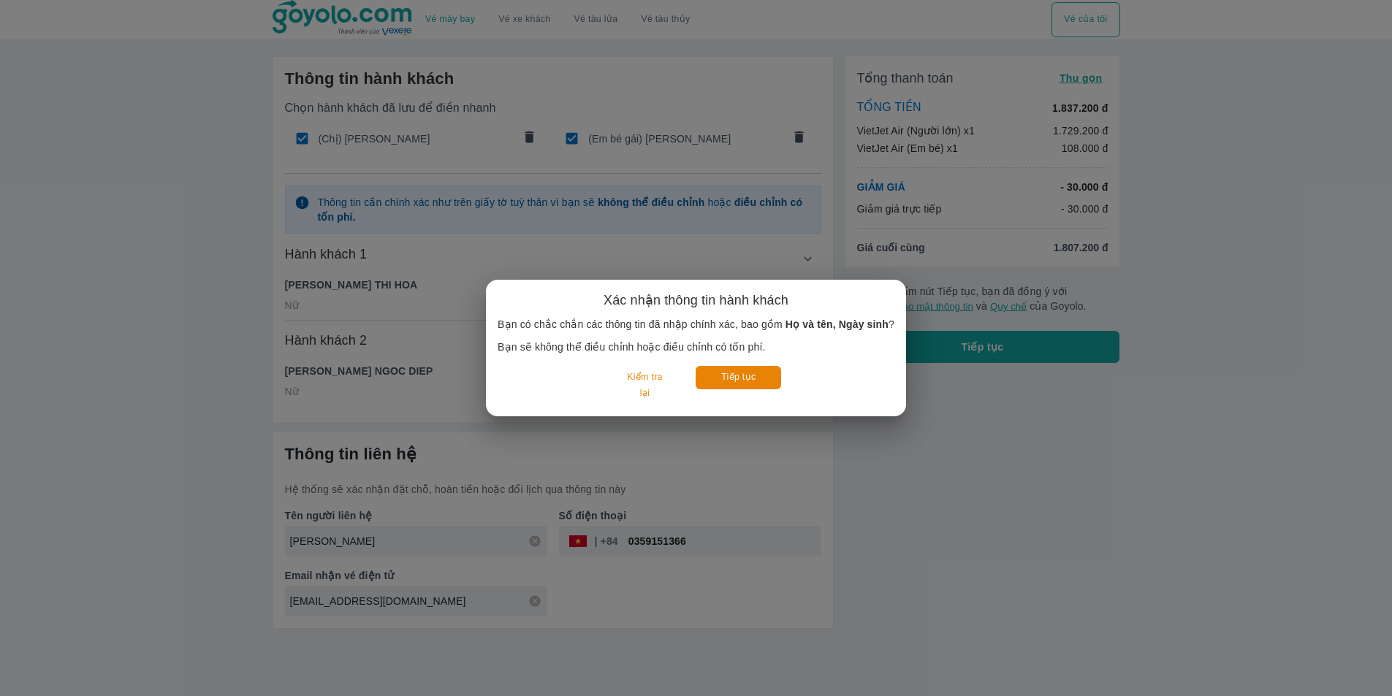
scroll to position [0, 0]
click at [734, 375] on button "Tiếp tục" at bounding box center [743, 377] width 85 height 23
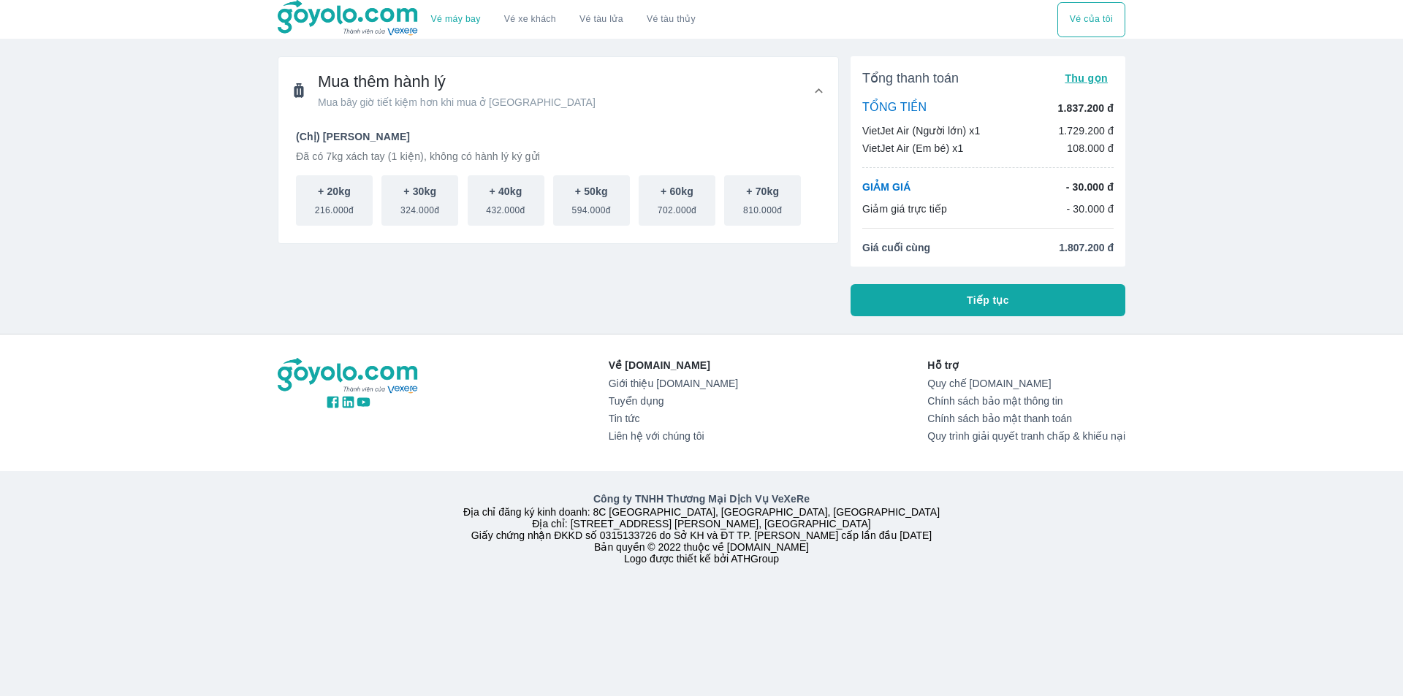
click at [918, 301] on button "Tiếp tục" at bounding box center [987, 300] width 275 height 32
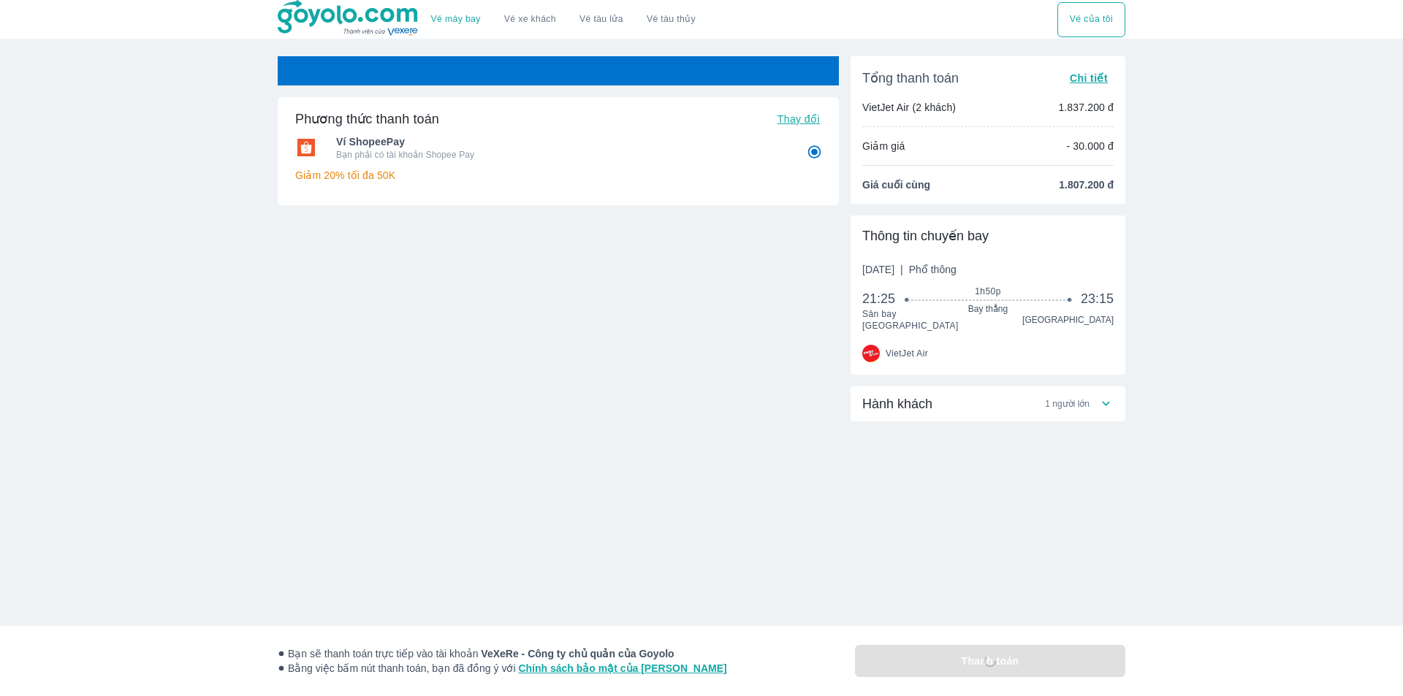
radio input "false"
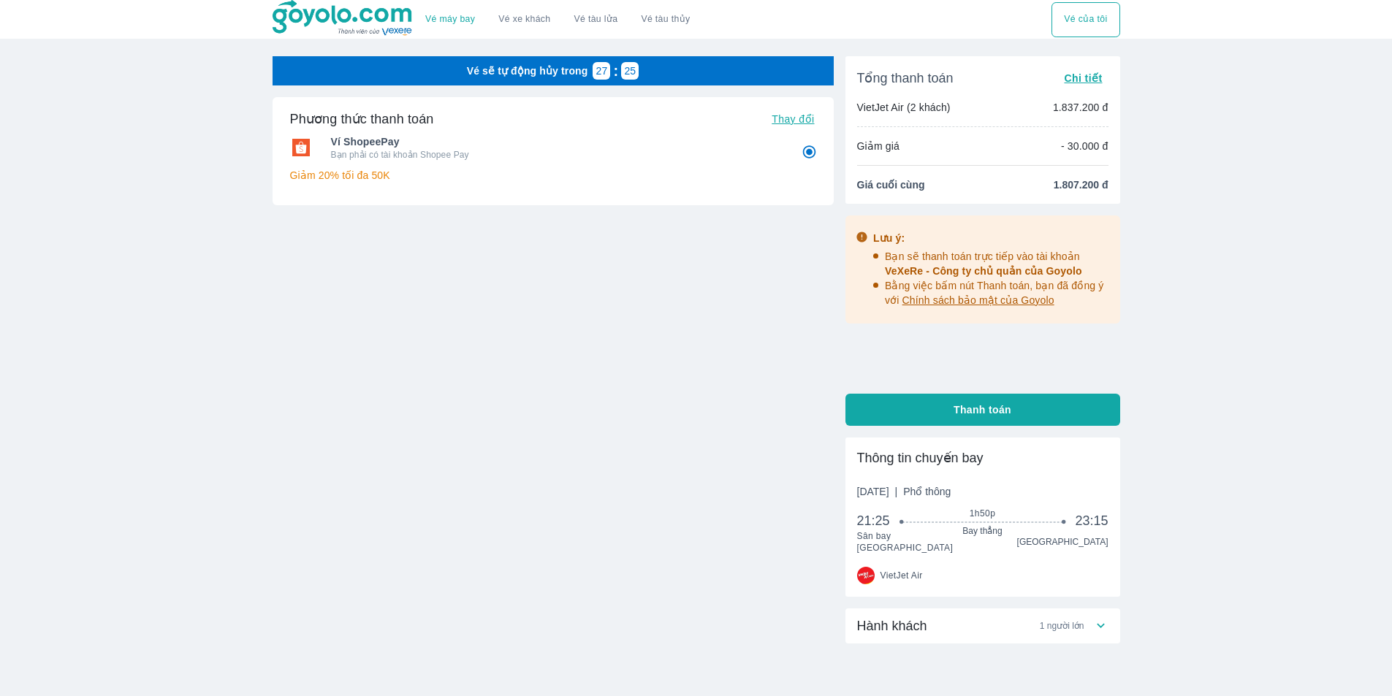
click at [982, 617] on div "Hành khách 1 người lớn" at bounding box center [975, 626] width 236 height 18
click at [958, 410] on span "Thanh toán" at bounding box center [982, 410] width 58 height 15
radio input "false"
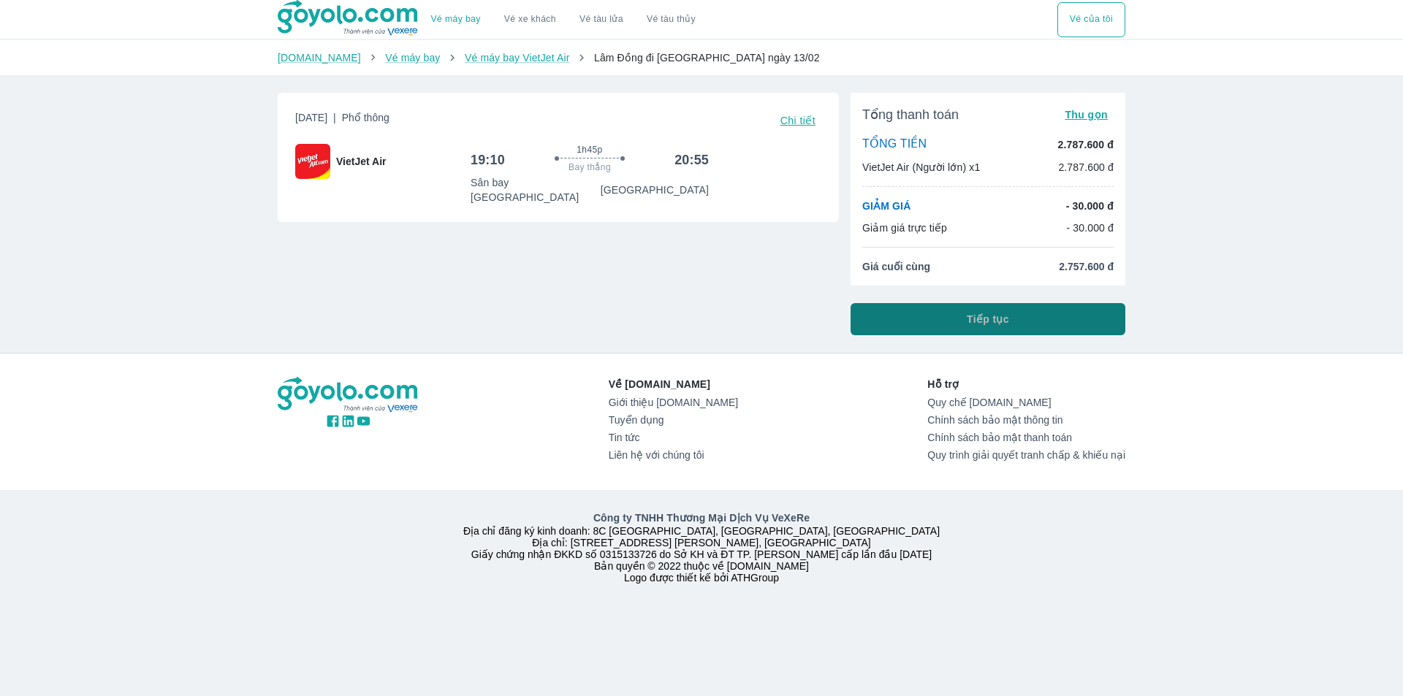
click at [952, 313] on button "Tiếp tục" at bounding box center [987, 319] width 275 height 32
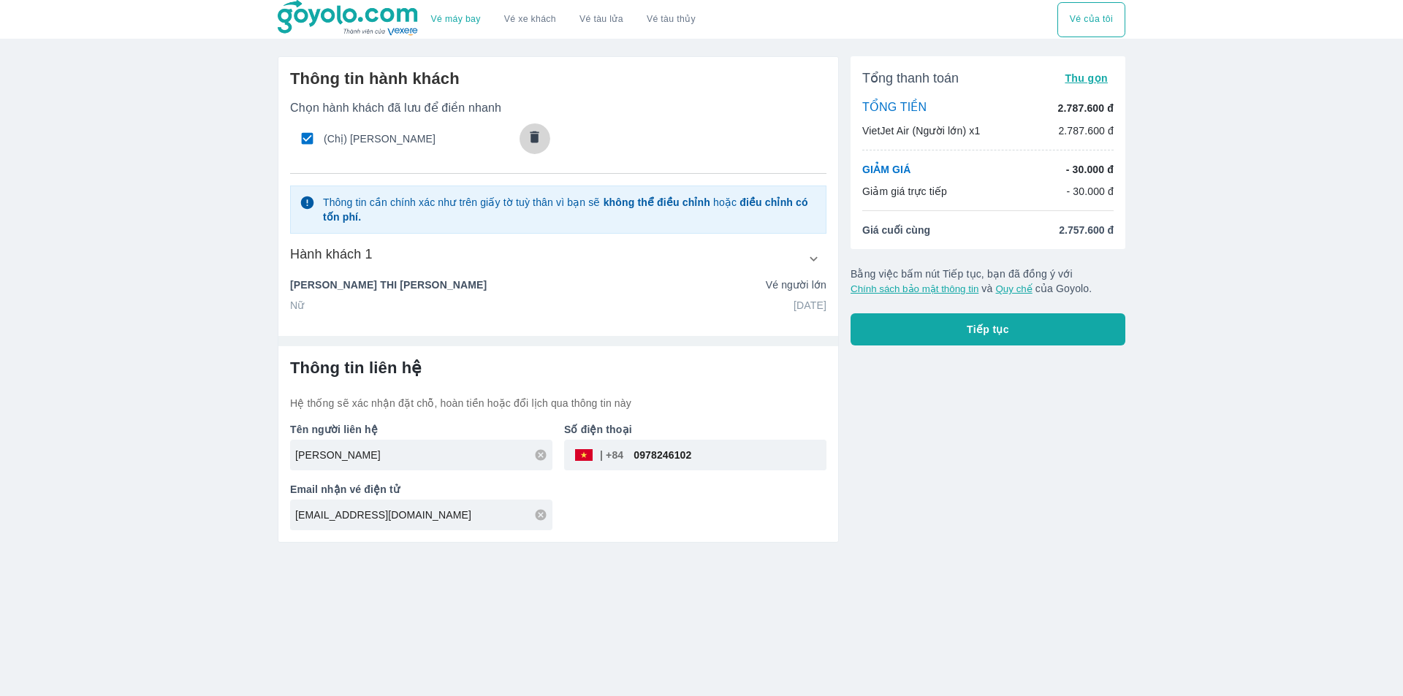
click at [539, 134] on icon "comments" at bounding box center [534, 136] width 15 height 15
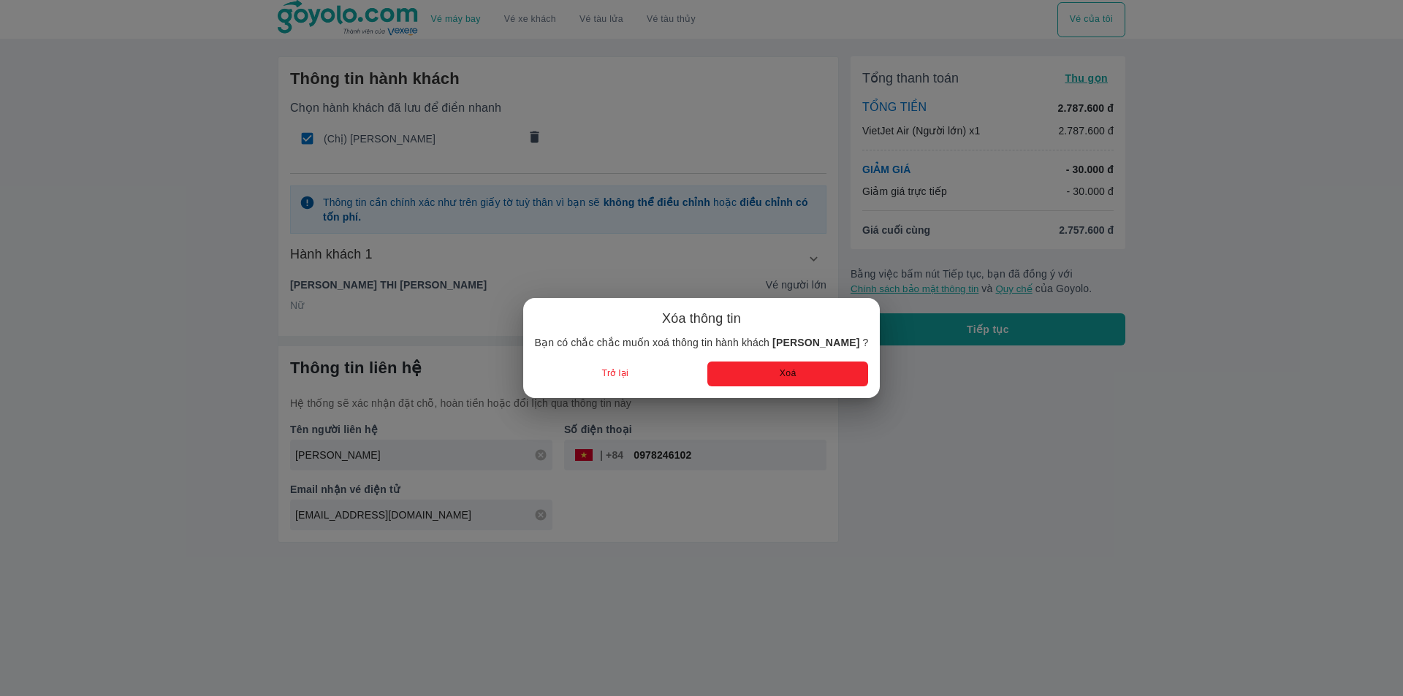
click at [732, 367] on button "Xoá" at bounding box center [787, 374] width 161 height 24
radio input "false"
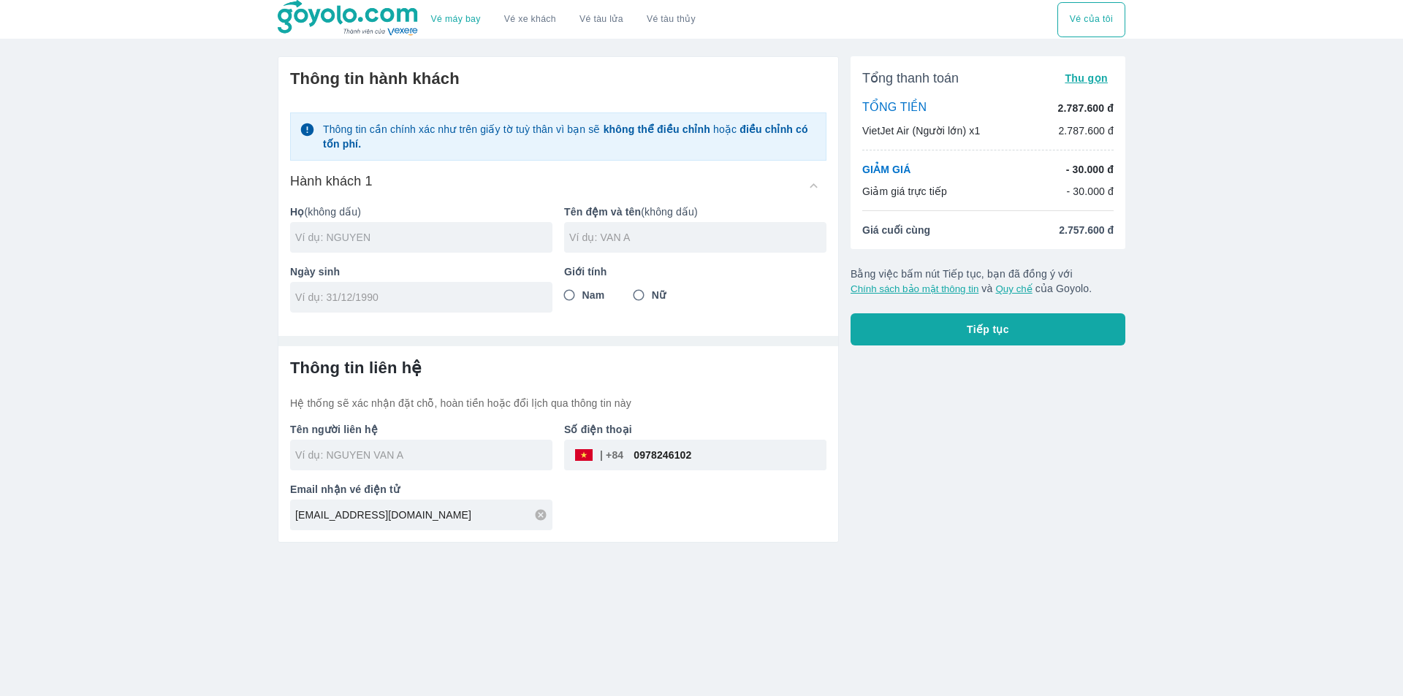
click at [374, 231] on input "text" at bounding box center [423, 237] width 257 height 15
type input "VU"
type input "THI LAN ANH"
click at [647, 295] on input "Nữ" at bounding box center [638, 295] width 26 height 26
radio input "true"
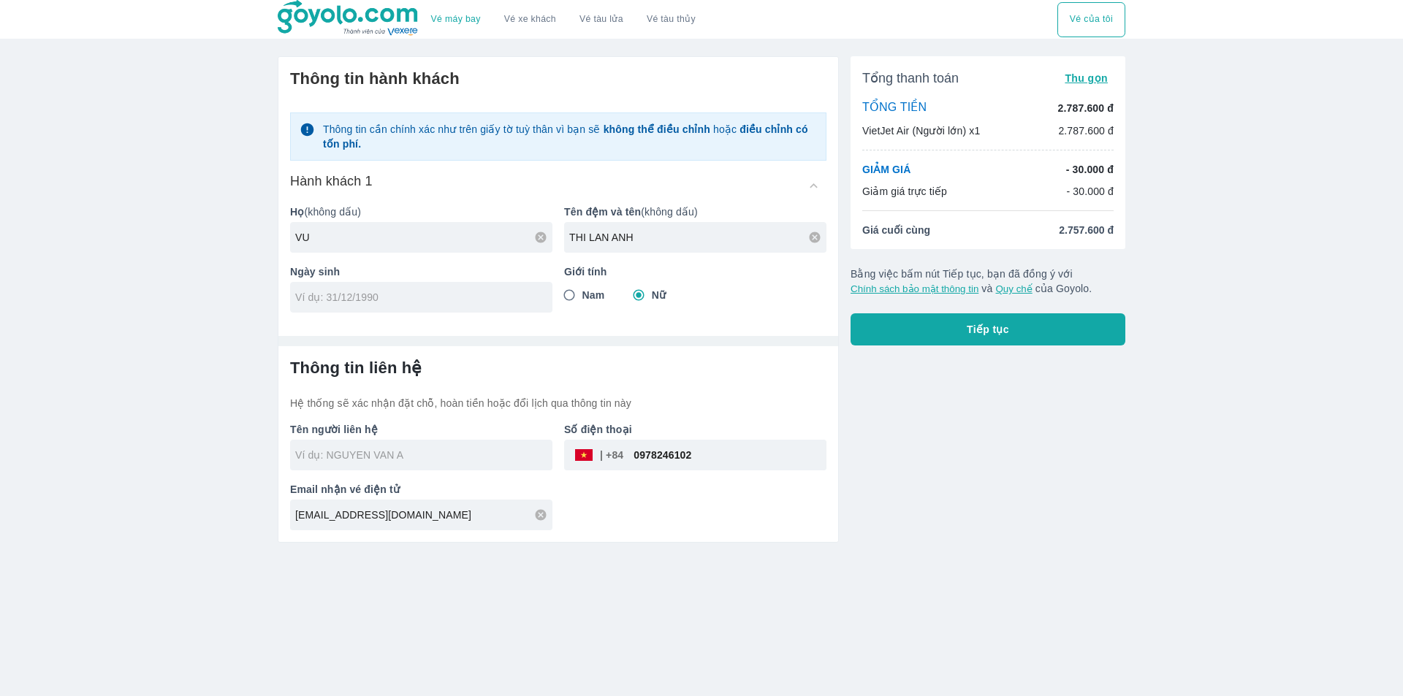
drag, startPoint x: 373, startPoint y: 302, endPoint x: 42, endPoint y: 291, distance: 331.1
click at [371, 302] on input "tel" at bounding box center [416, 297] width 243 height 15
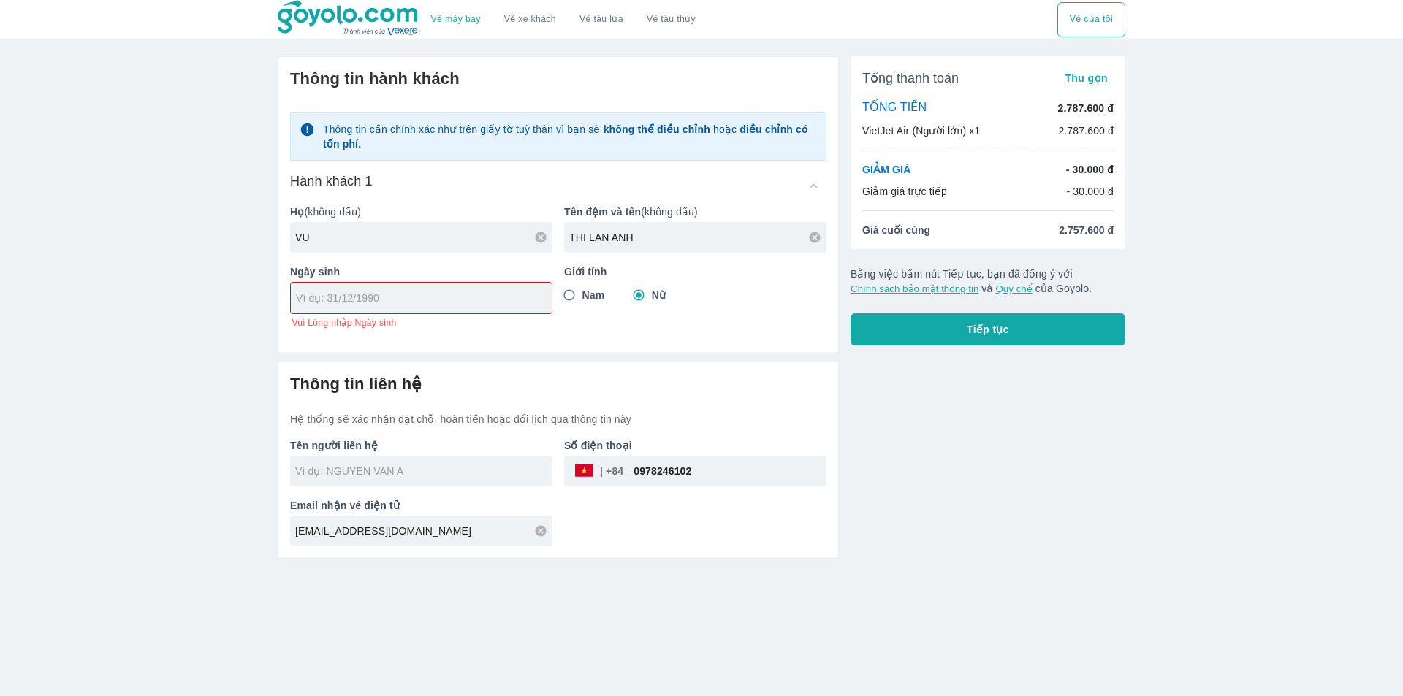
click at [332, 302] on input "tel" at bounding box center [416, 298] width 241 height 15
type input "16/10/1976"
click at [799, 565] on div "Vé máy bay Vé xe khách Vé tàu lửa Vé tàu thủy Vé của tôi Thông tin hành khách T…" at bounding box center [701, 348] width 1403 height 696
type input "VU THI LAN ANH"
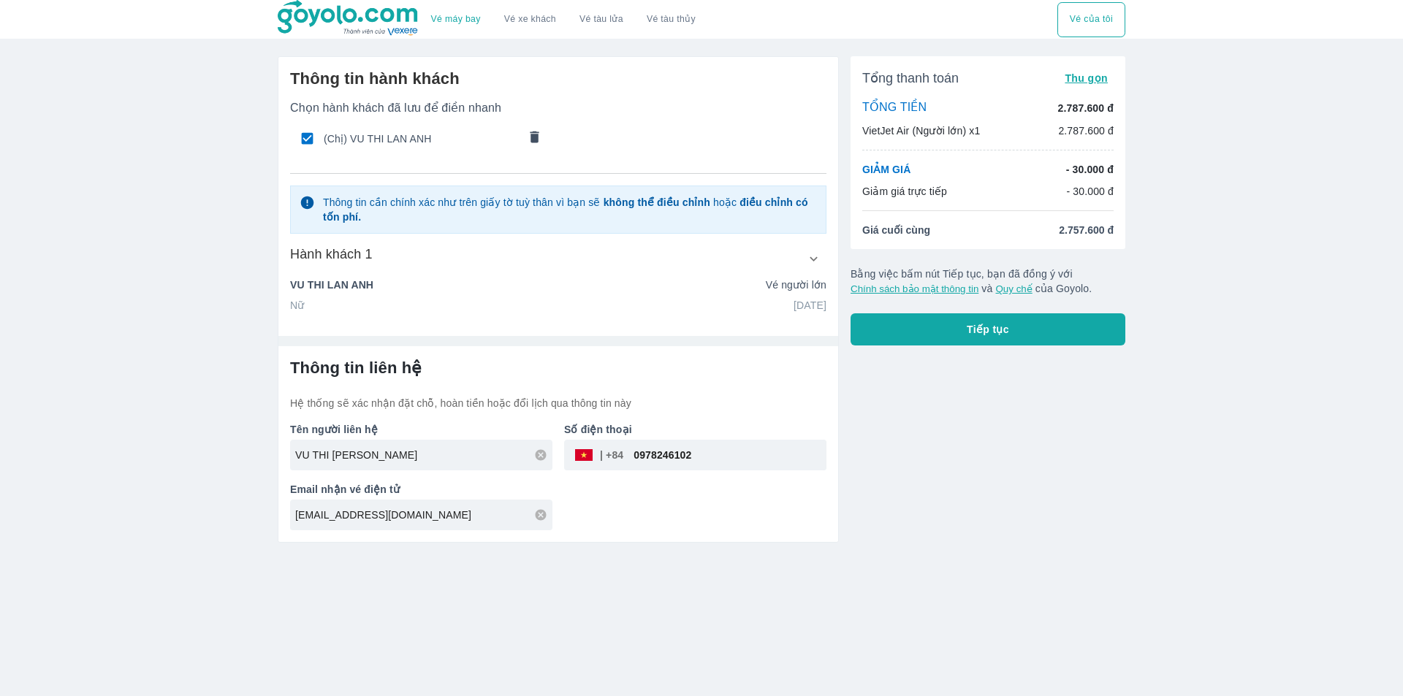
click at [698, 462] on input "0978246102" at bounding box center [724, 455] width 203 height 35
paste input "02186660"
type input "0902186660"
click at [929, 335] on button "Tiếp tục" at bounding box center [987, 329] width 275 height 32
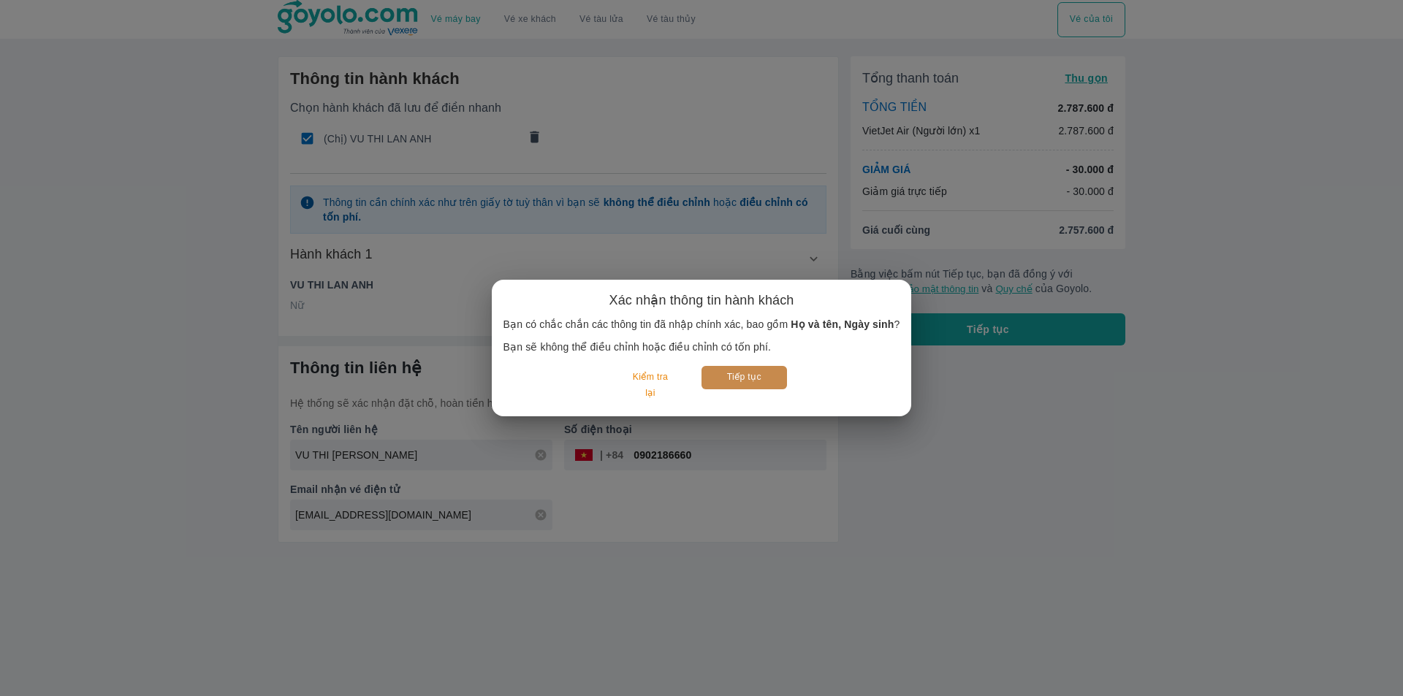
click at [754, 381] on button "Tiếp tục" at bounding box center [743, 377] width 85 height 23
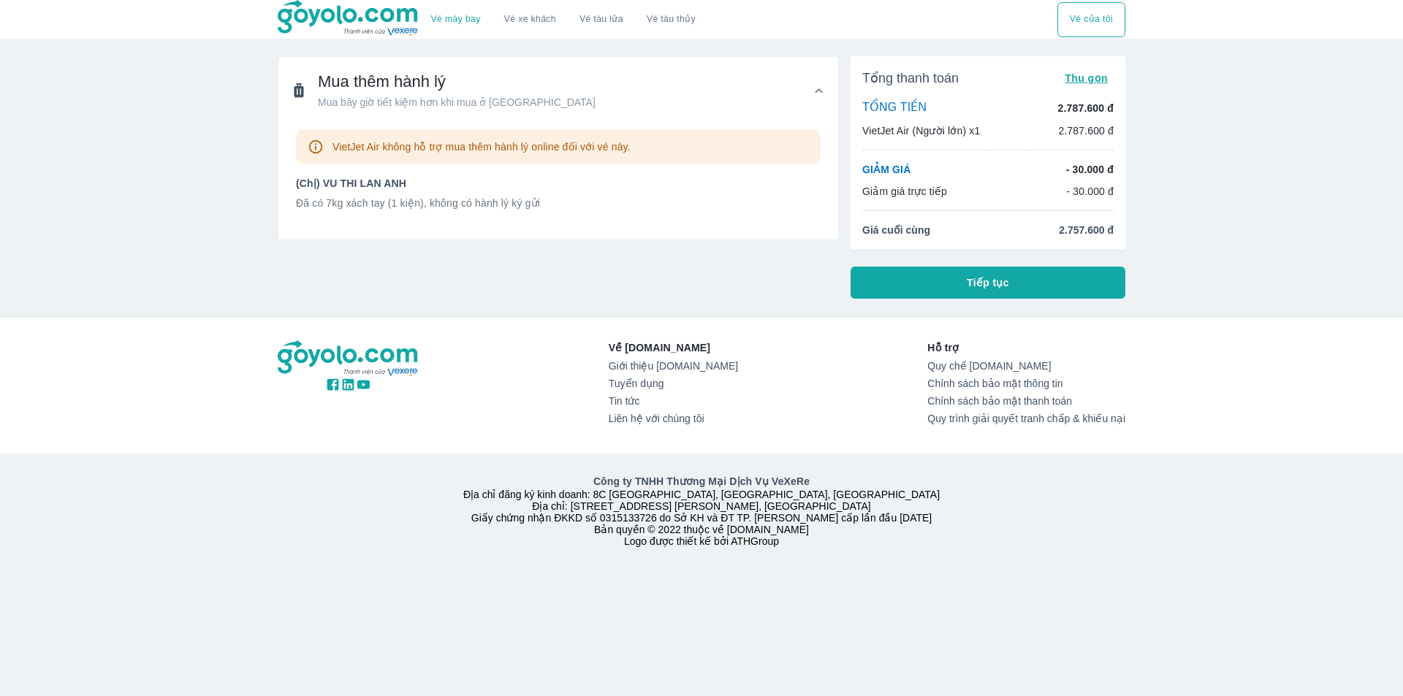
click at [913, 276] on button "Tiếp tục" at bounding box center [987, 283] width 275 height 32
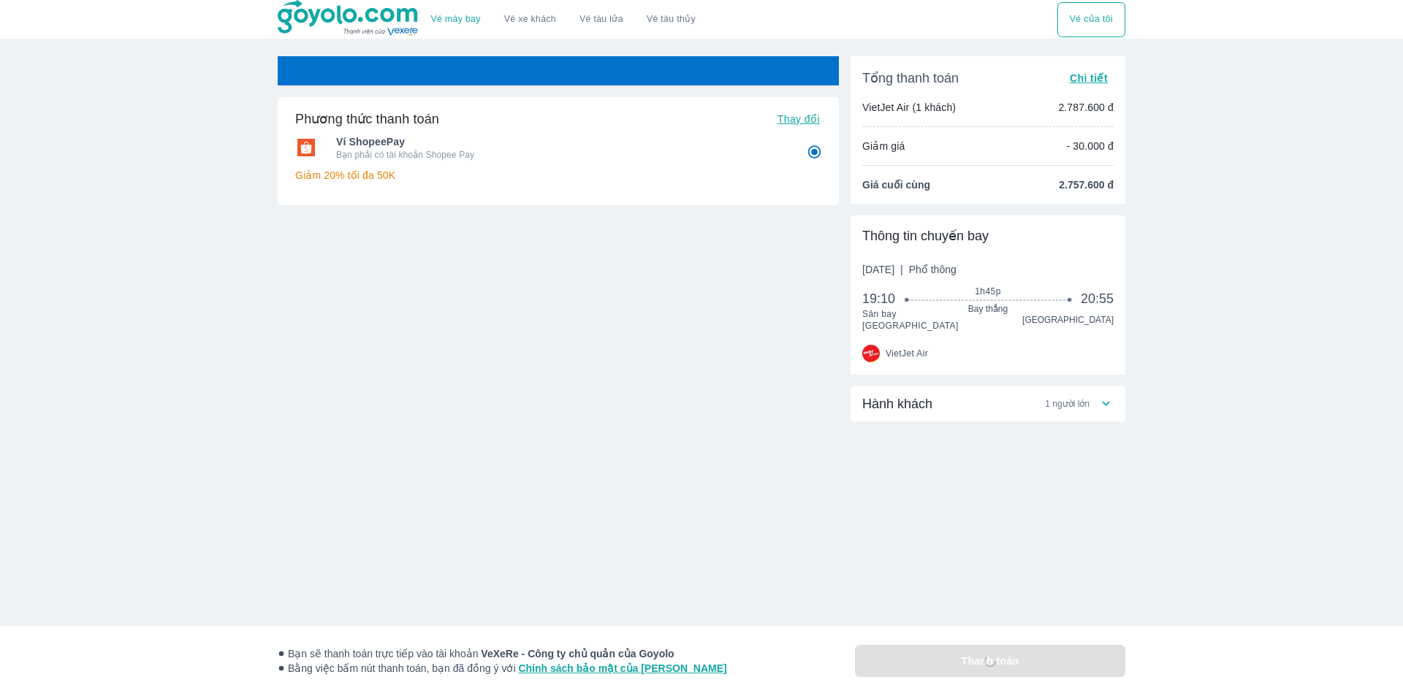
radio input "false"
click at [904, 406] on div "Hành khách 1 người lớn" at bounding box center [987, 403] width 275 height 35
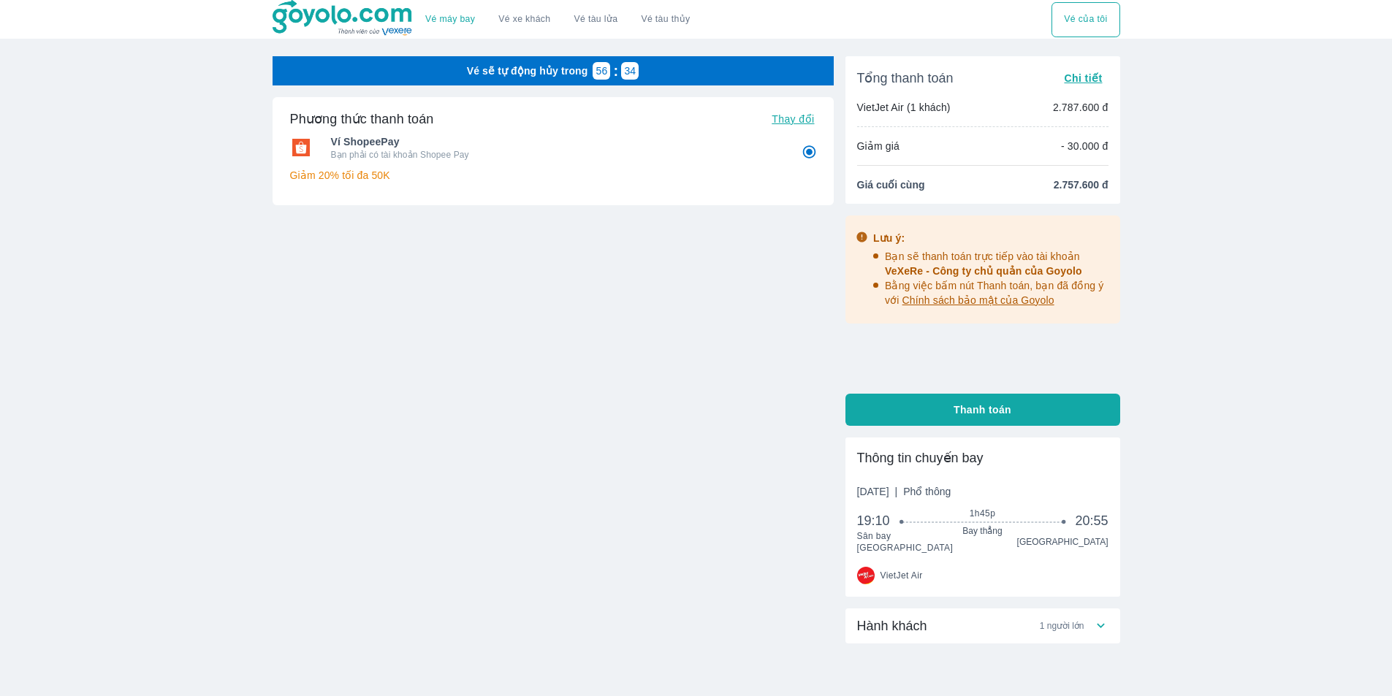
scroll to position [53, 0]
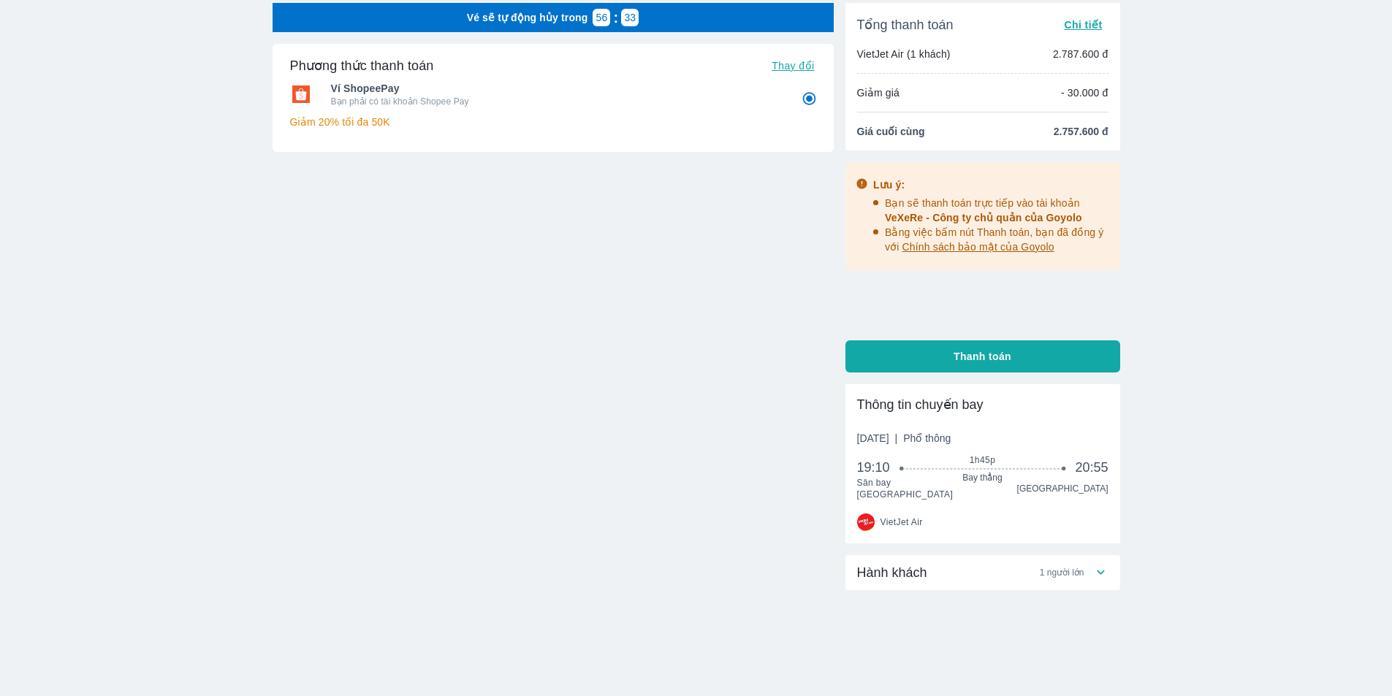
click at [947, 356] on button "Thanh toán" at bounding box center [982, 356] width 275 height 32
radio input "false"
